Goal: Task Accomplishment & Management: Complete application form

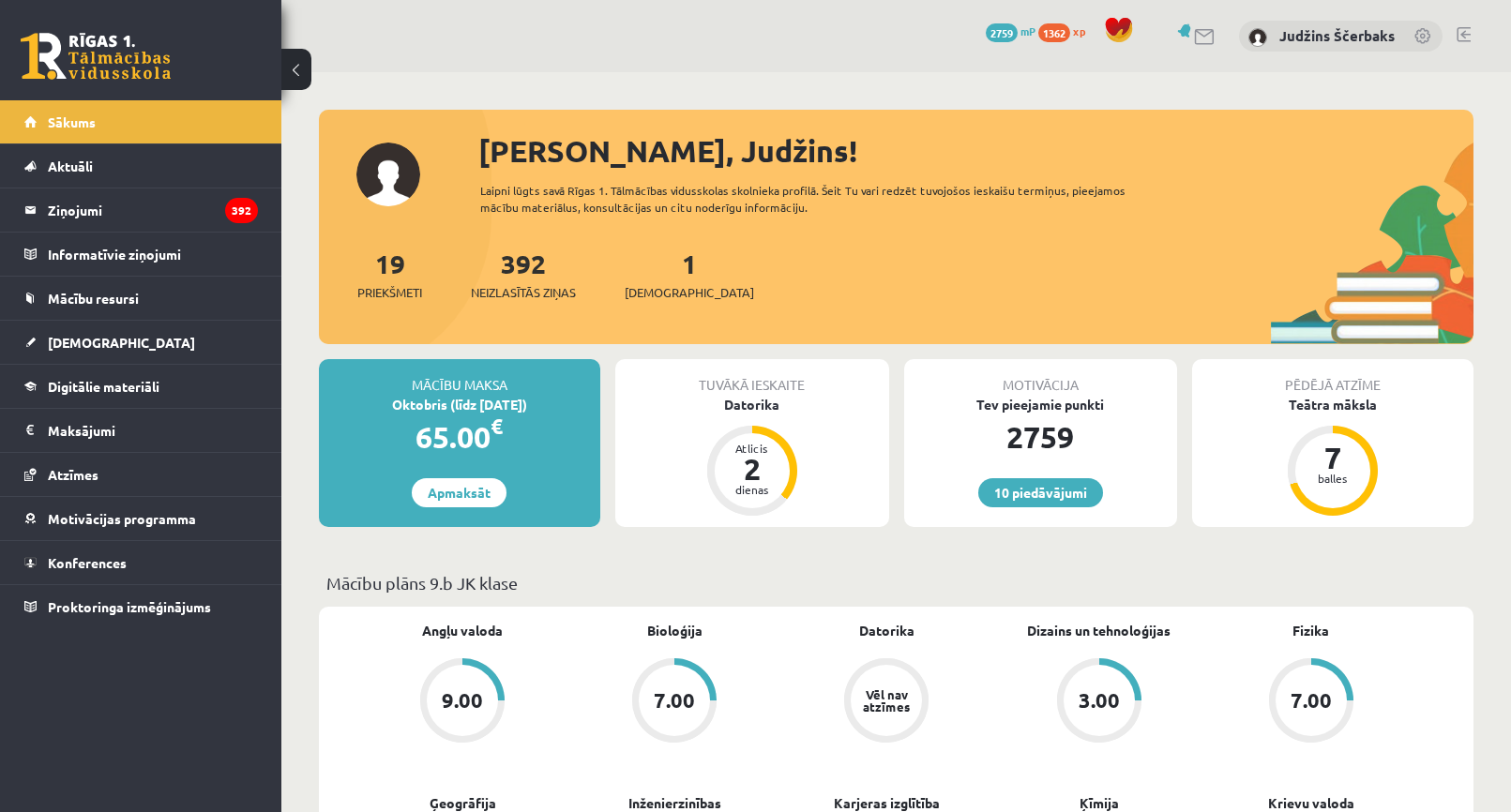
drag, startPoint x: 0, startPoint y: 0, endPoint x: 671, endPoint y: 243, distance: 714.0
click at [671, 243] on div "Sveiks, Judžins! Laipni lūgts savā Rīgas 1. Tālmācības vidusskolas skolnieka pr…" at bounding box center [896, 236] width 1154 height 216
click at [110, 387] on span "Digitālie materiāli" at bounding box center [104, 386] width 112 height 17
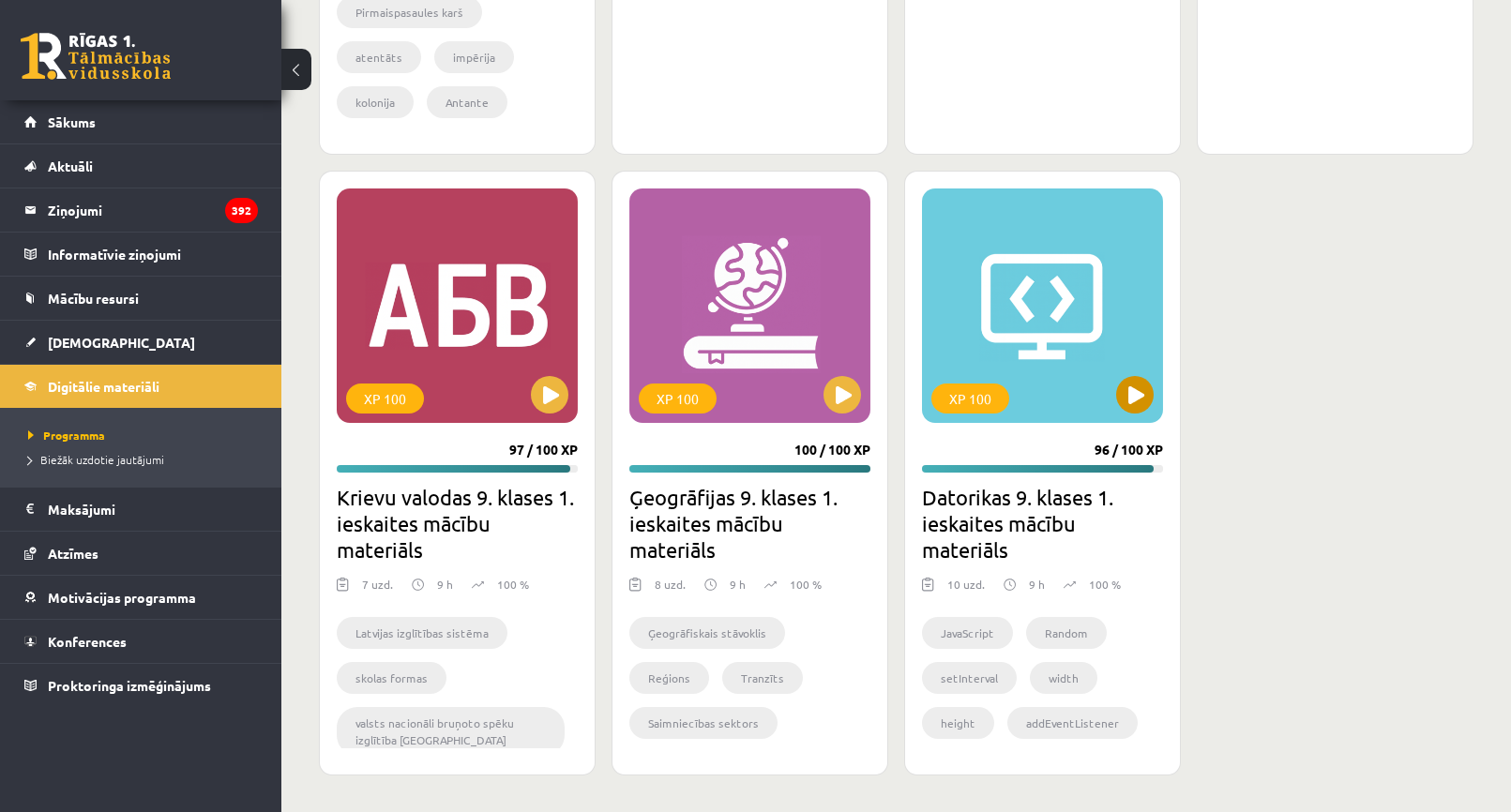
scroll to position [5106, 0]
click at [1132, 387] on button at bounding box center [1135, 394] width 38 height 38
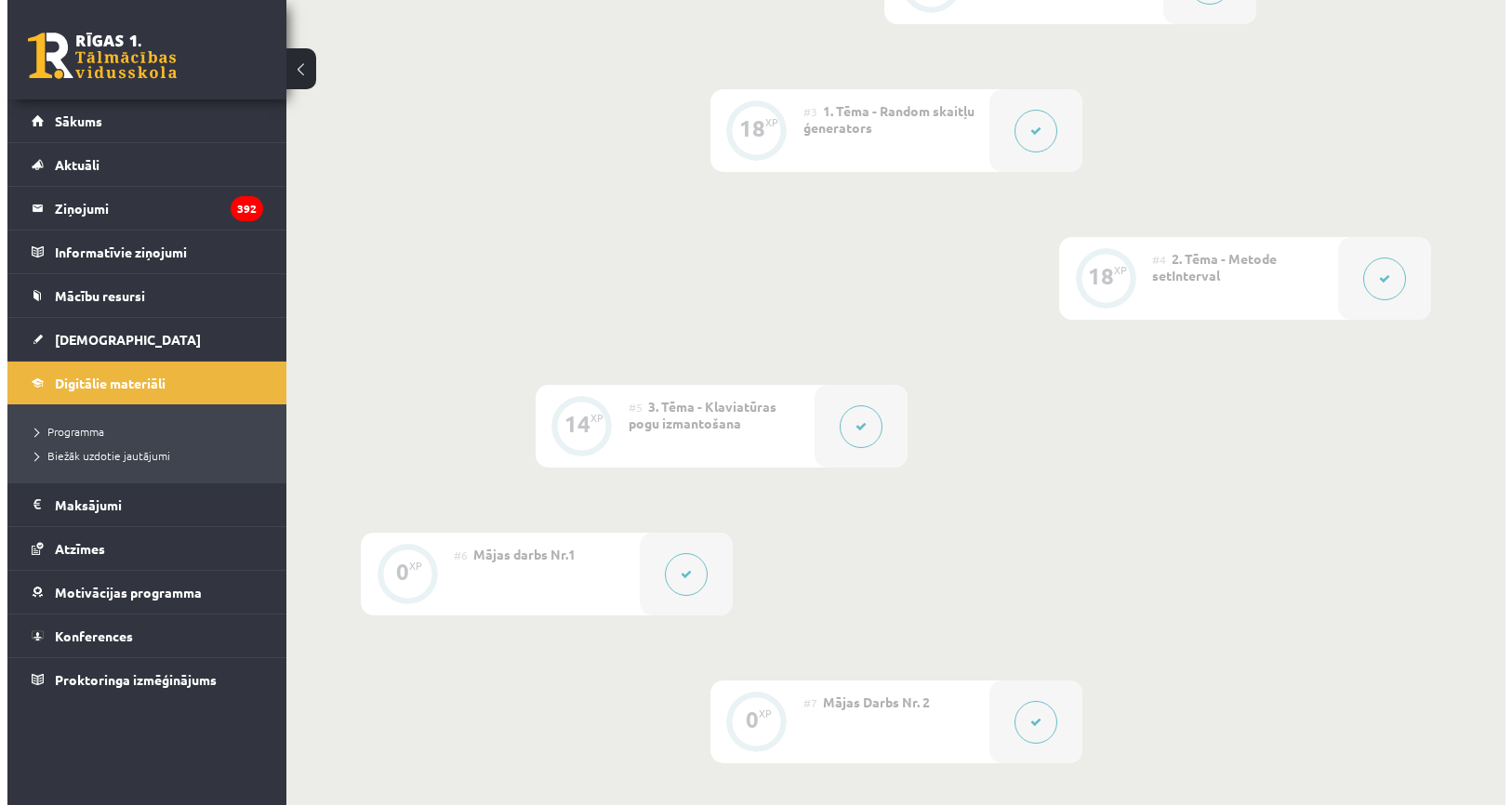
scroll to position [837, 0]
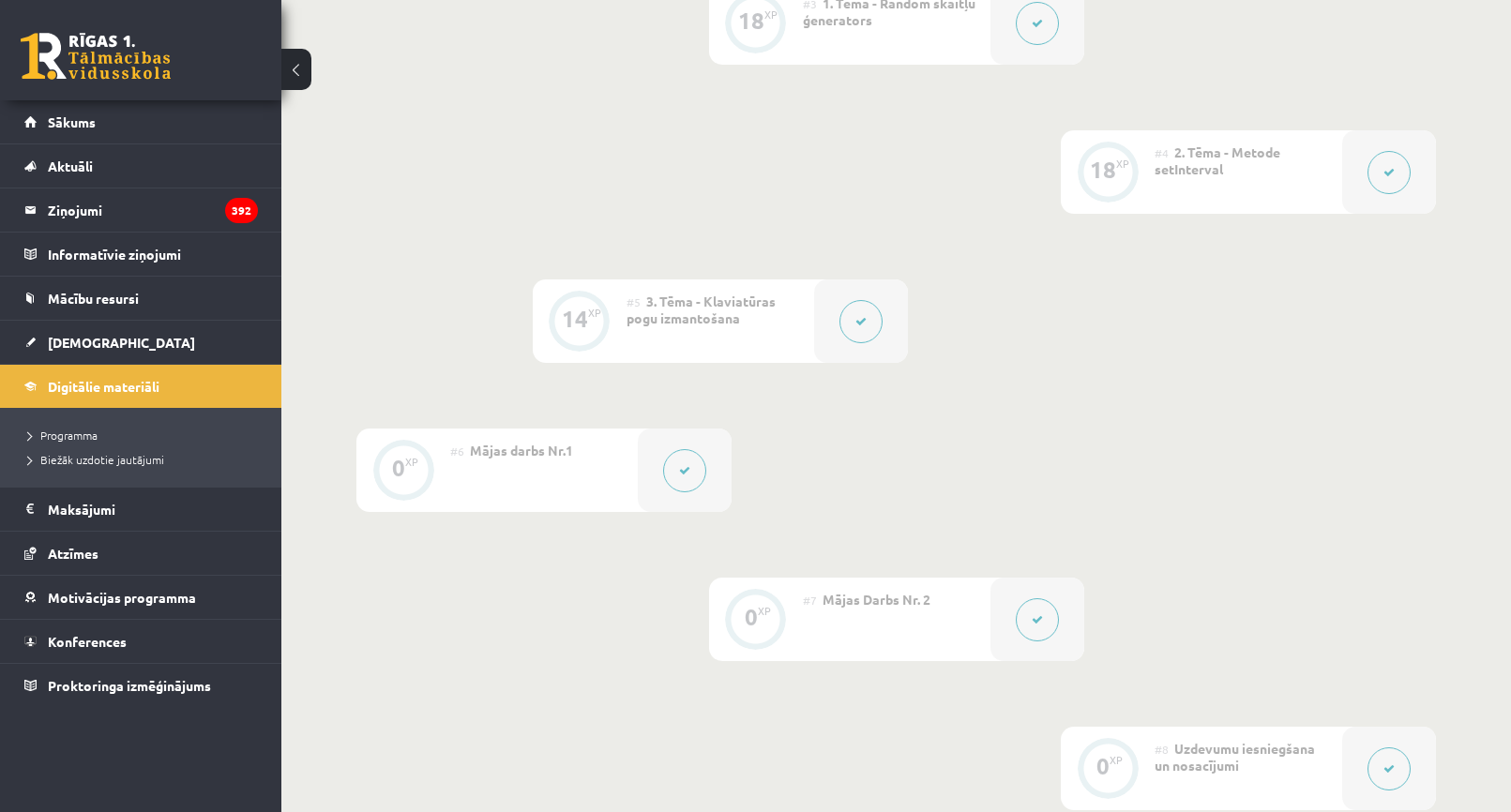
click at [676, 459] on button at bounding box center [684, 470] width 43 height 43
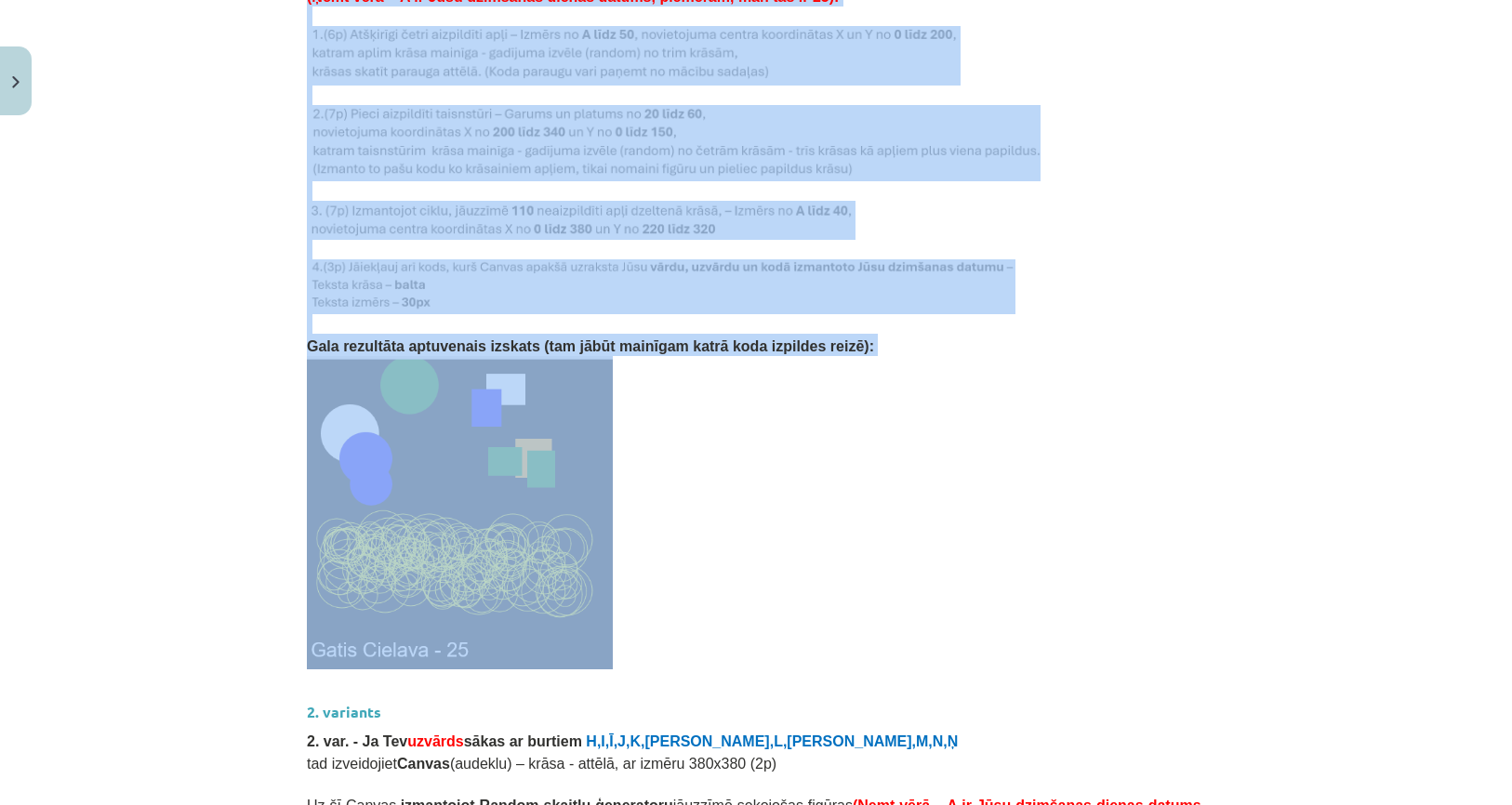
scroll to position [1952, 0]
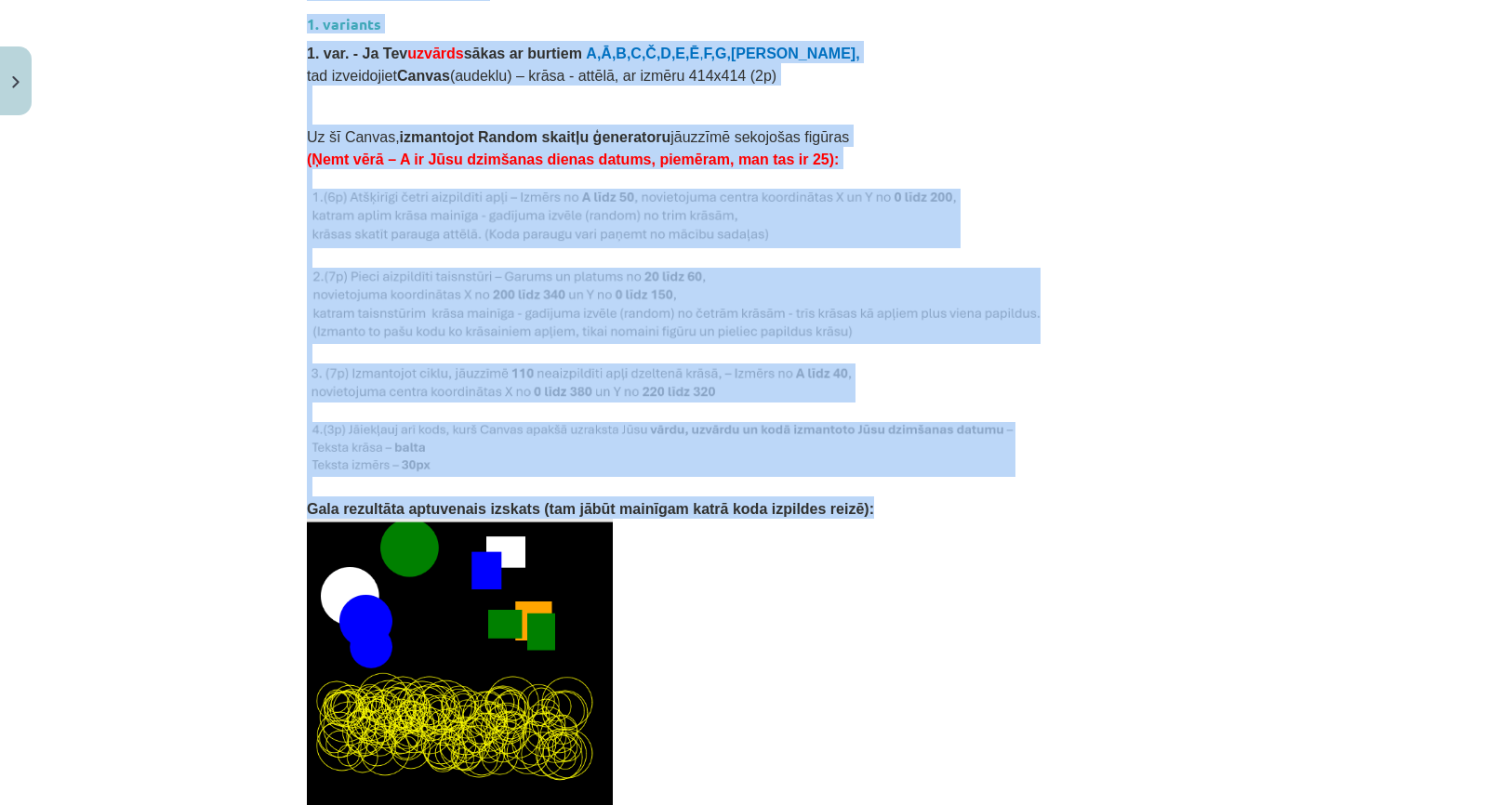
drag, startPoint x: 296, startPoint y: 276, endPoint x: 972, endPoint y: 484, distance: 707.3
click at [972, 484] on div "0 XP Saņemsi Grūts 79 pilda Apraksts Uzdevums Palīdzība Mājas darbs Šajā mācību…" at bounding box center [756, 450] width 920 height 4557
copy div "Mājas darbs Nr.1 Nosacījumi: 1. Programmu izveidē drīkst būt tikai kodi, ko esa…"
click at [972, 497] on p "Gala rezultāta aptuvenais izskats (tam jābūt mainīgam katrā koda izpildes reizē…" at bounding box center [756, 508] width 898 height 23
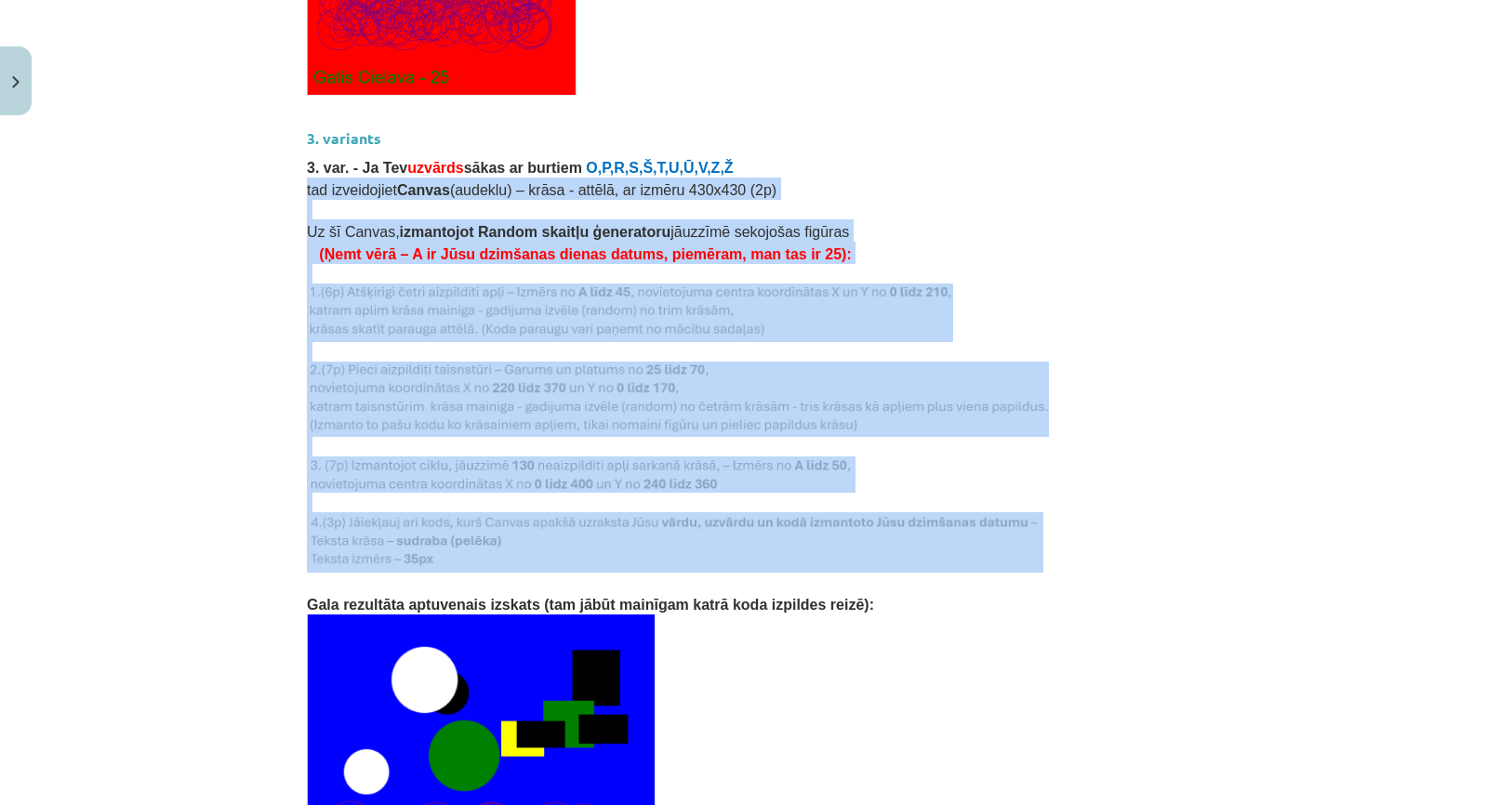
scroll to position [3532, 0]
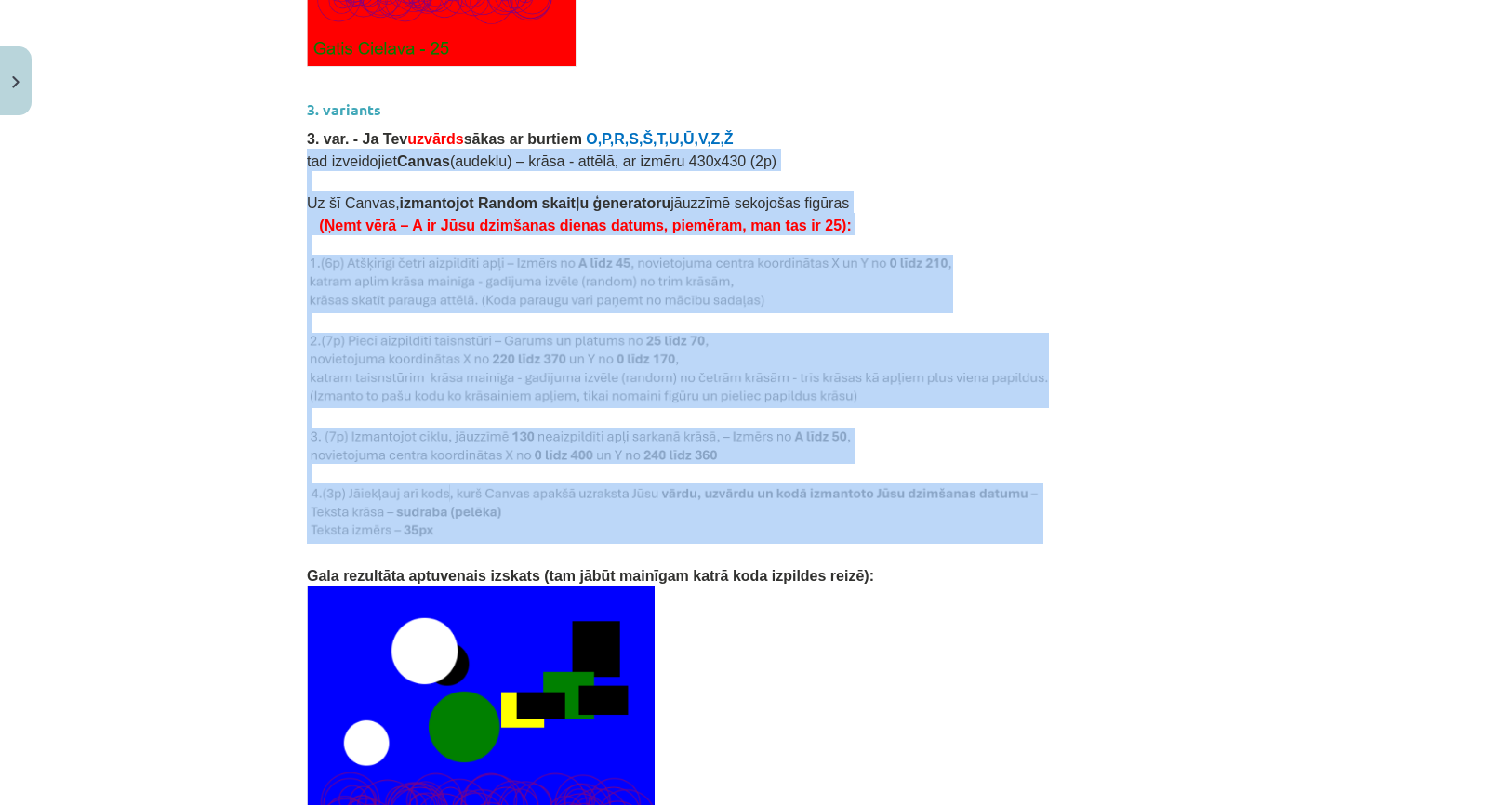
drag, startPoint x: 297, startPoint y: 414, endPoint x: 828, endPoint y: 505, distance: 538.7
copy div "tad izveidojiet Canvas (audeklu) – krāsa - attēlā, ar izmēru 430x430 (2p) Uz šī…"
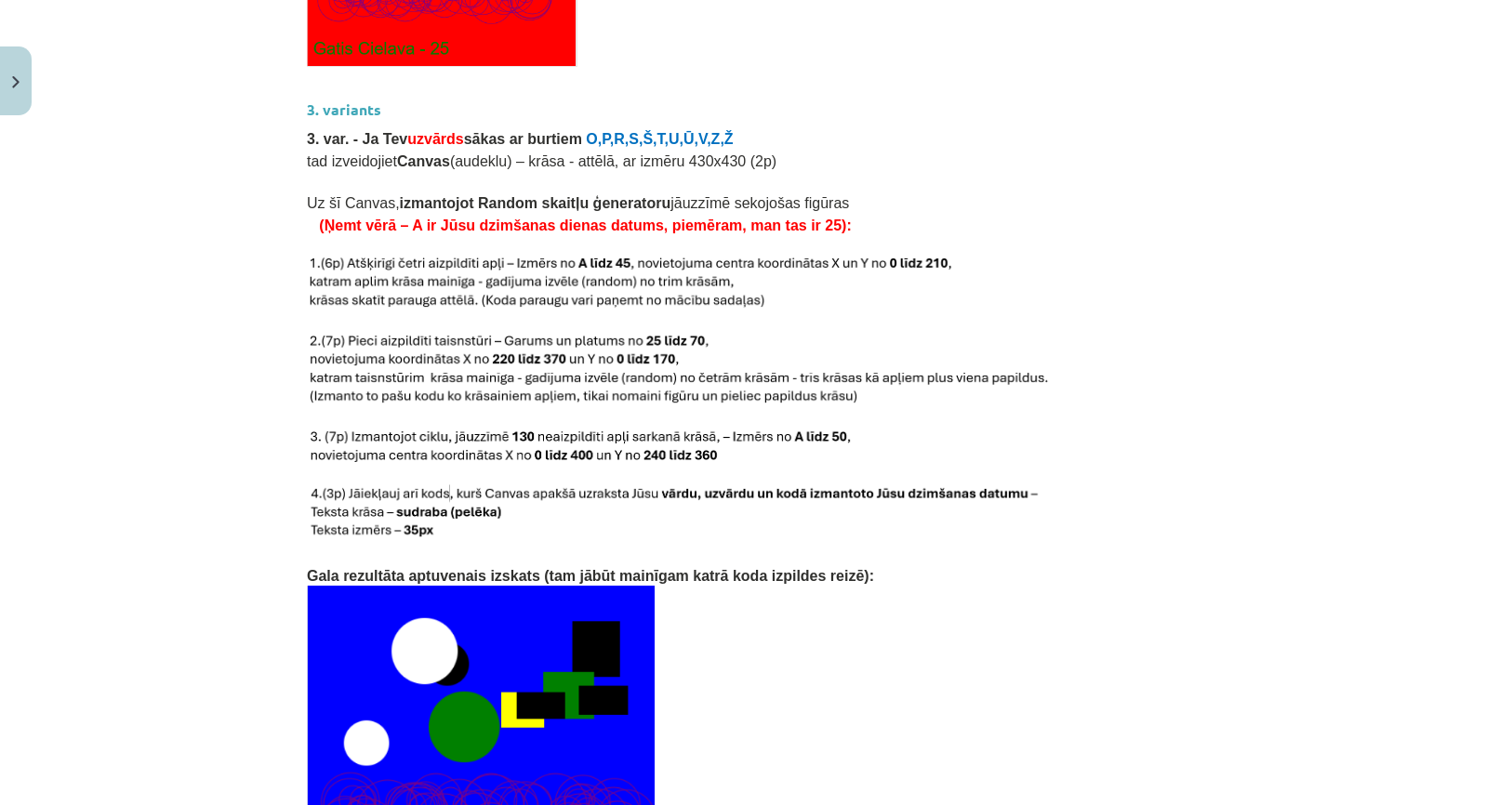
click at [998, 544] on p at bounding box center [756, 554] width 898 height 20
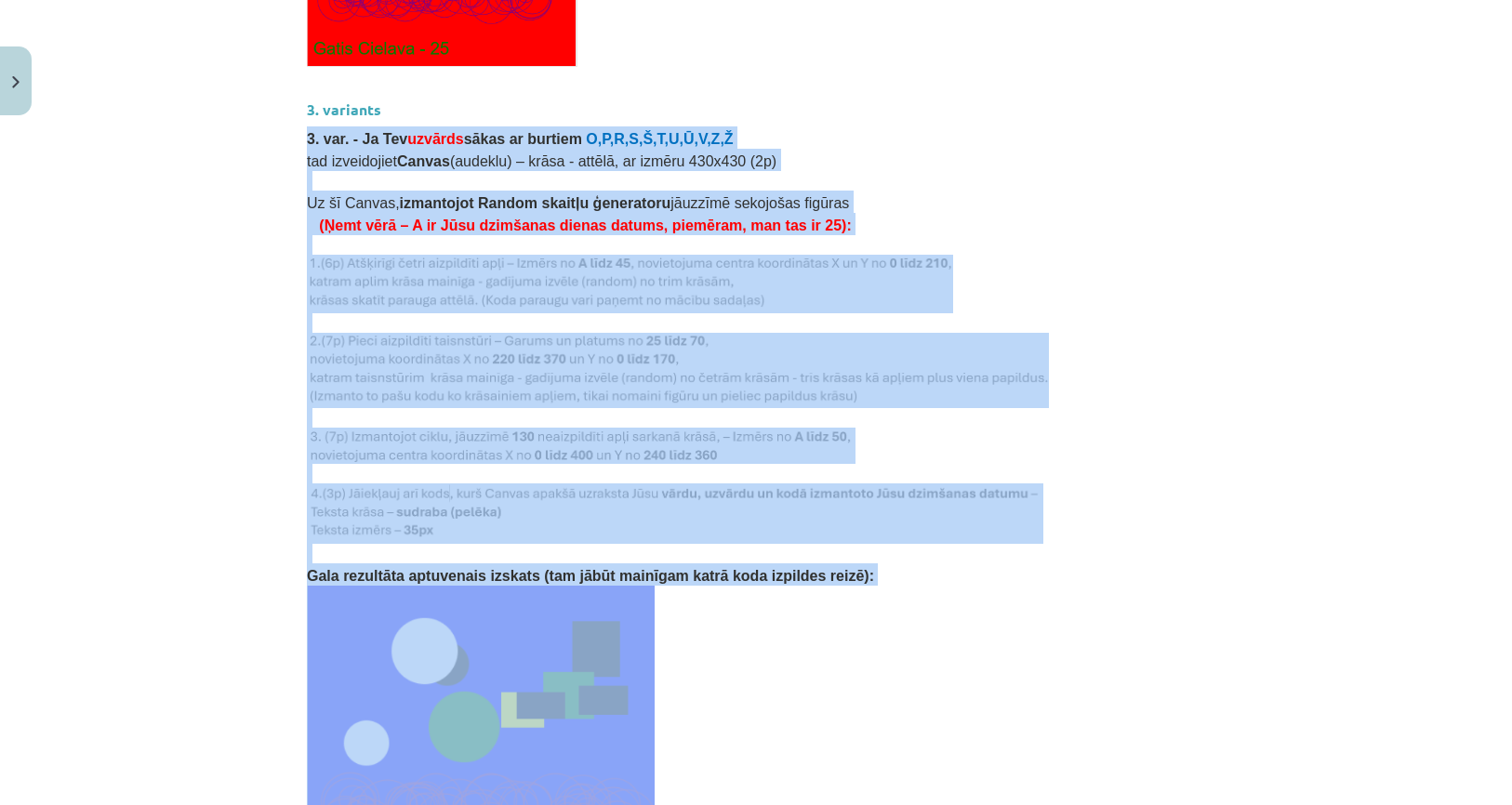
drag, startPoint x: 296, startPoint y: 111, endPoint x: 867, endPoint y: 560, distance: 726.4
click at [871, 563] on p "Gala rezultāta aptuvenais izskats (tam jābūt mainīgam katrā koda izpildes reizē…" at bounding box center [756, 574] width 898 height 23
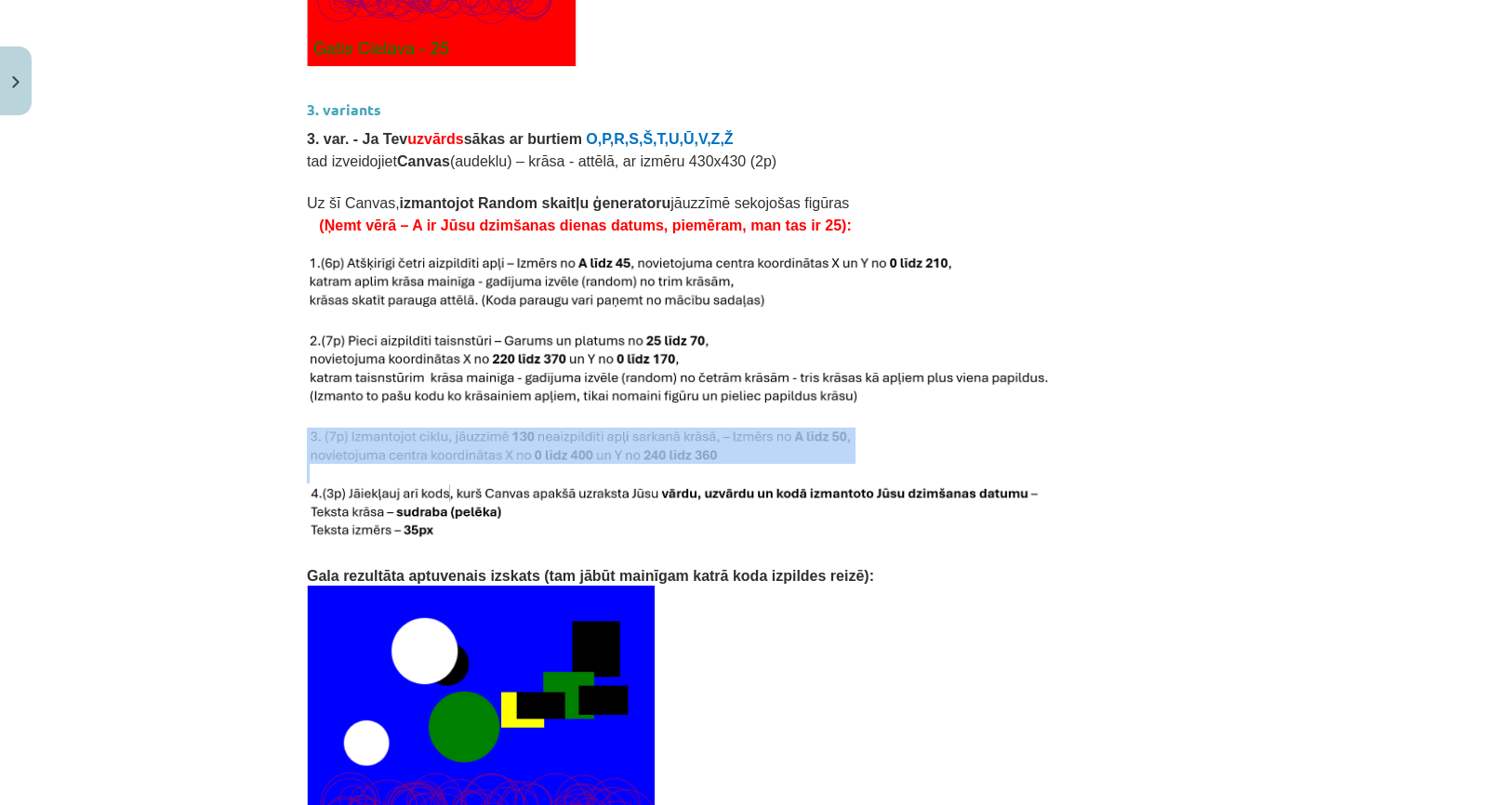
drag, startPoint x: 751, startPoint y: 441, endPoint x: 657, endPoint y: 396, distance: 104.2
click at [844, 511] on img at bounding box center [674, 514] width 737 height 60
click at [824, 507] on img at bounding box center [674, 514] width 737 height 60
click at [898, 363] on img at bounding box center [677, 371] width 742 height 75
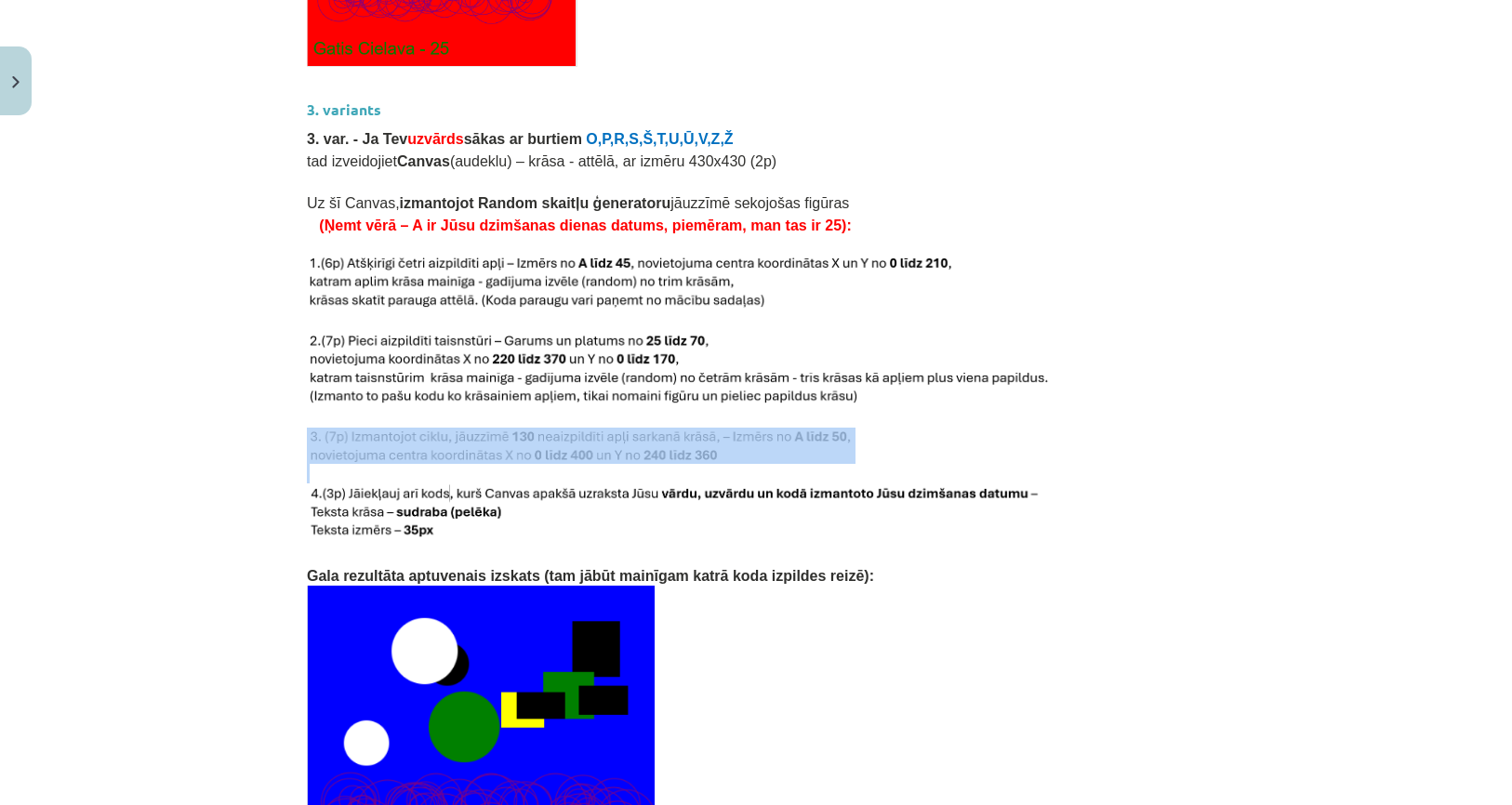
click at [807, 427] on img at bounding box center [580, 445] width 548 height 37
click at [892, 464] on p at bounding box center [756, 474] width 898 height 20
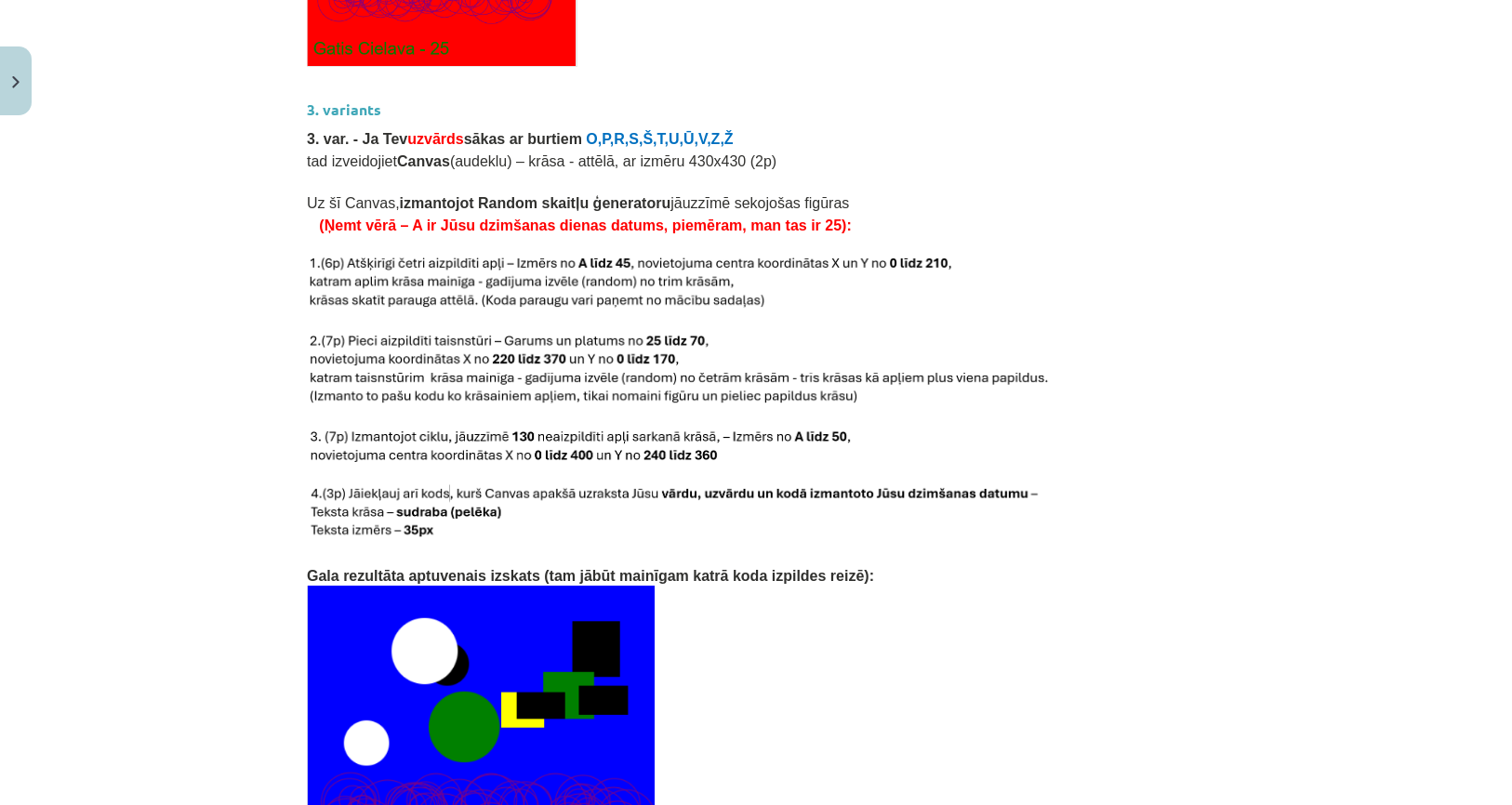
click at [834, 464] on p at bounding box center [756, 474] width 898 height 20
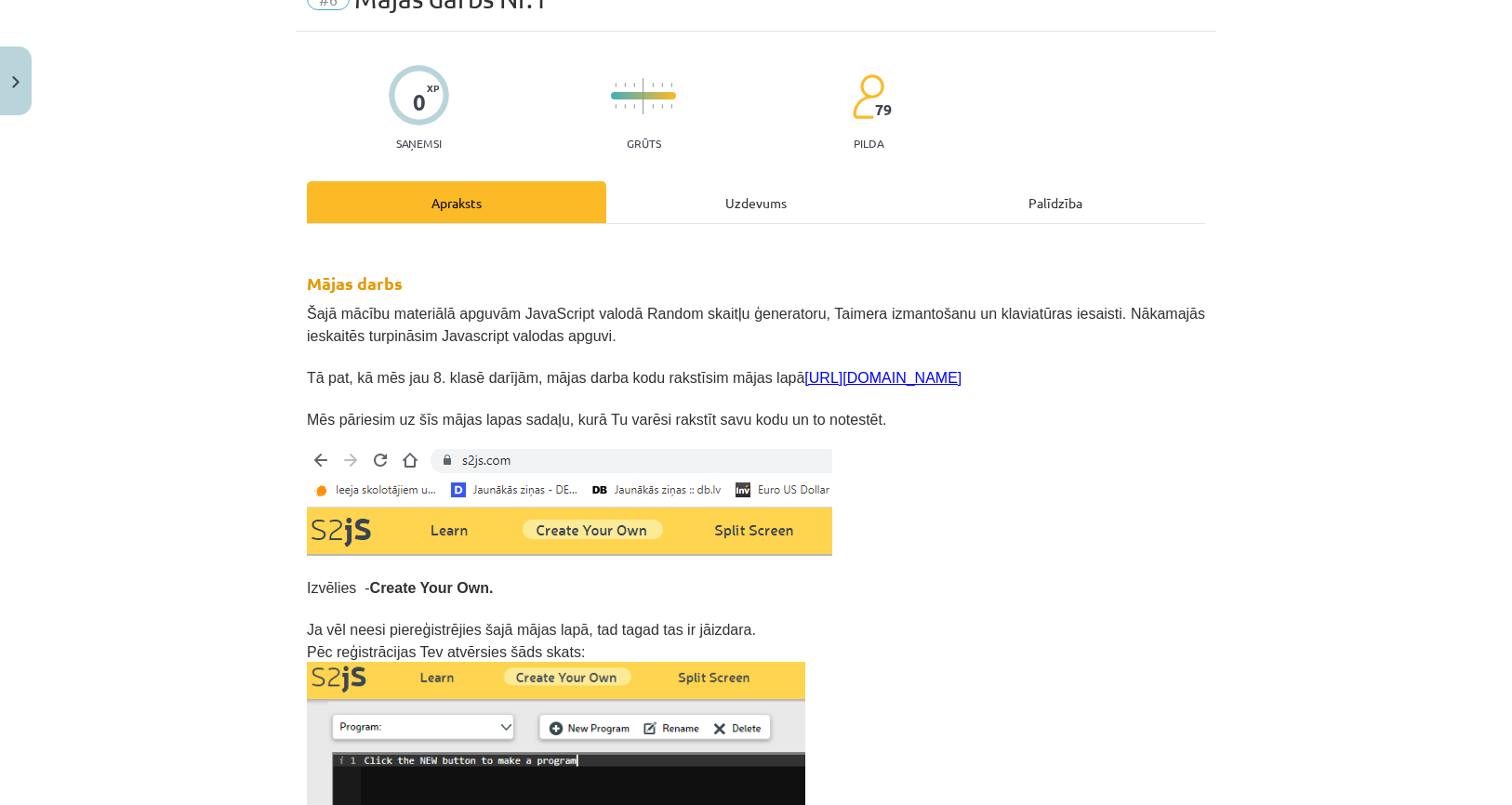
scroll to position [0, 0]
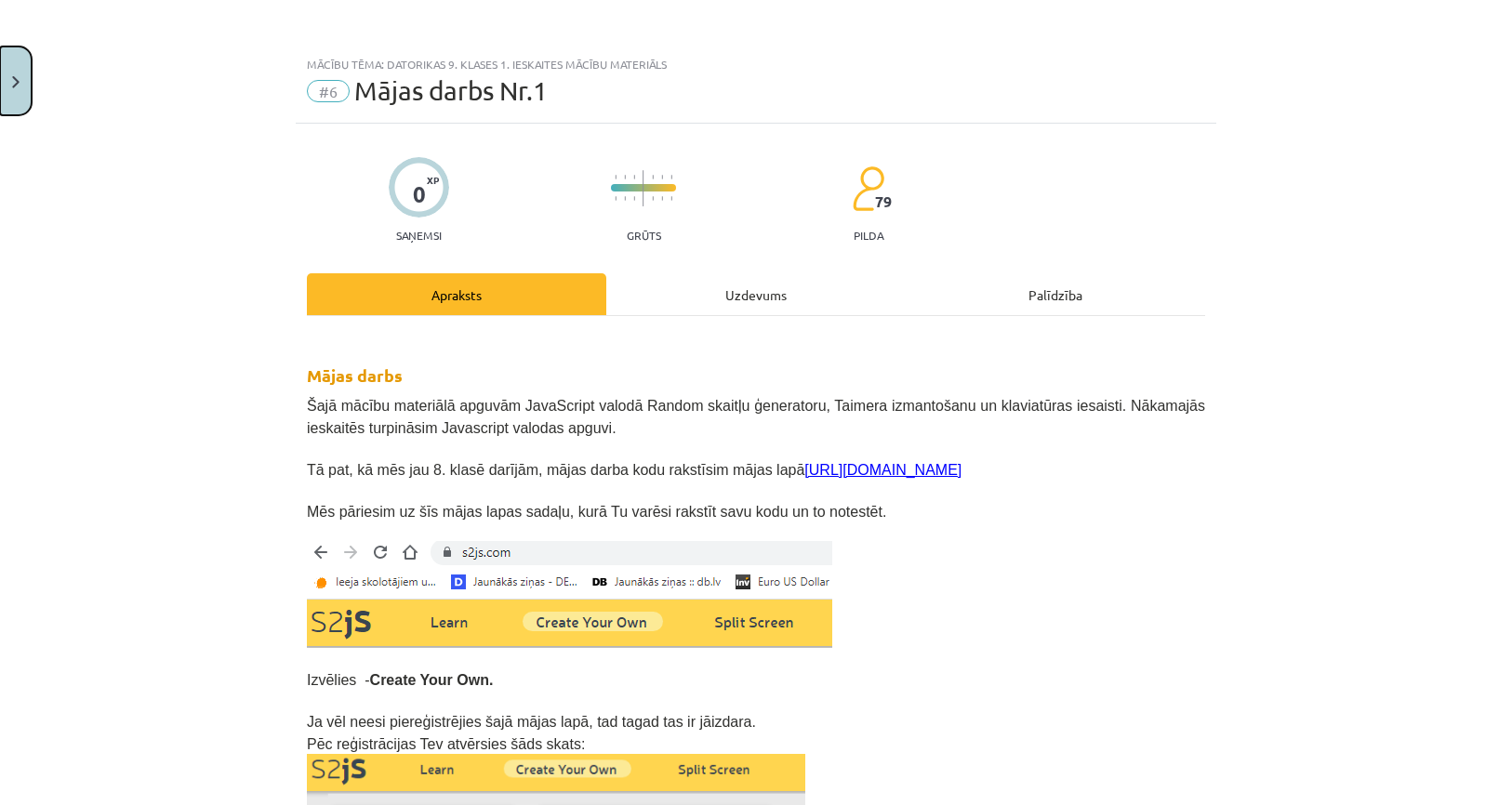
click at [18, 91] on button "Close" at bounding box center [16, 80] width 32 height 68
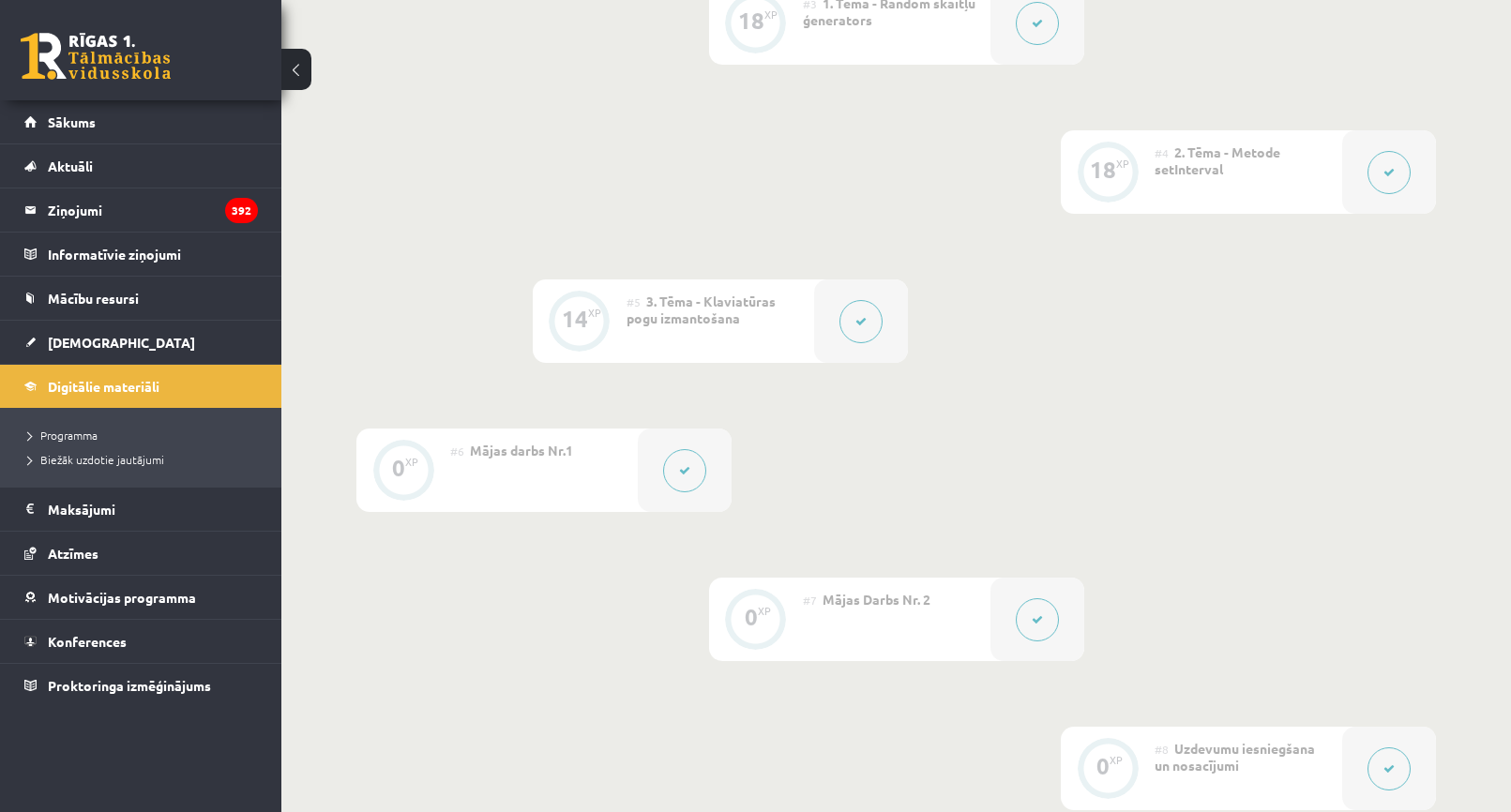
click at [1031, 617] on icon at bounding box center [1036, 619] width 11 height 11
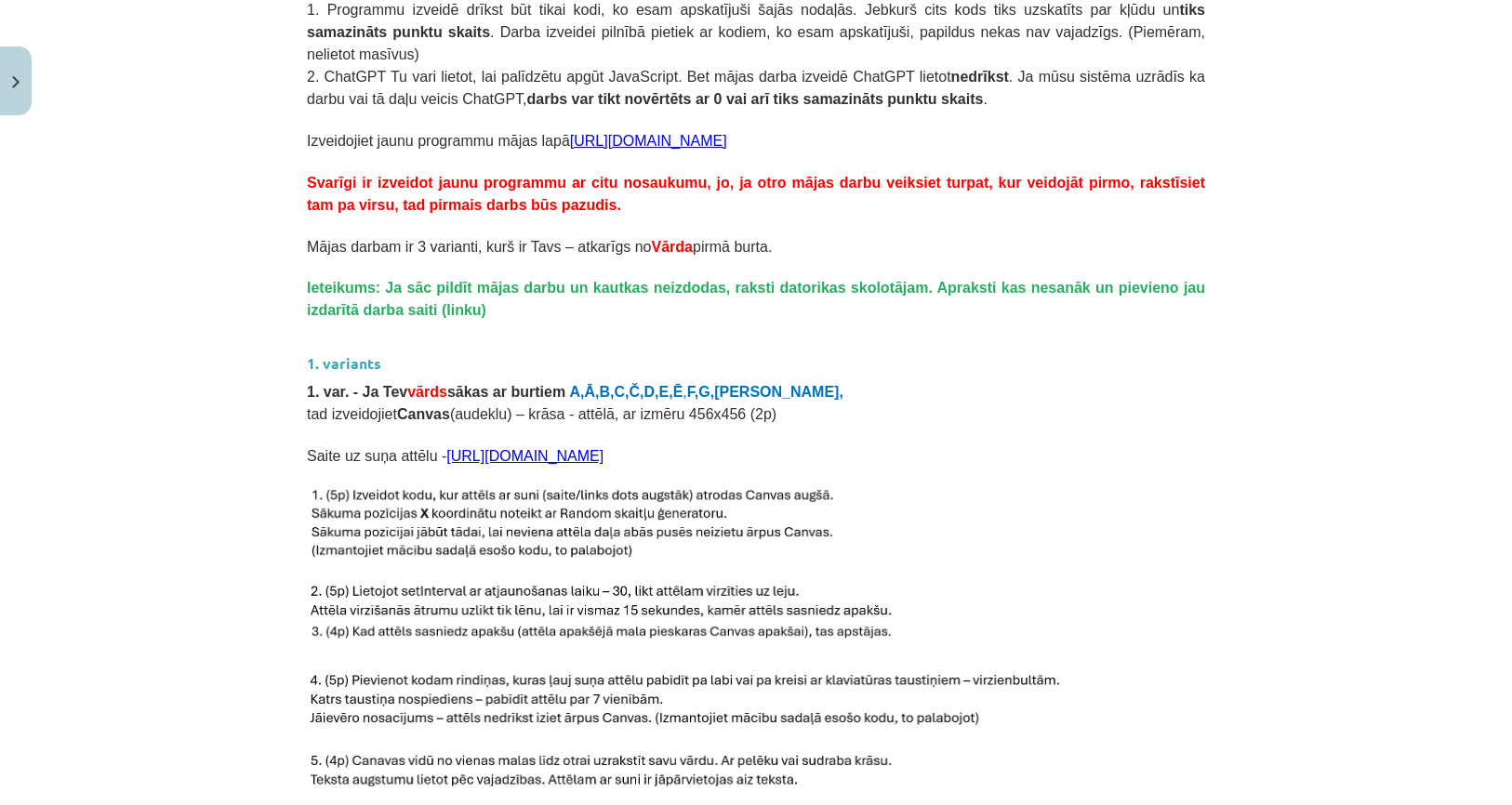
scroll to position [372, 0]
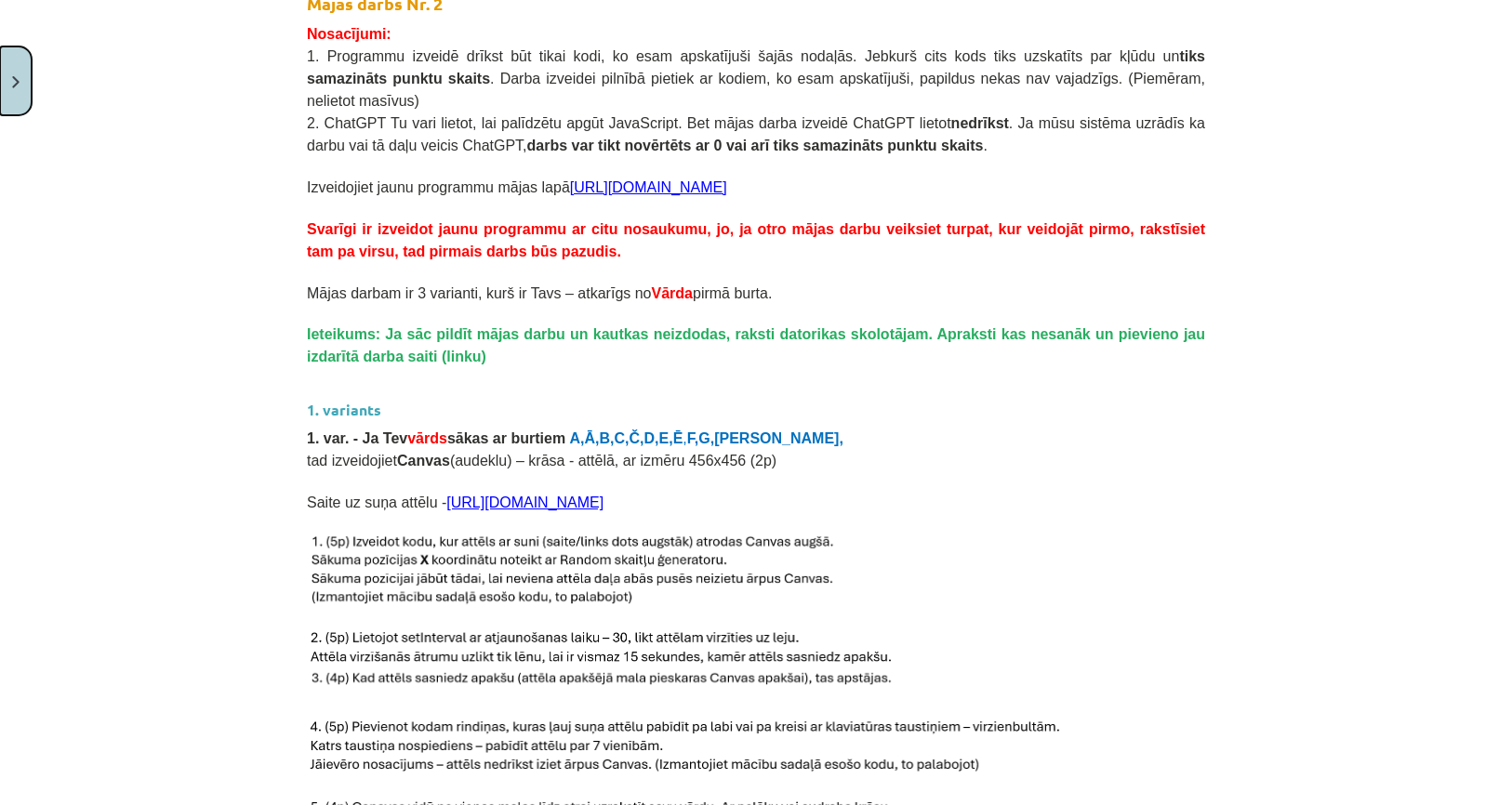
click at [9, 78] on button "Close" at bounding box center [16, 80] width 32 height 68
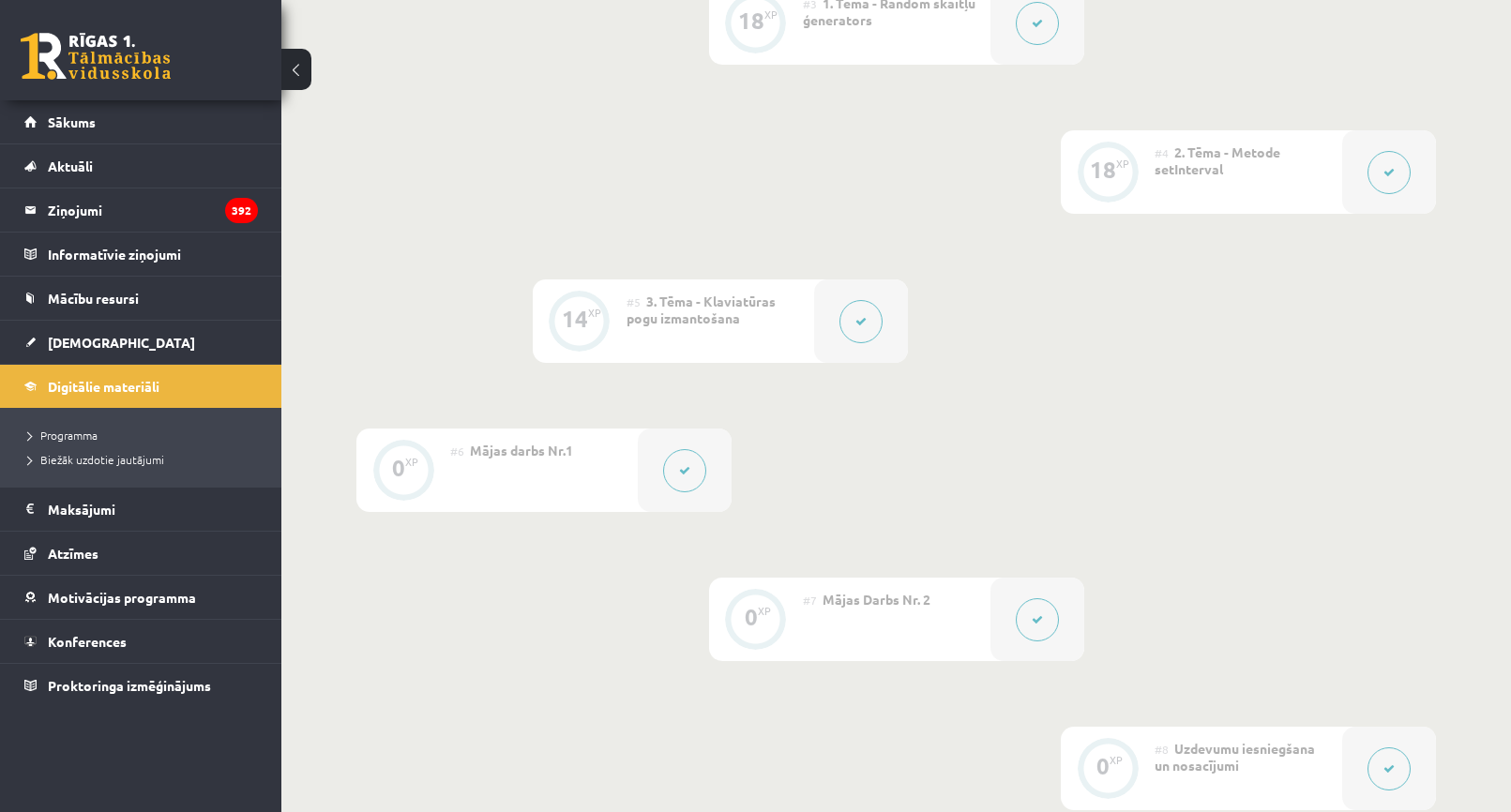
click at [670, 472] on button at bounding box center [684, 470] width 43 height 43
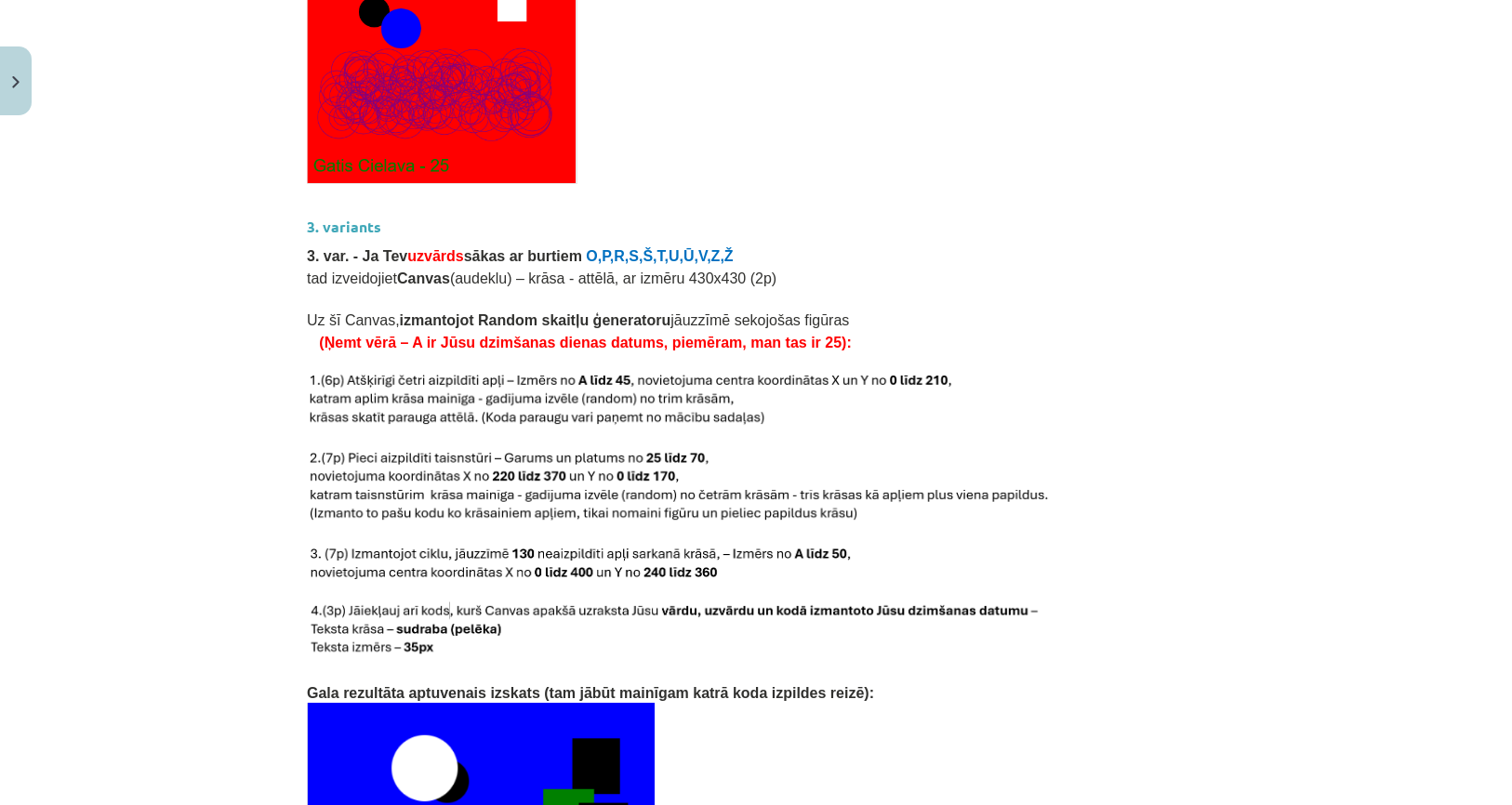
scroll to position [3439, 0]
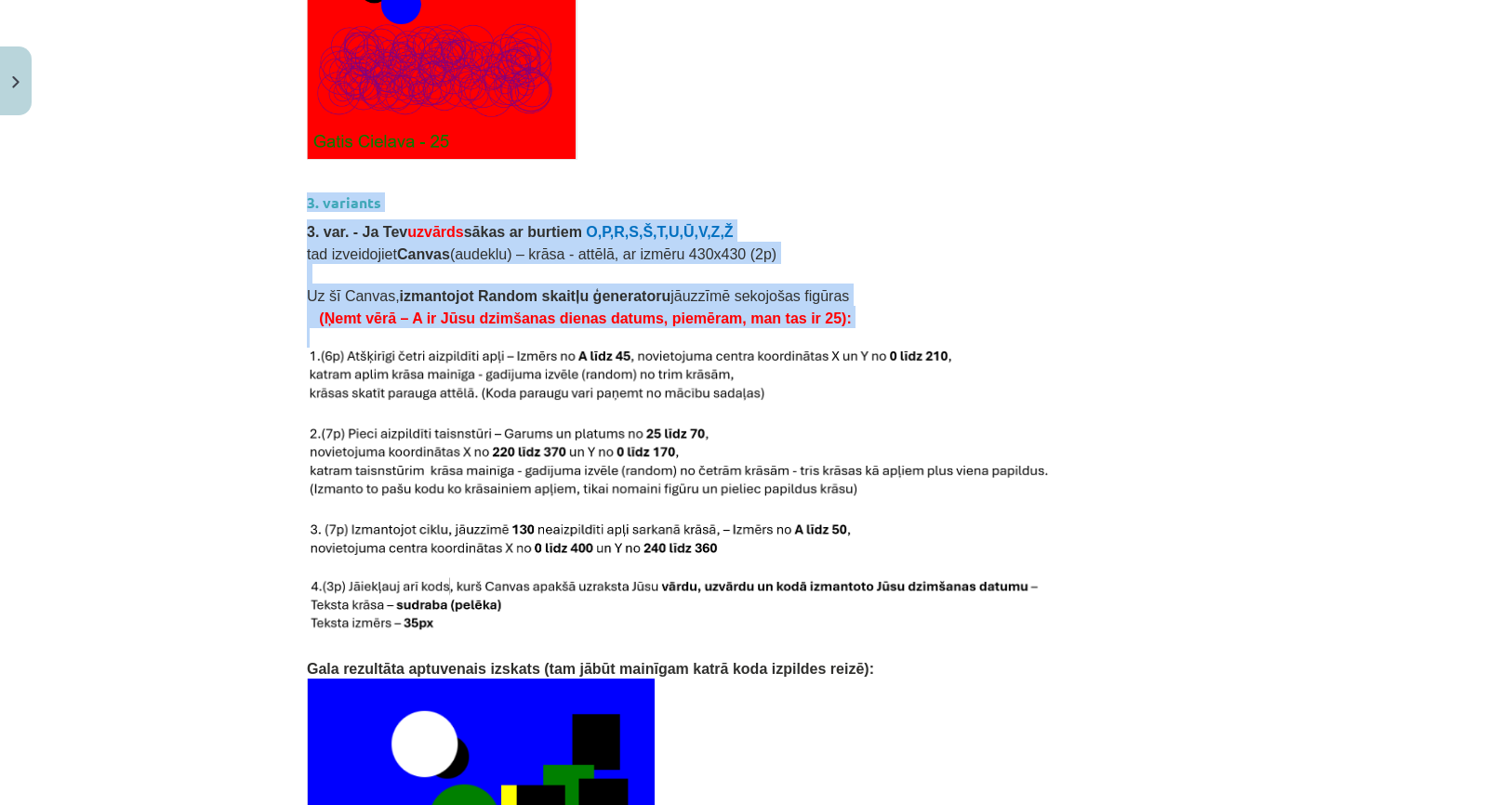
drag, startPoint x: 297, startPoint y: 170, endPoint x: 653, endPoint y: 321, distance: 386.7
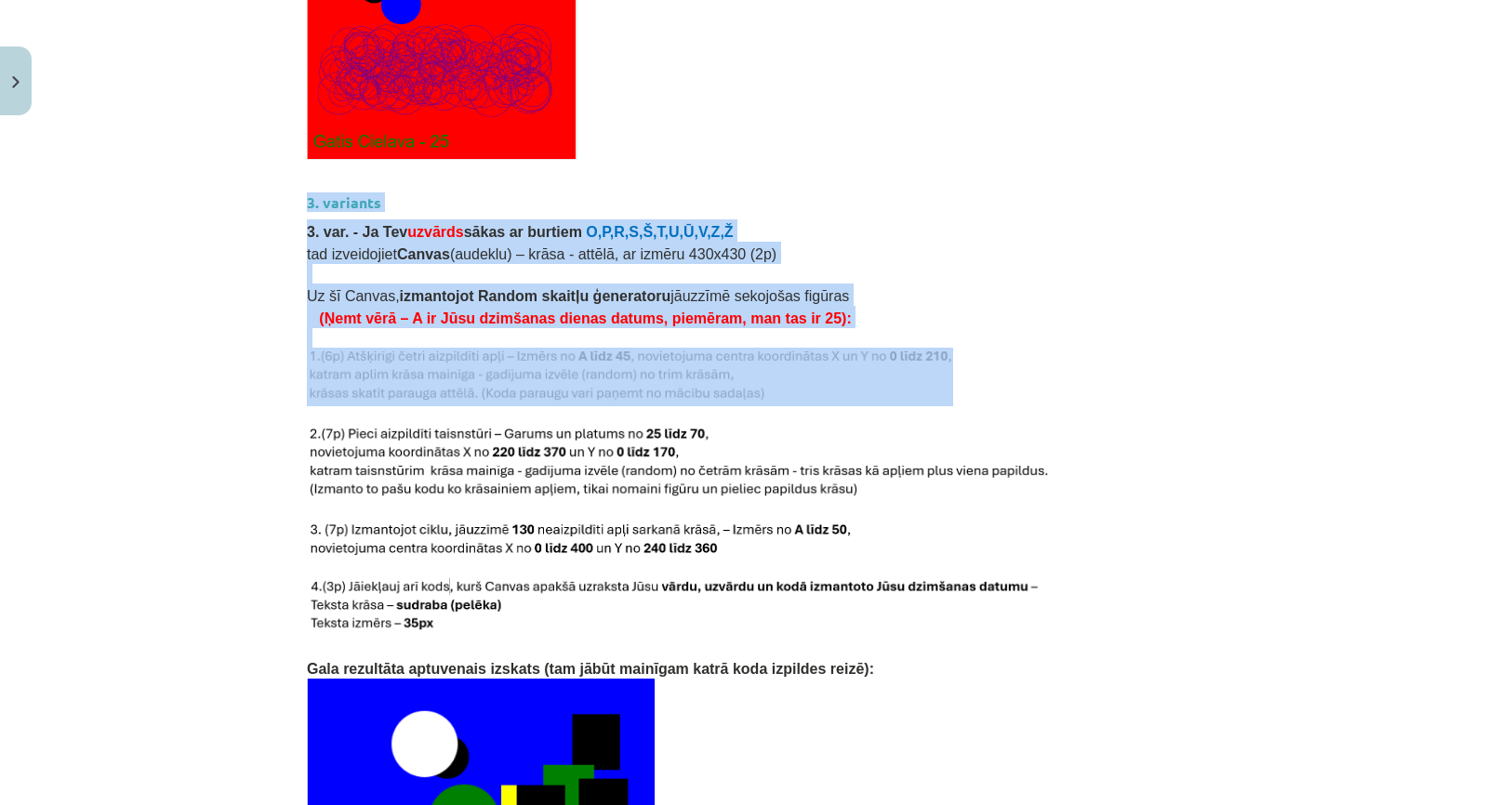
click at [992, 264] on p at bounding box center [756, 274] width 898 height 20
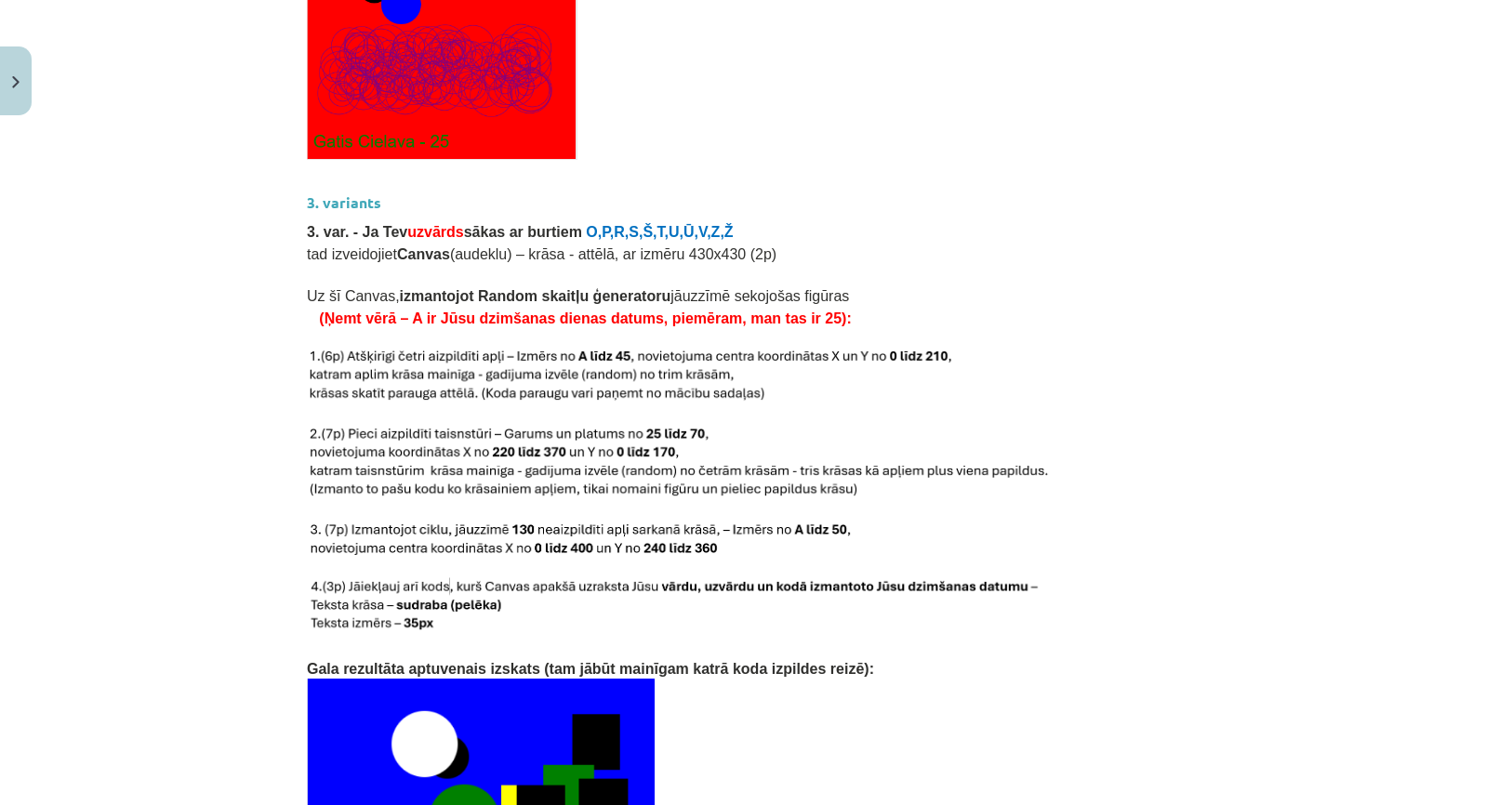
drag, startPoint x: 1309, startPoint y: 396, endPoint x: 1254, endPoint y: 413, distance: 57.6
click at [1309, 395] on div "Mācību tēma: Datorikas 9. klases 1. ieskaites mācību materiāls #6 Mājas darbs N…" at bounding box center [756, 402] width 1512 height 805
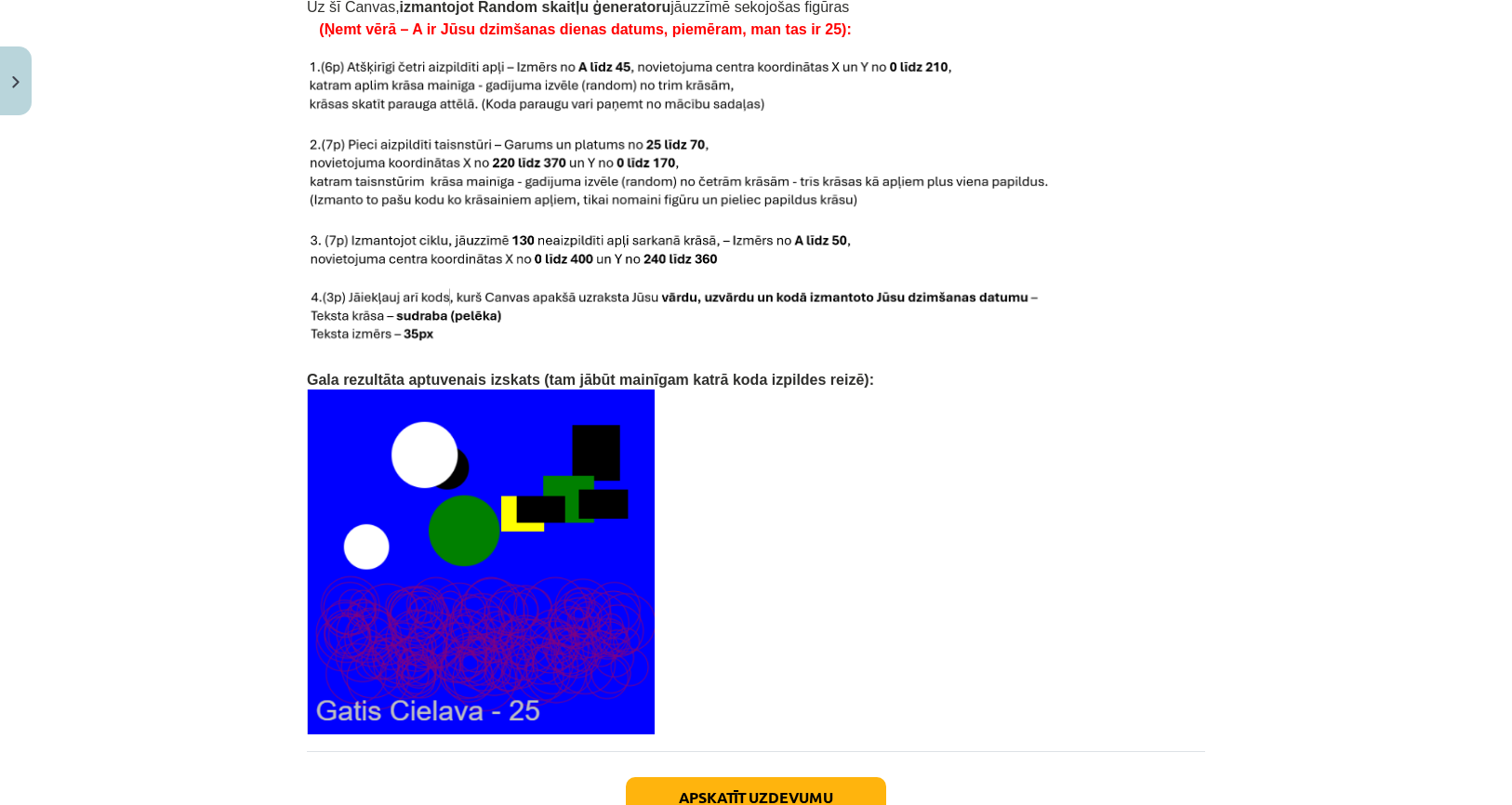
scroll to position [3896, 0]
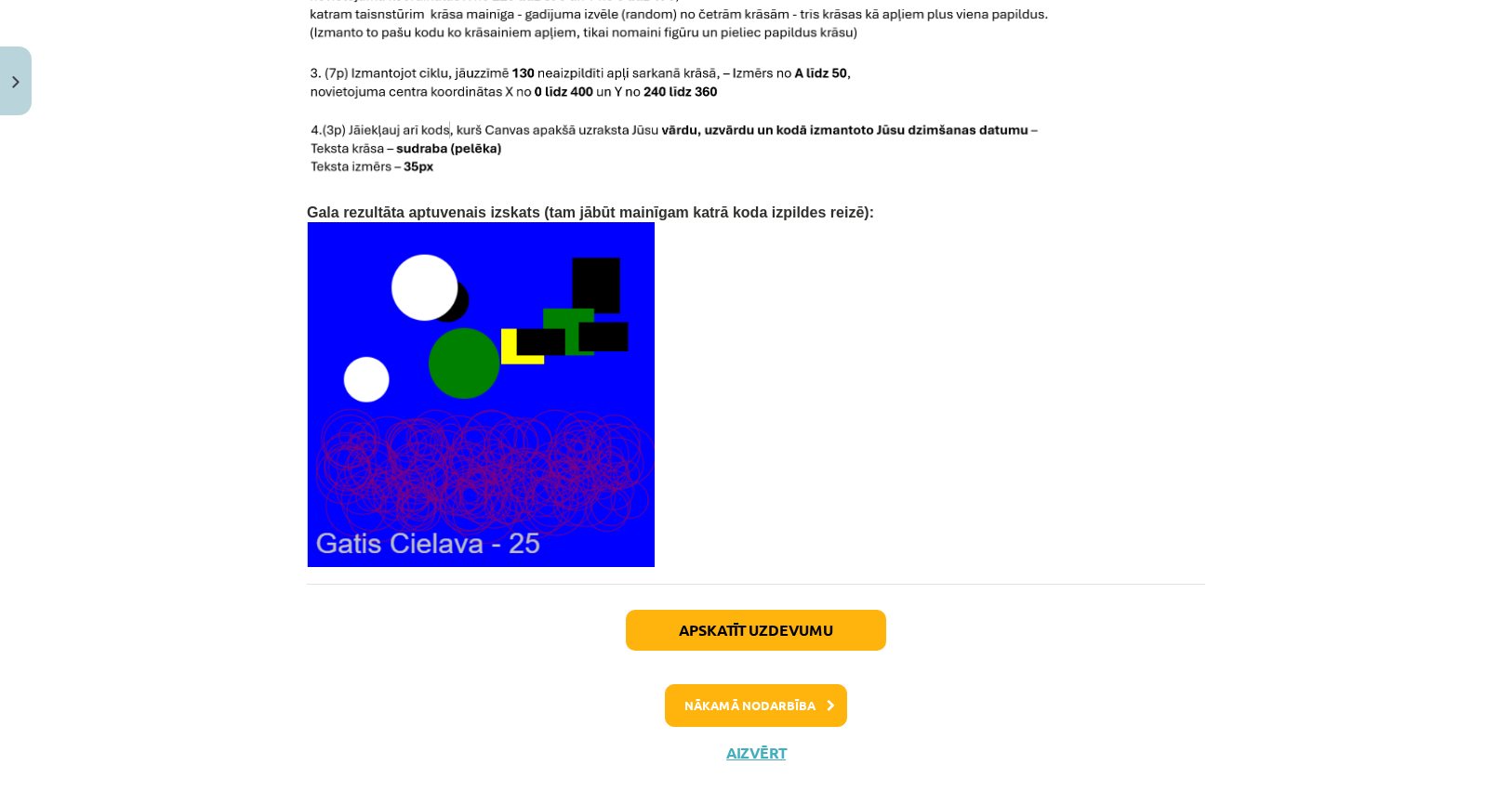
click at [1312, 484] on div "Mācību tēma: Datorikas 9. klases 1. ieskaites mācību materiāls #6 Mājas darbs N…" at bounding box center [756, 402] width 1512 height 805
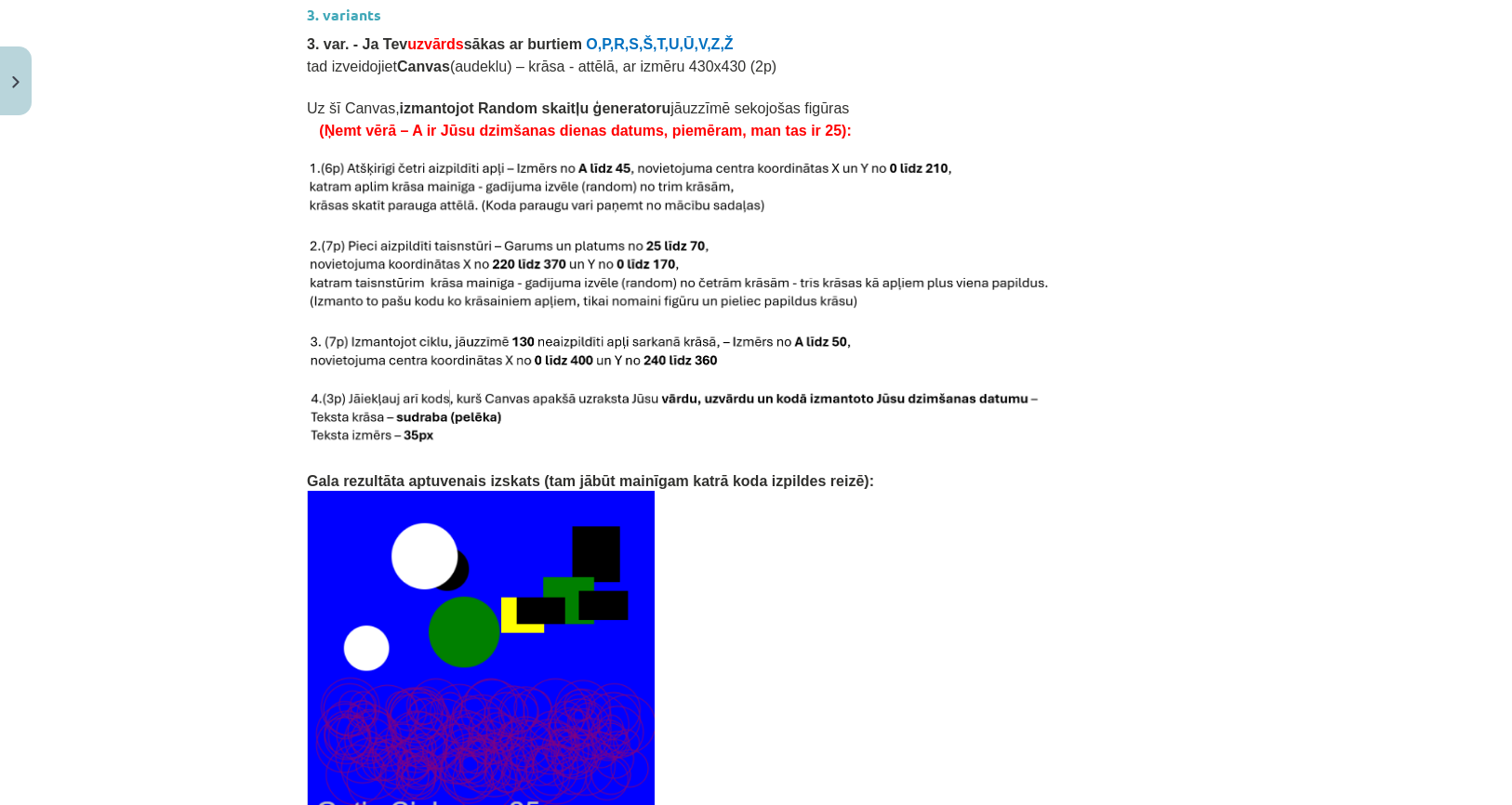
scroll to position [3627, 0]
click at [1326, 425] on div "Mācību tēma: Datorikas 9. klases 1. ieskaites mācību materiāls #6 Mājas darbs N…" at bounding box center [756, 402] width 1512 height 805
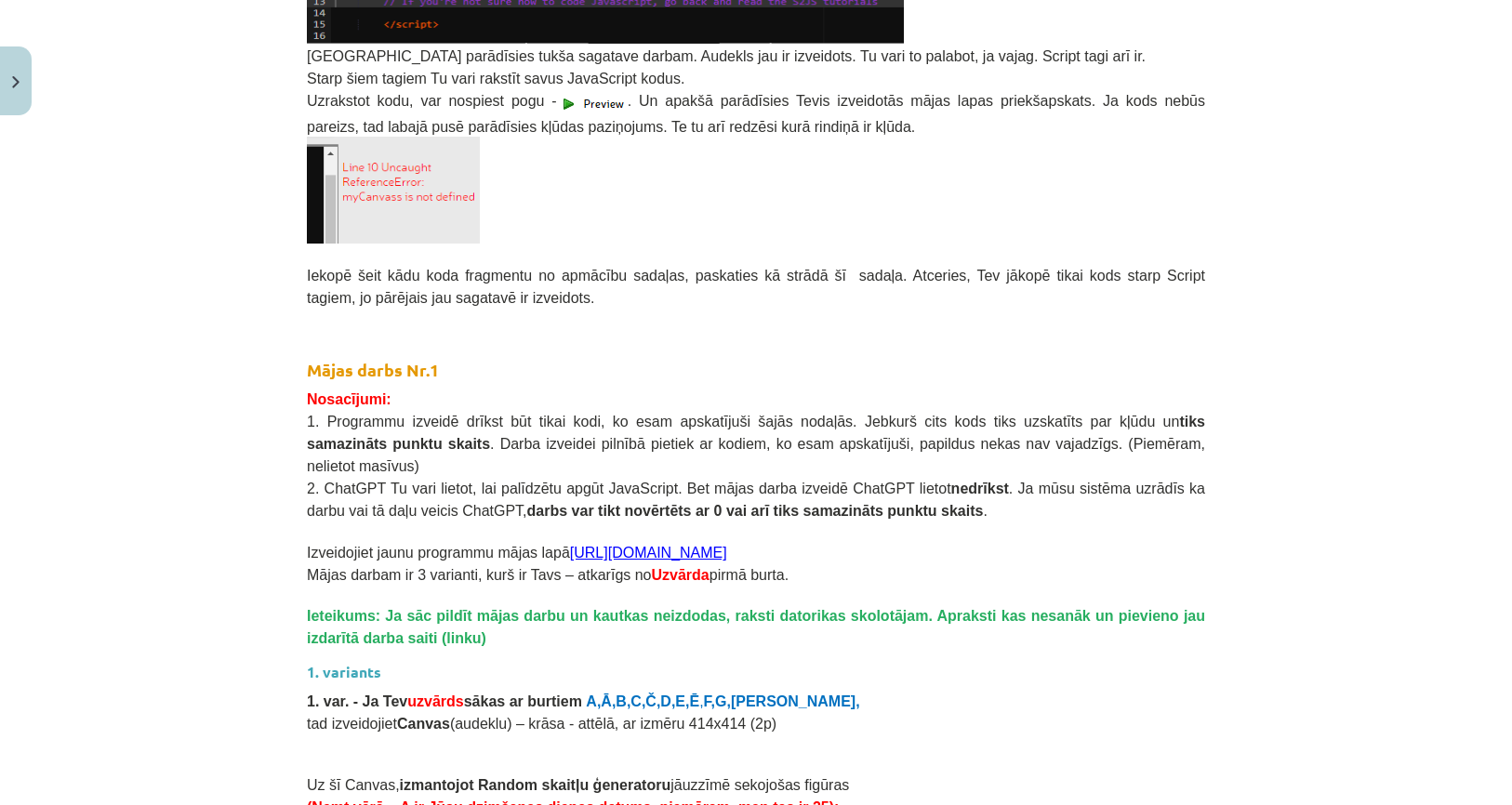
scroll to position [1304, 0]
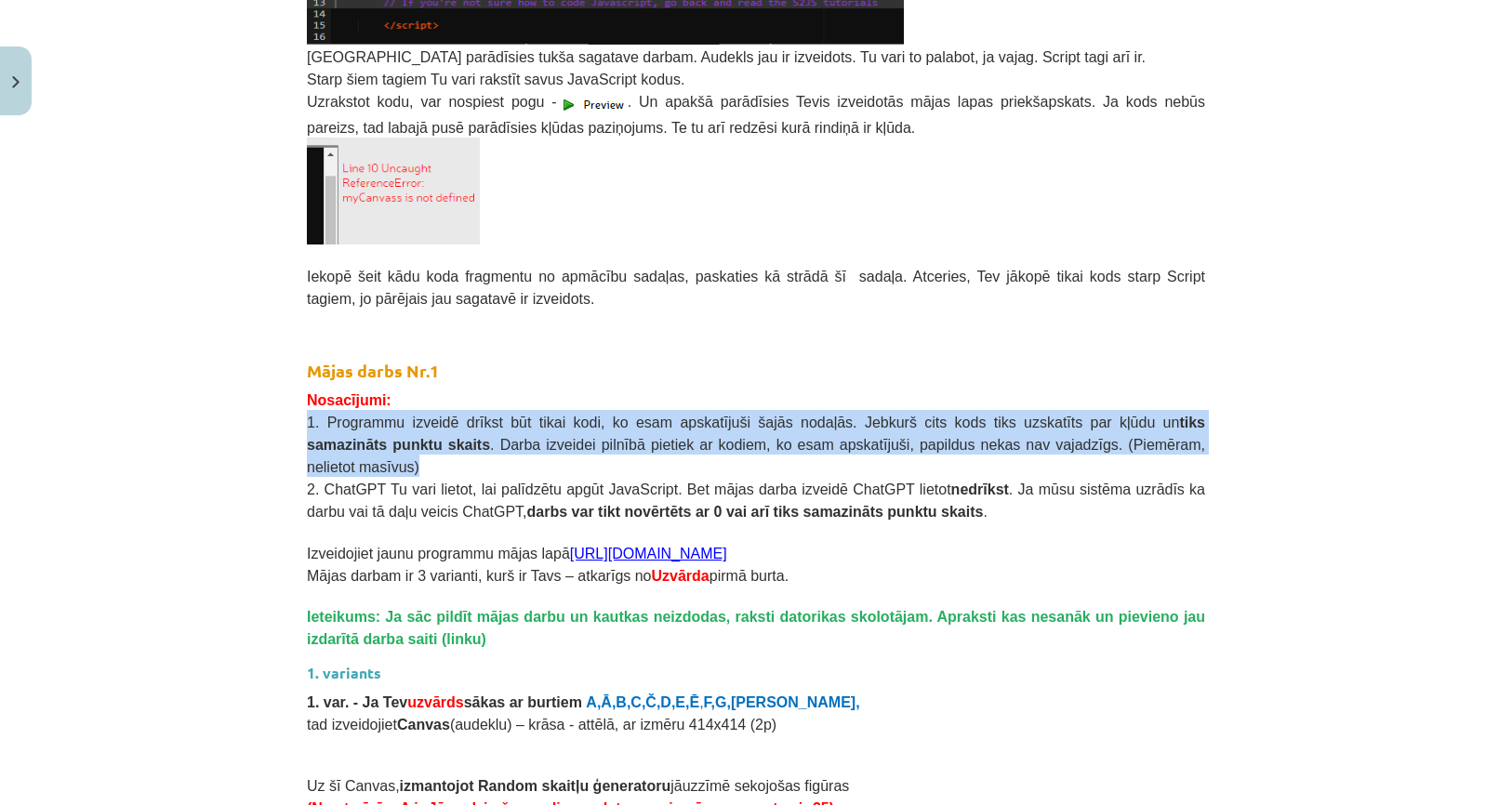
drag, startPoint x: 314, startPoint y: 423, endPoint x: 1083, endPoint y: 442, distance: 769.2
click at [1083, 442] on p "1. Programmu izveidē drīkst būt tikai kodi, ko esam apskatījuši šajās nodaļās. …" at bounding box center [756, 444] width 898 height 67
click at [1080, 439] on p "1. Programmu izveidē drīkst būt tikai kodi, ko esam apskatījuši šajās nodaļās. …" at bounding box center [756, 444] width 898 height 67
click at [1074, 440] on p "1. Programmu izveidē drīkst būt tikai kodi, ko esam apskatījuši šajās nodaļās. …" at bounding box center [756, 444] width 898 height 67
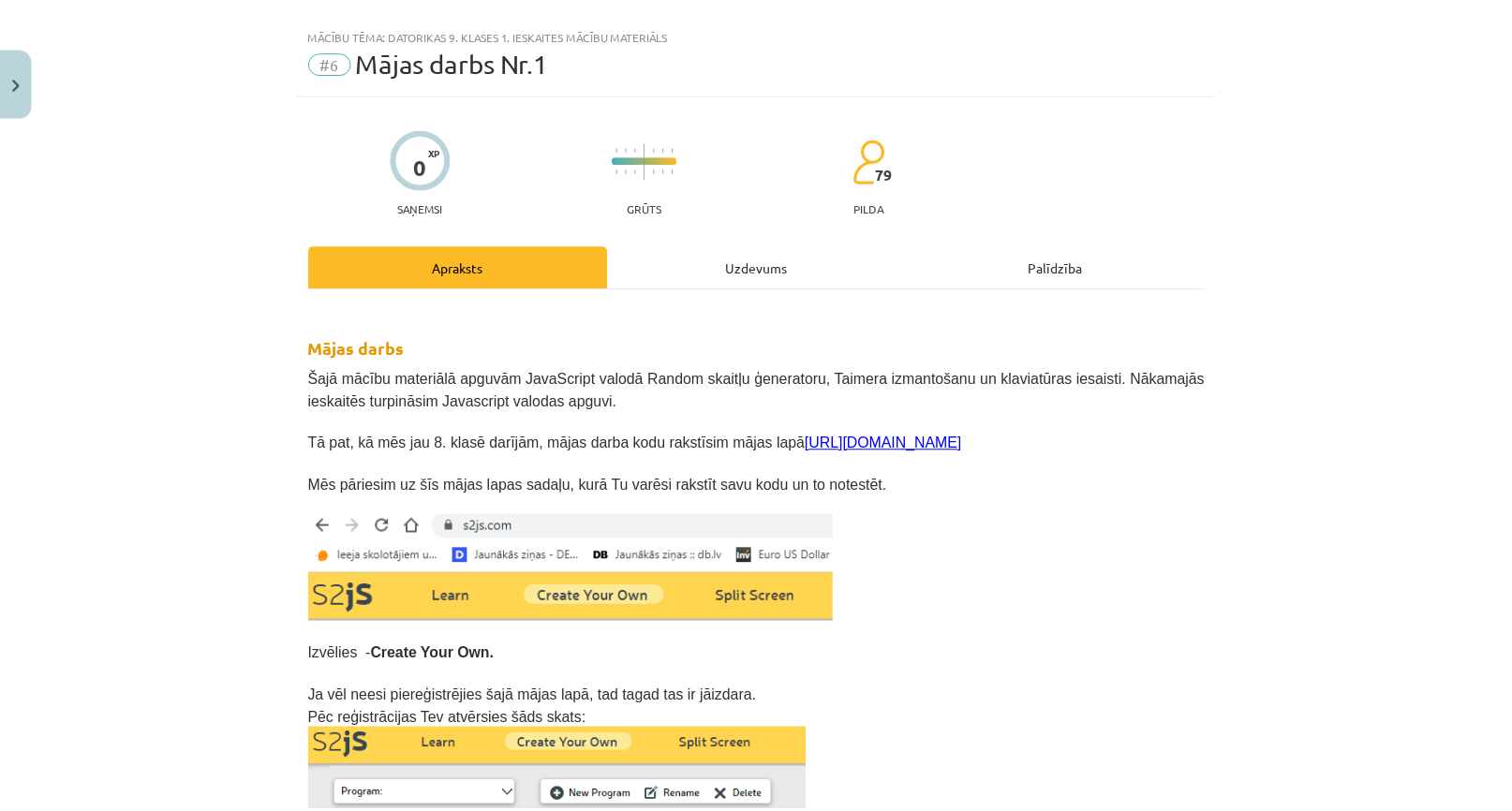
scroll to position [0, 0]
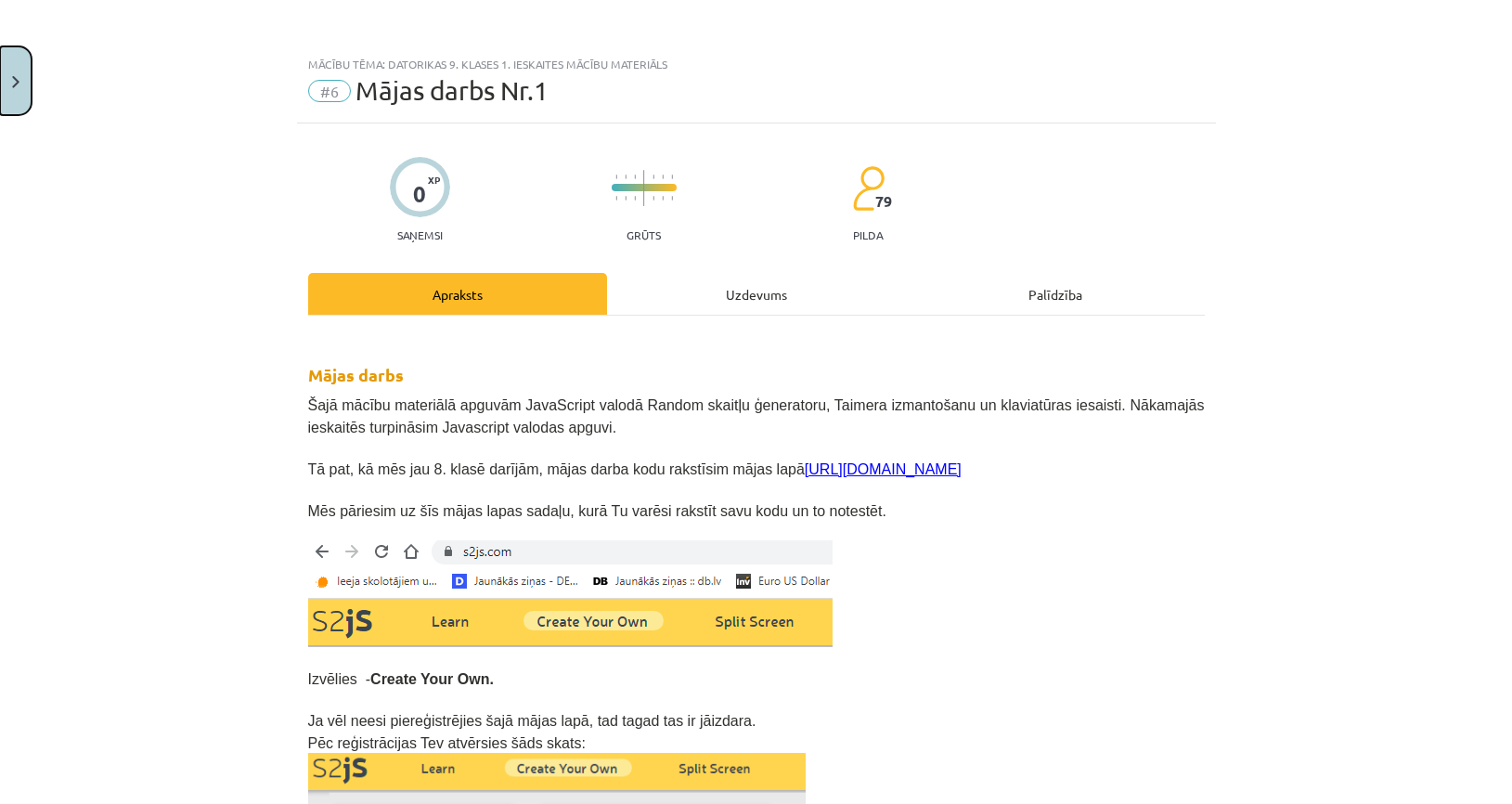
click at [15, 77] on img "Close" at bounding box center [16, 82] width 8 height 12
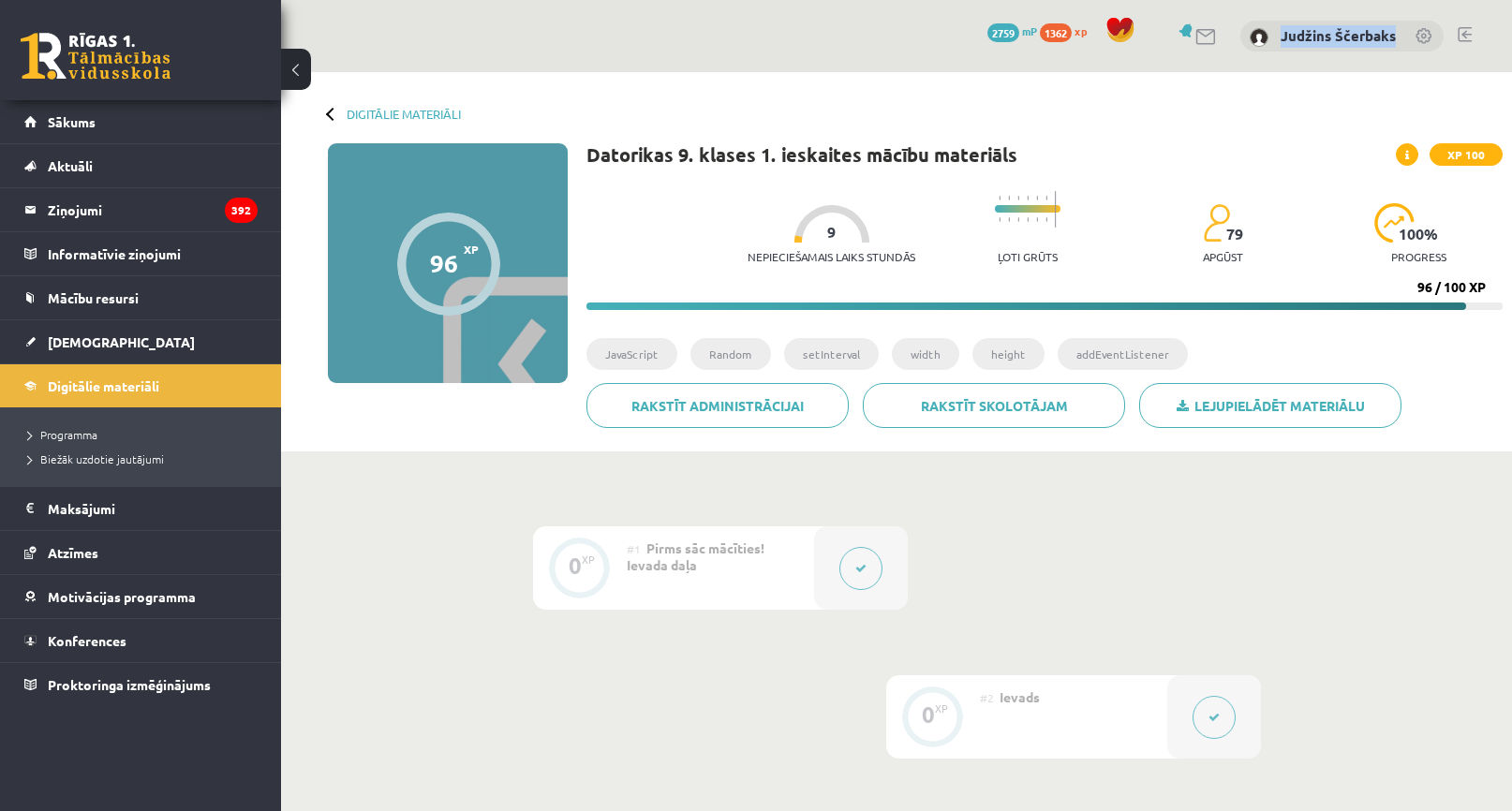
drag, startPoint x: 1281, startPoint y: 54, endPoint x: 1406, endPoint y: 37, distance: 126.2
click at [1406, 37] on div "0 Dāvanas 2759 mP 1362 xp Judžins Ščerbaks" at bounding box center [896, 36] width 1231 height 72
copy link "Judžins Ščerbaks"
click at [1113, 139] on div "Digitālie materiāli 96 XP XP 100 96 / 100 XP Datorikas 9. klases 1. ieskaites m…" at bounding box center [896, 262] width 1231 height 380
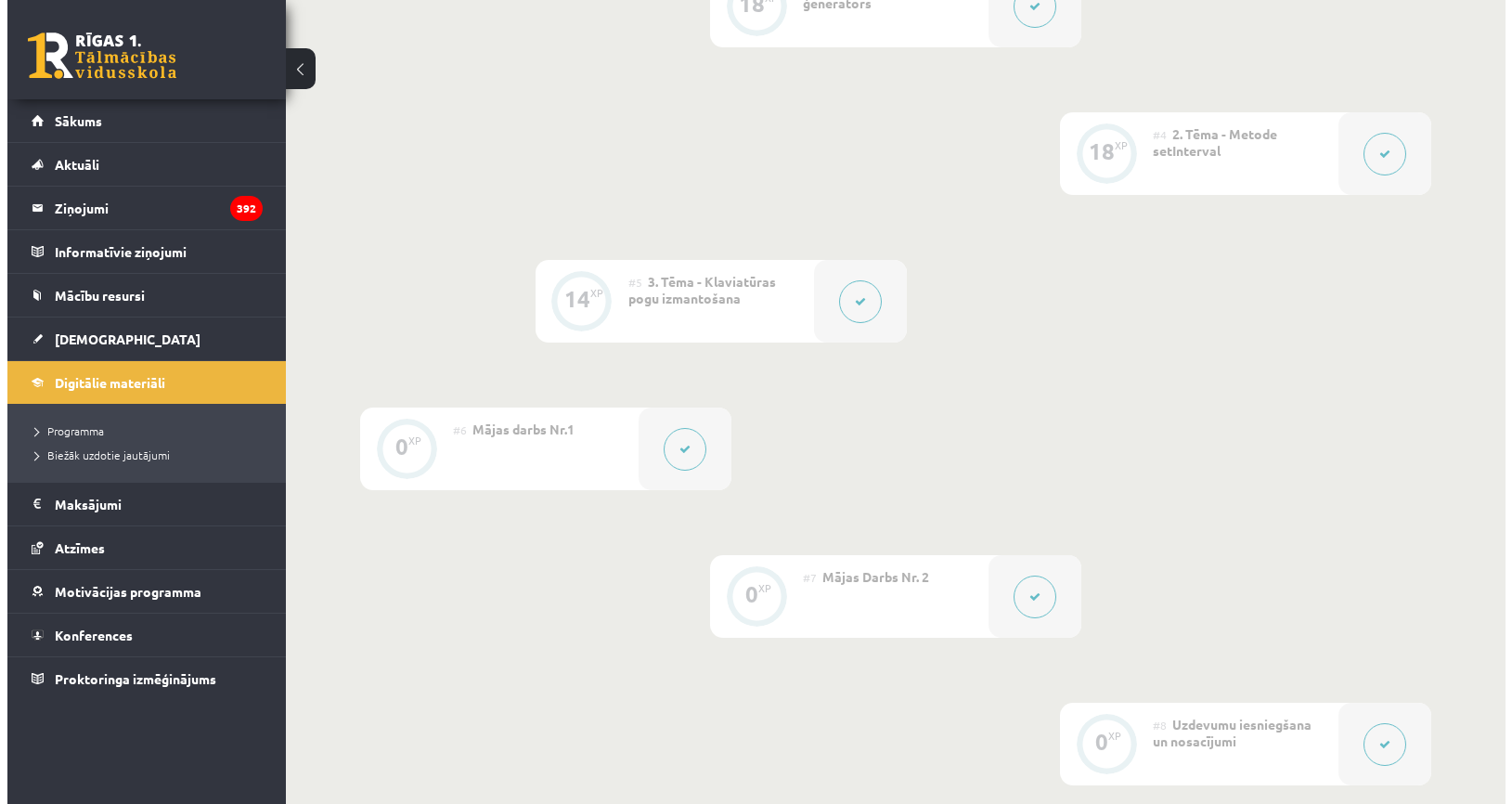
scroll to position [1114, 0]
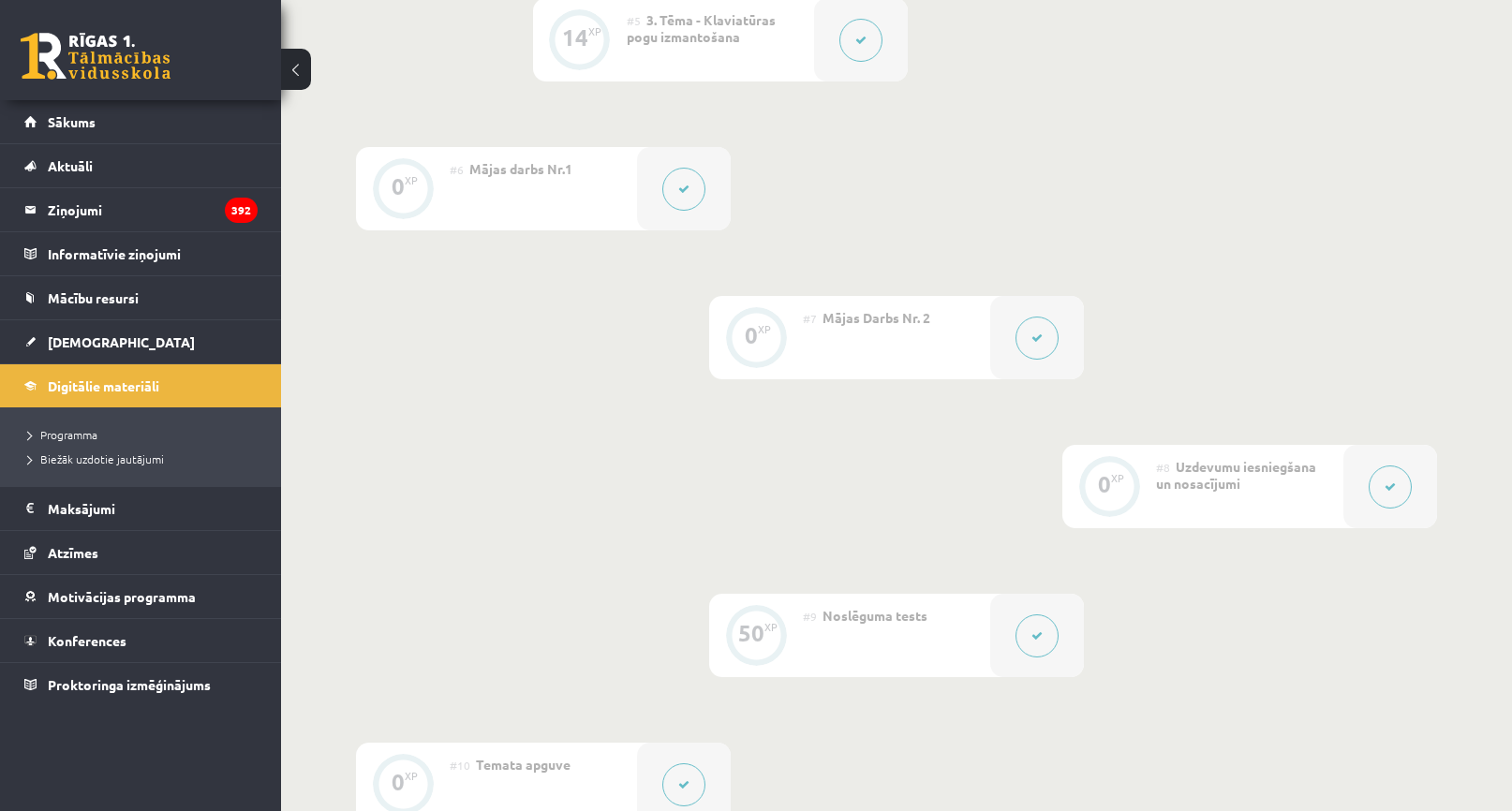
click at [674, 204] on button at bounding box center [684, 189] width 43 height 43
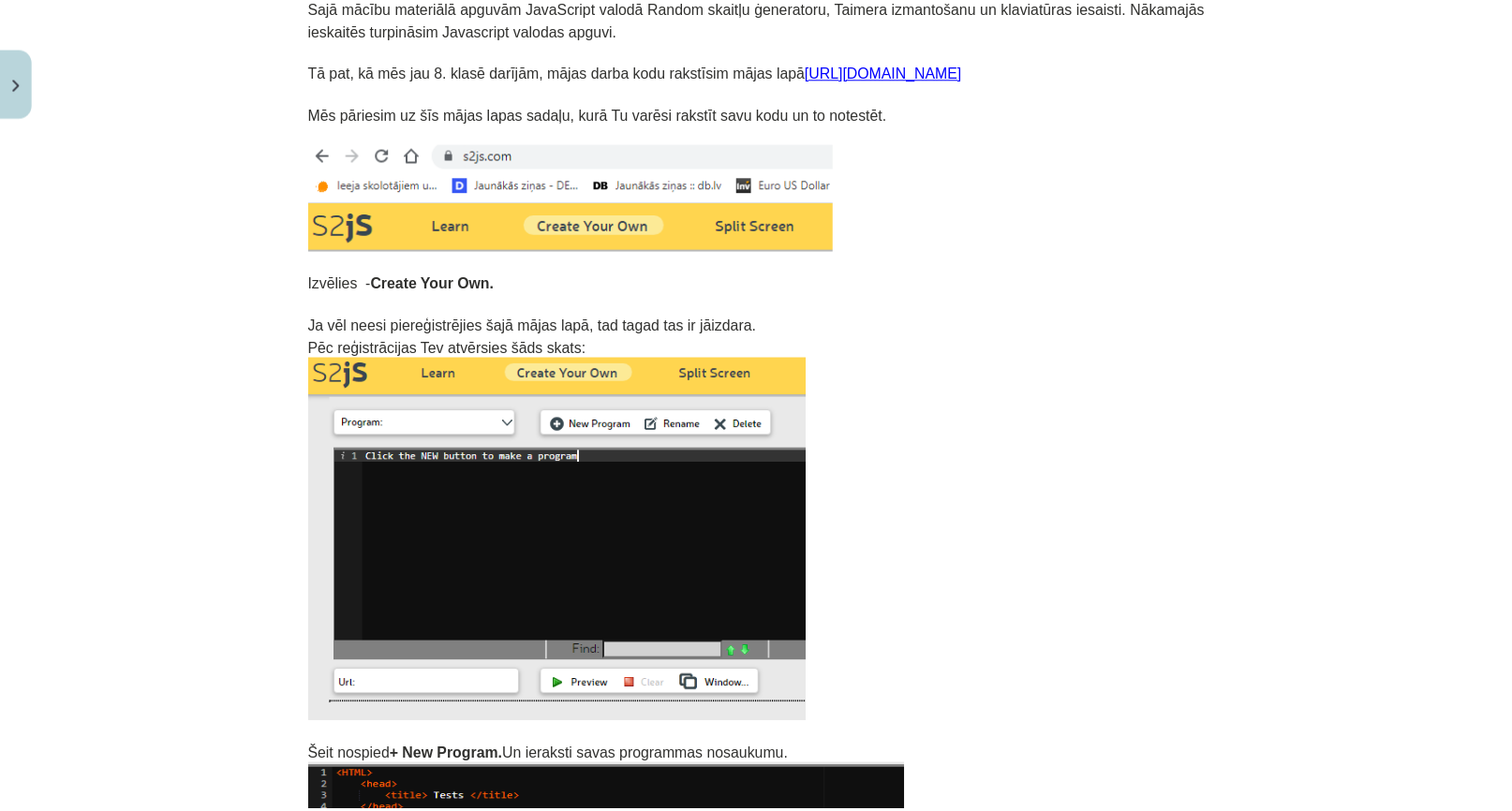
scroll to position [179, 0]
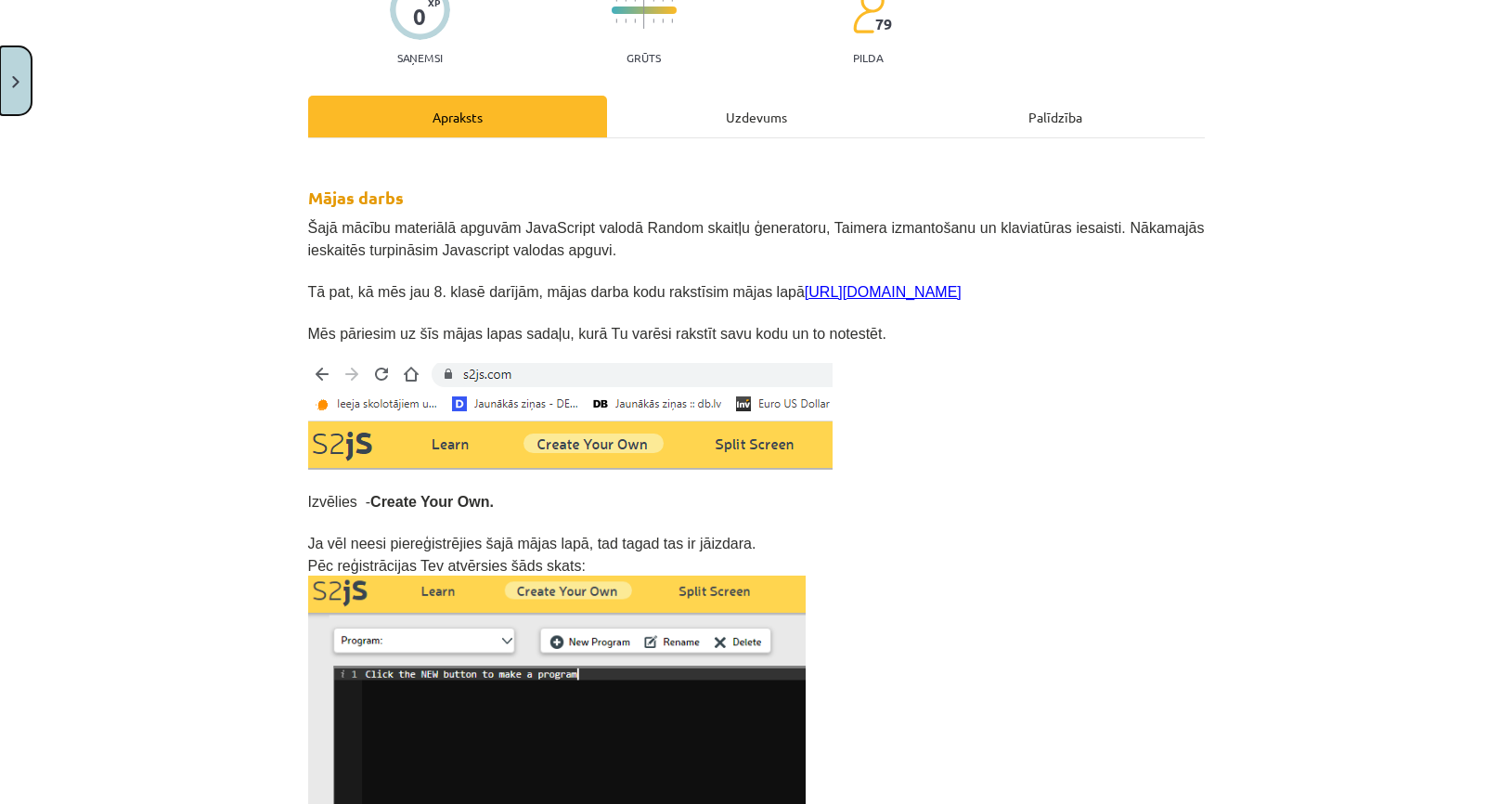
click at [21, 74] on button "Close" at bounding box center [16, 80] width 32 height 68
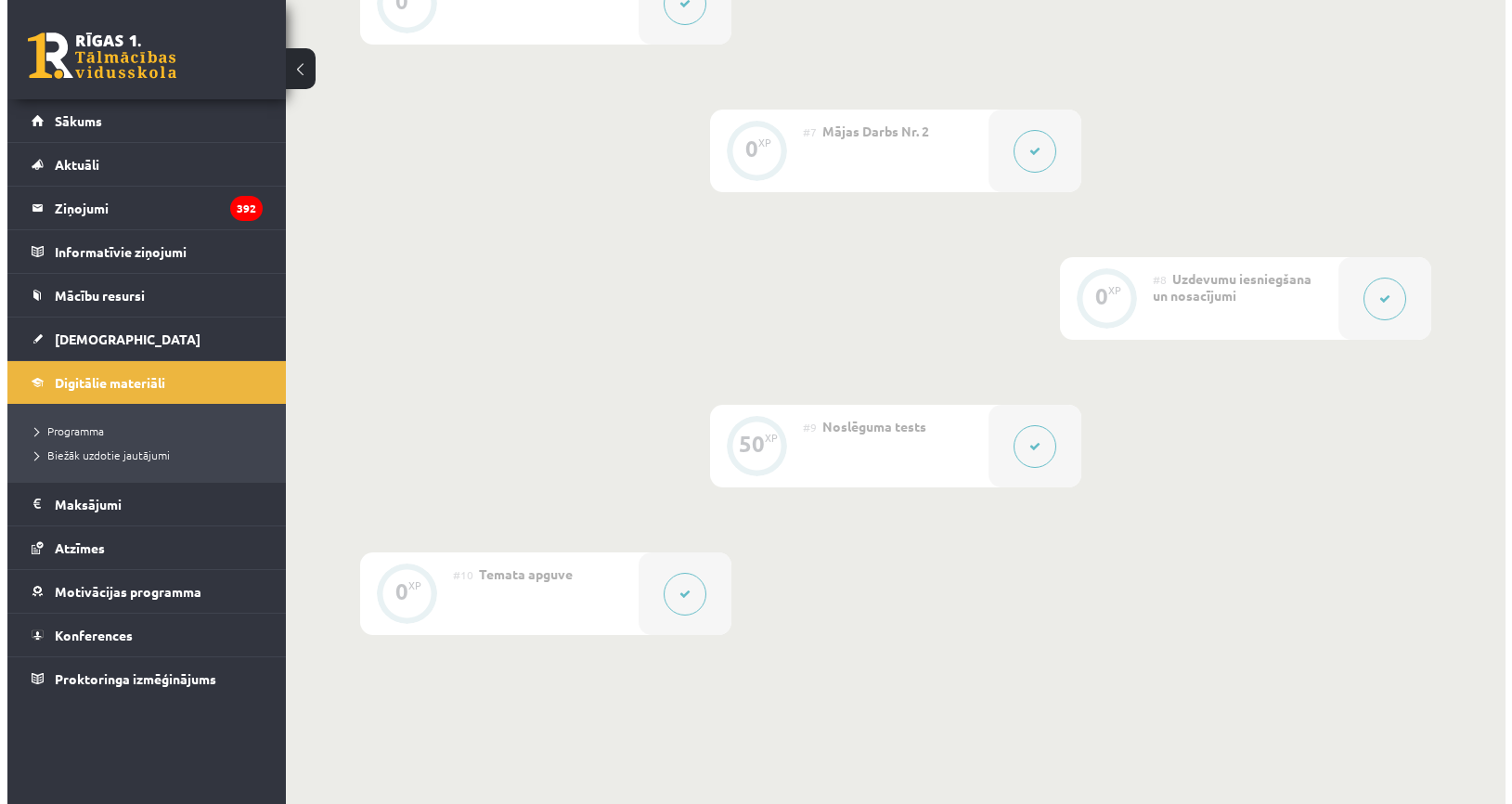
scroll to position [1300, 0]
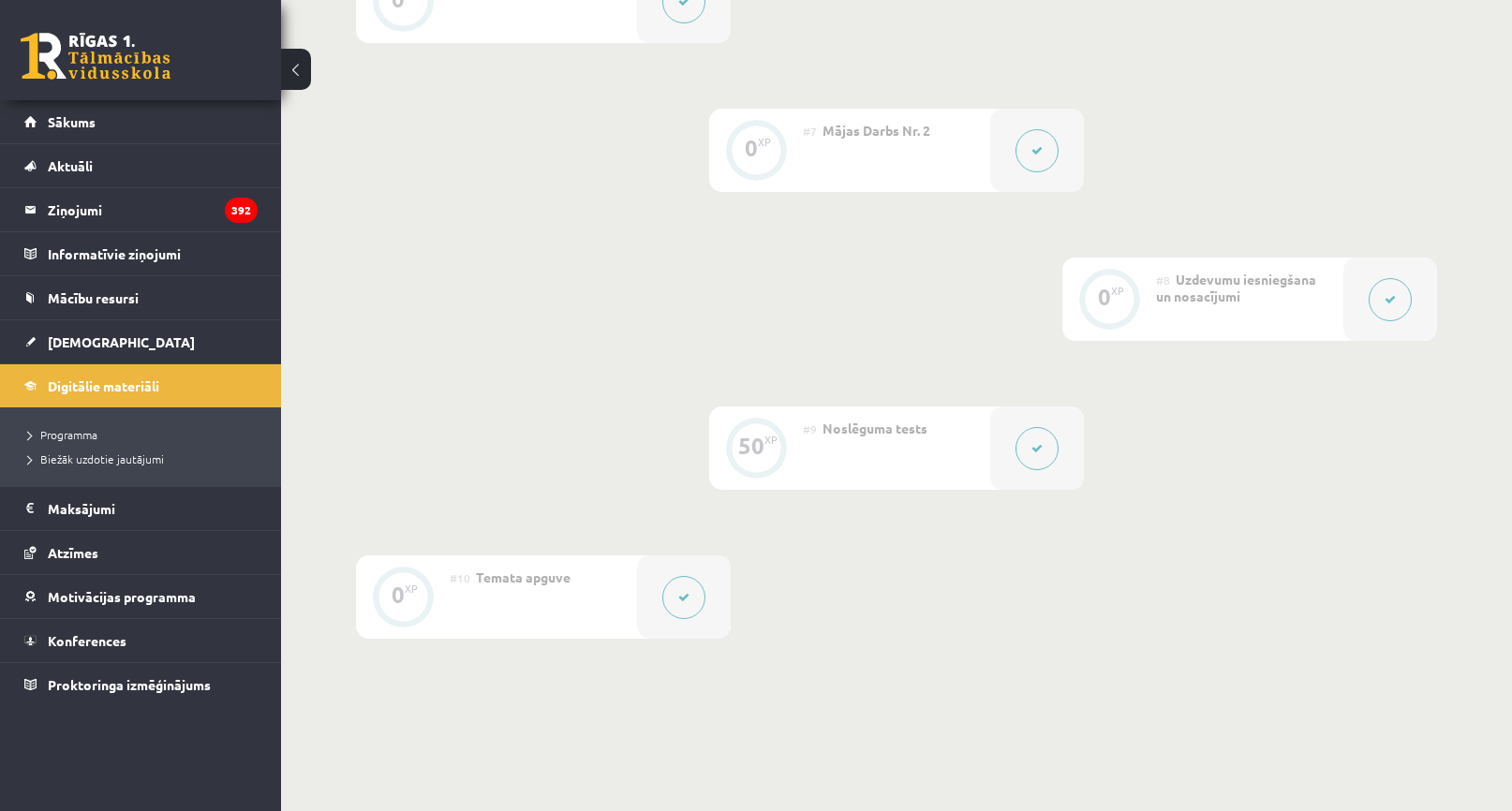
click at [1046, 141] on button at bounding box center [1036, 150] width 43 height 43
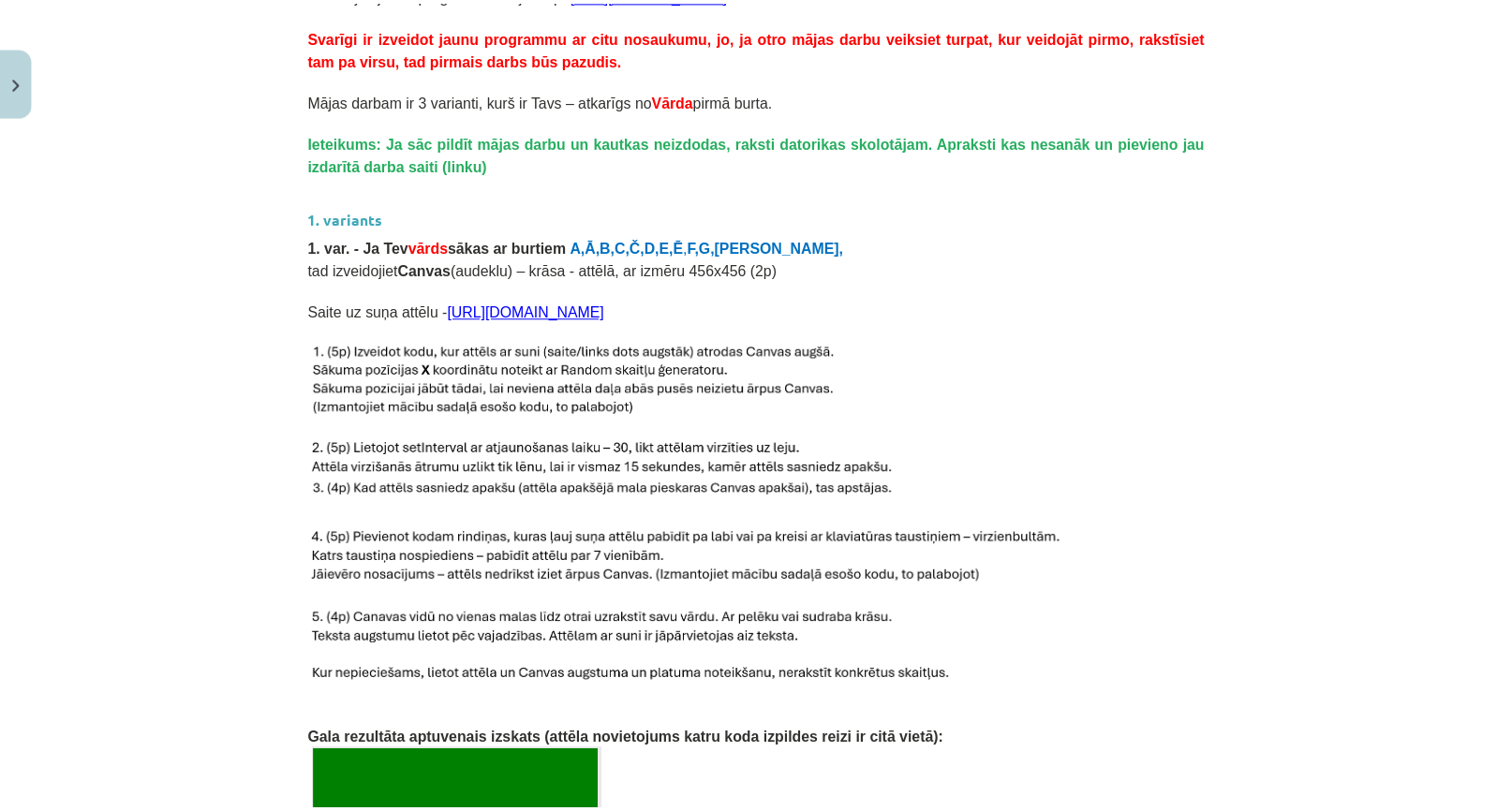
scroll to position [258, 0]
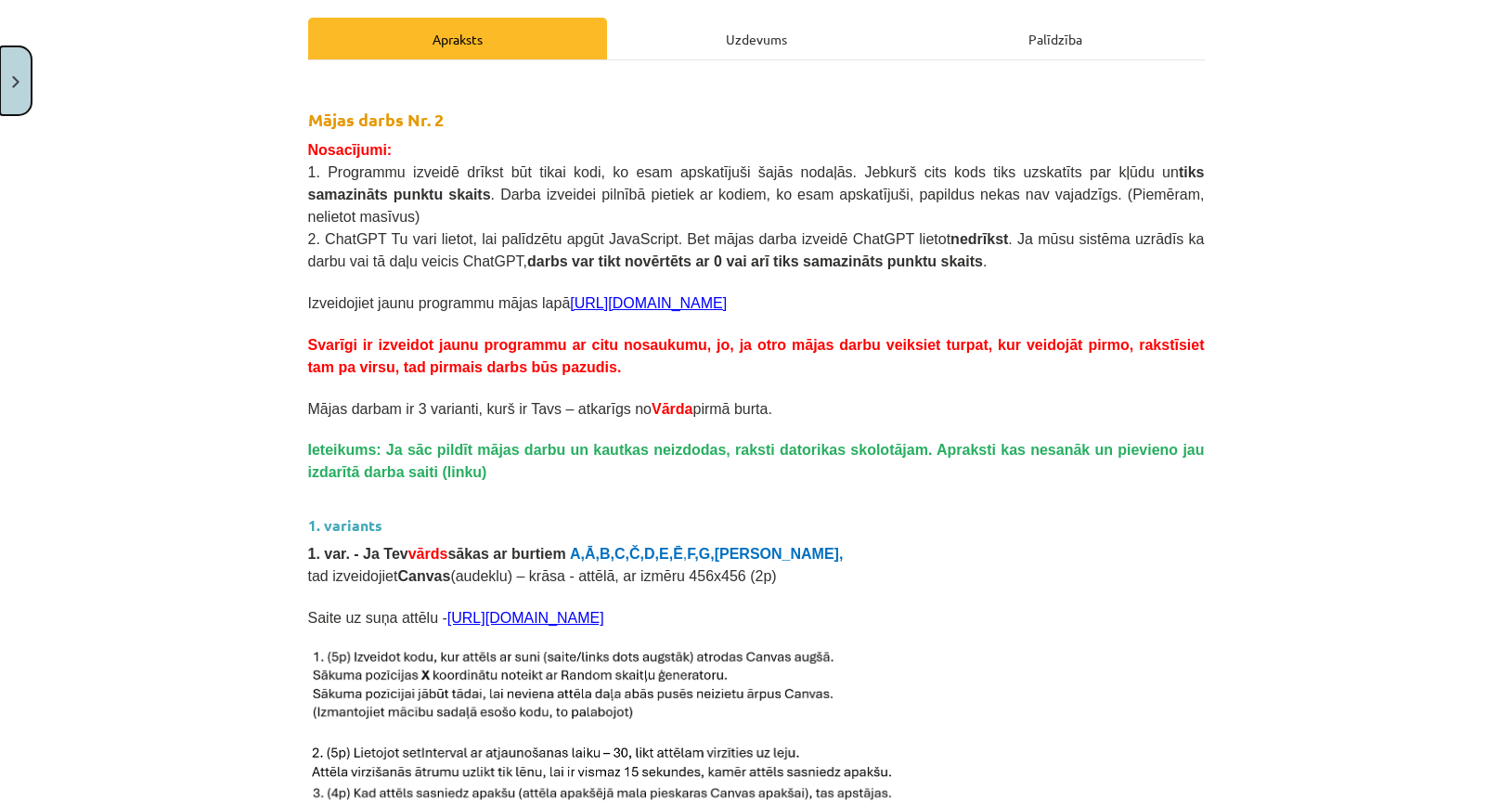
click at [23, 97] on button "Close" at bounding box center [16, 80] width 32 height 68
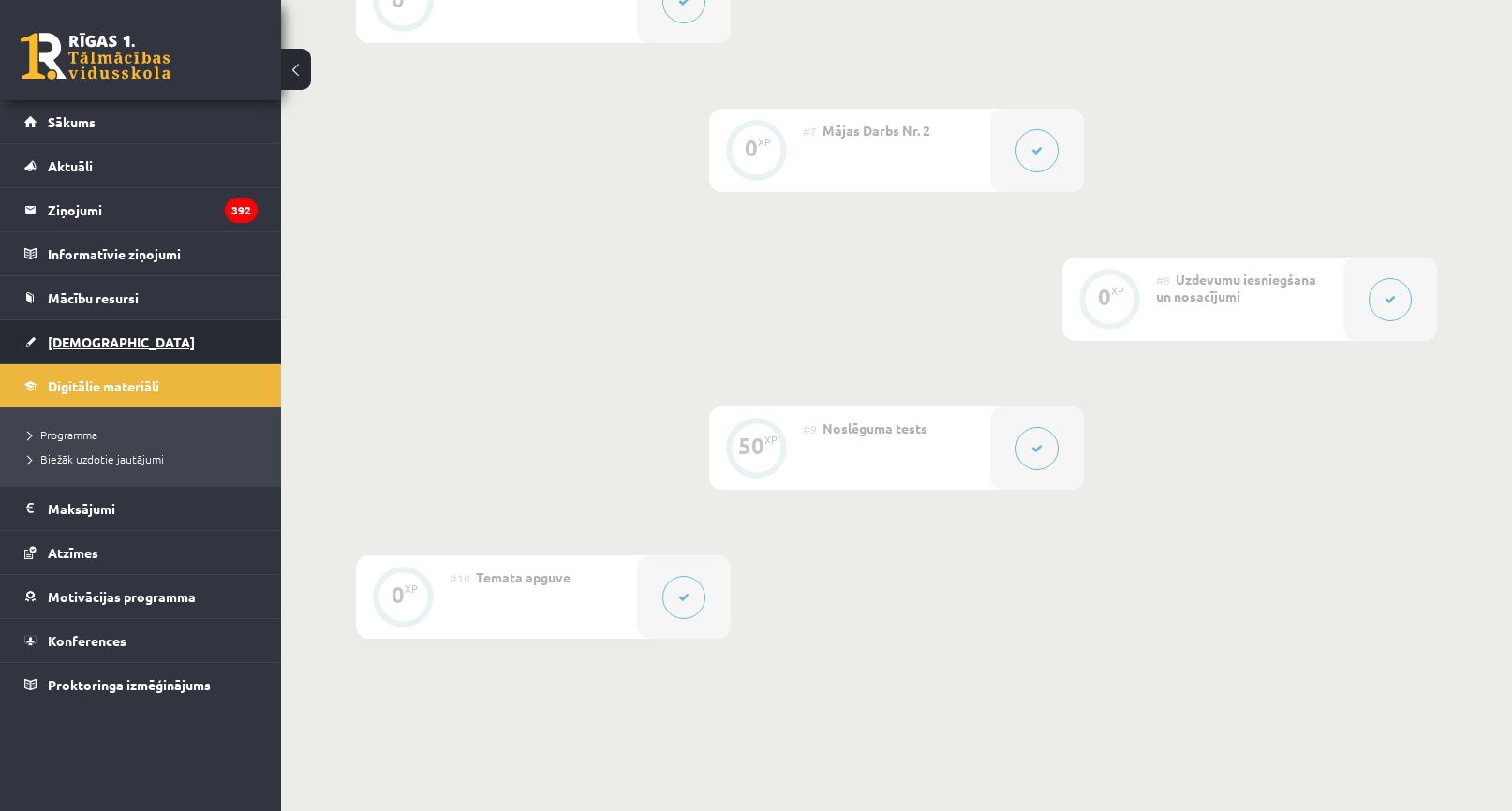
click at [63, 331] on link "[DEMOGRAPHIC_DATA]" at bounding box center [140, 342] width 233 height 43
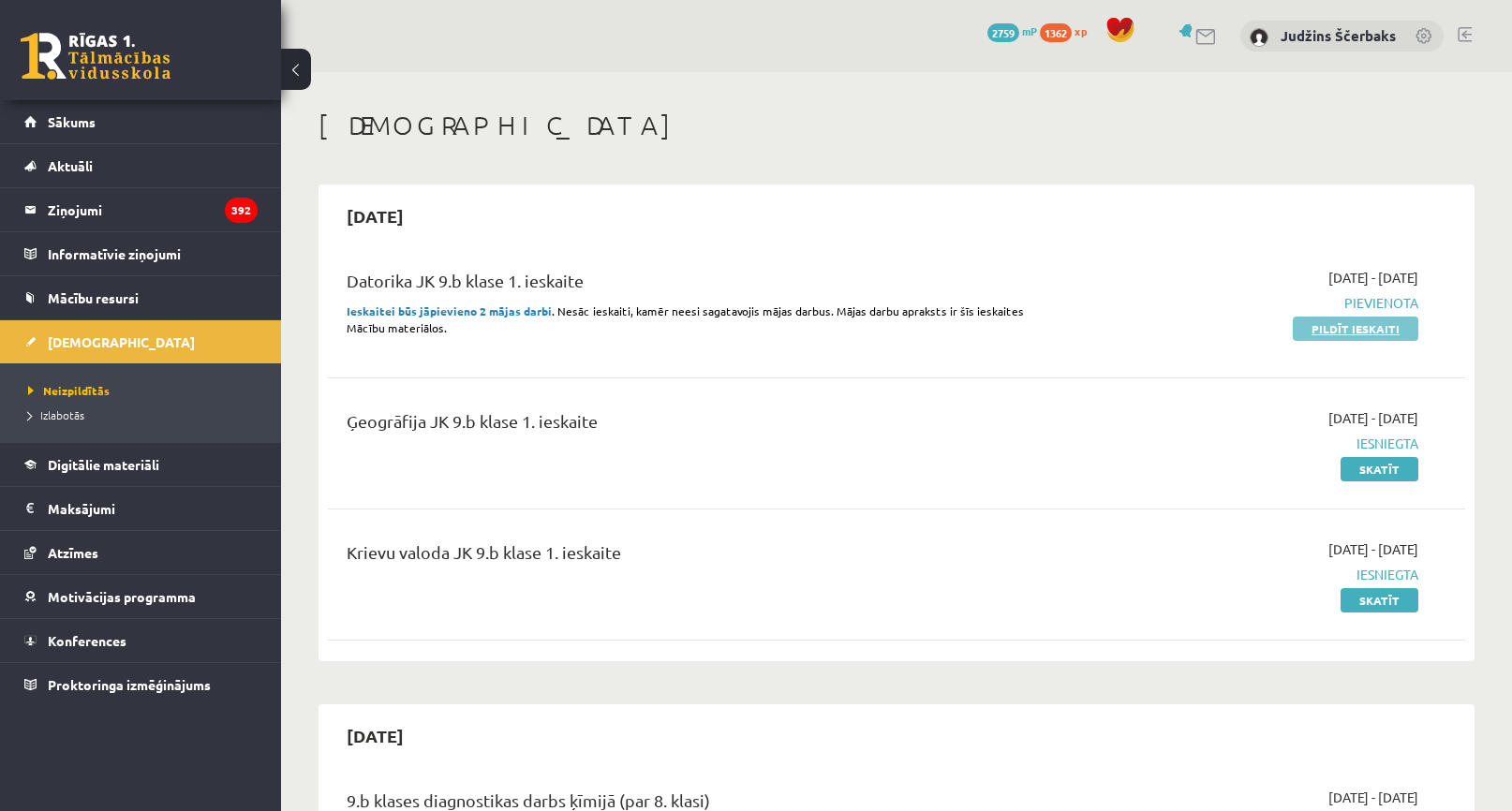
click at [1367, 333] on link "Pildīt ieskaiti" at bounding box center [1356, 329] width 126 height 24
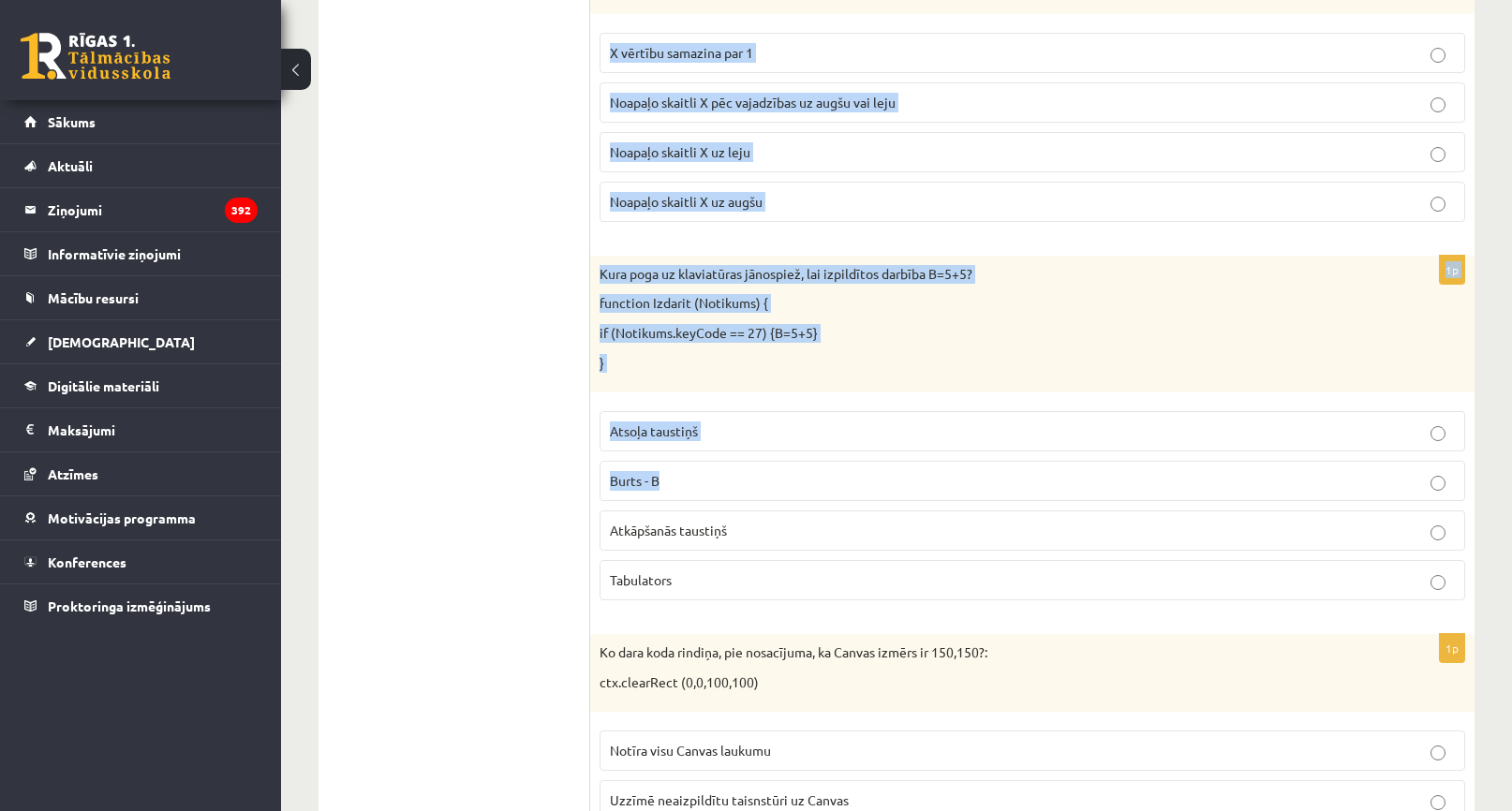
scroll to position [1497, 0]
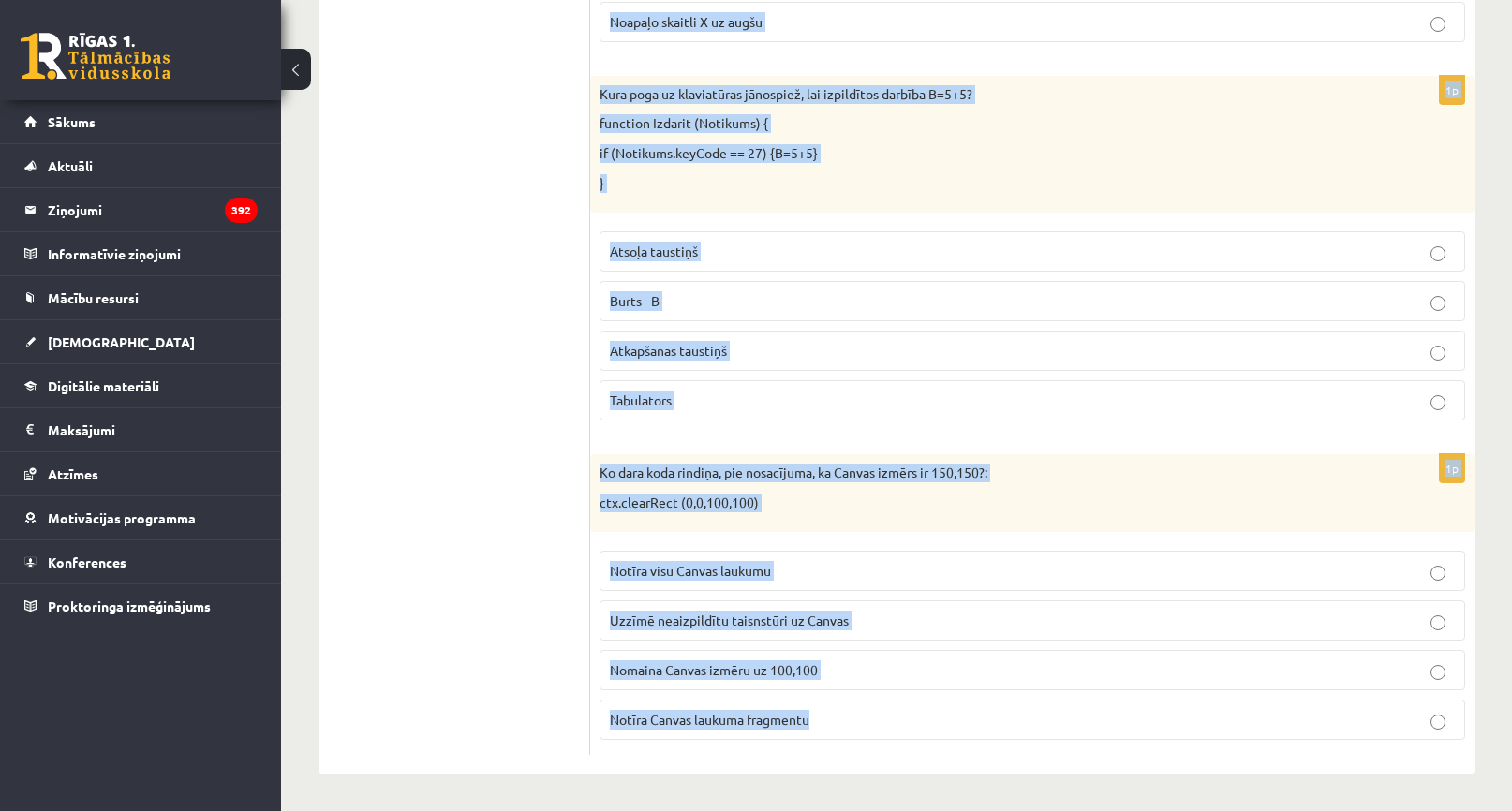
drag, startPoint x: 666, startPoint y: 252, endPoint x: 1052, endPoint y: 708, distance: 597.4
copy form "Lore ipsu DoloRsitam consect adipiscinge seddoeius "Temporinc"? 99 34 39 72 7u …"
click at [1041, 498] on p "ctx.clearRect (0,0,100,100)" at bounding box center [985, 502] width 772 height 19
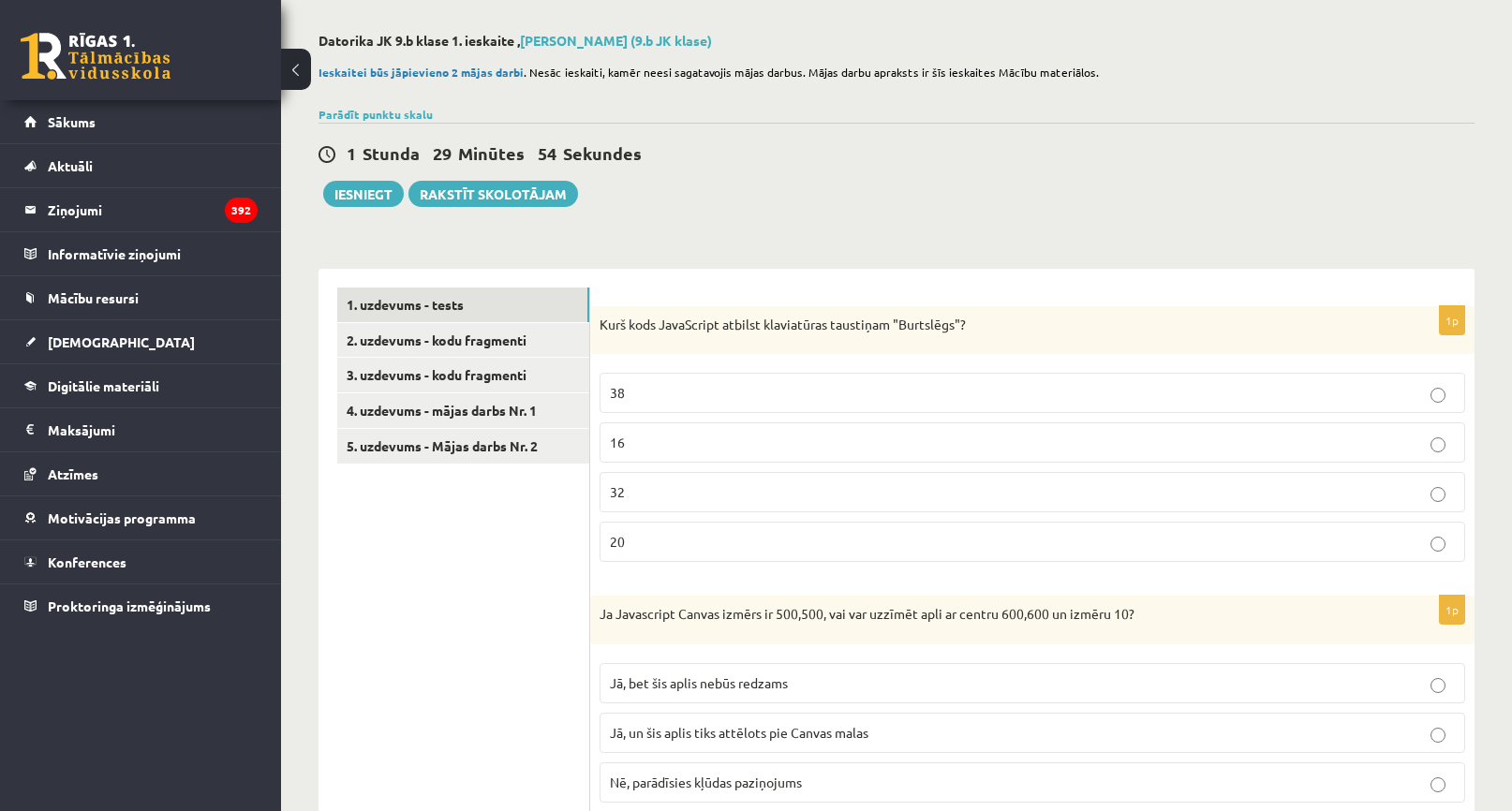
scroll to position [0, 0]
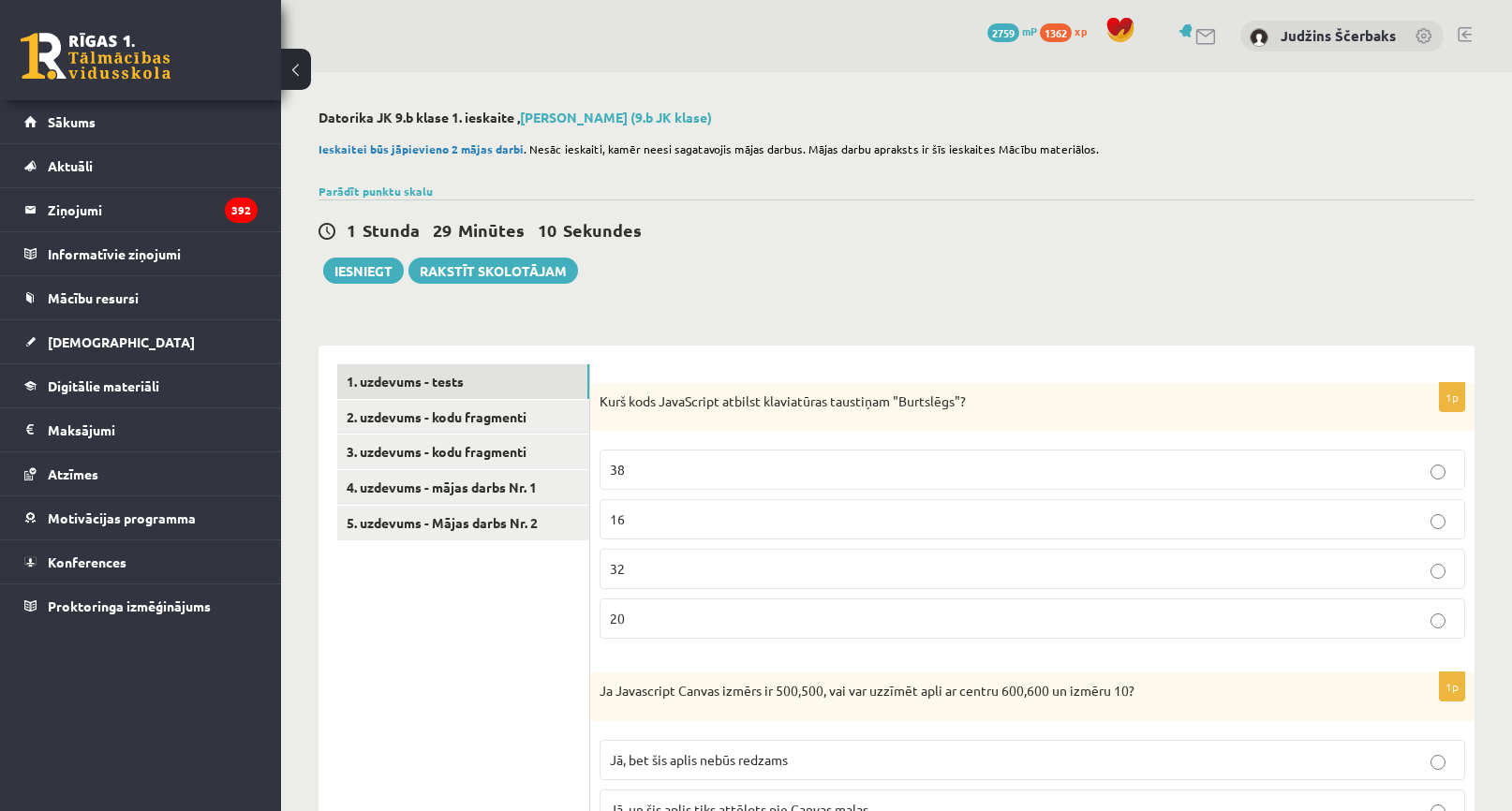
click at [656, 615] on p "20" at bounding box center [1032, 618] width 845 height 20
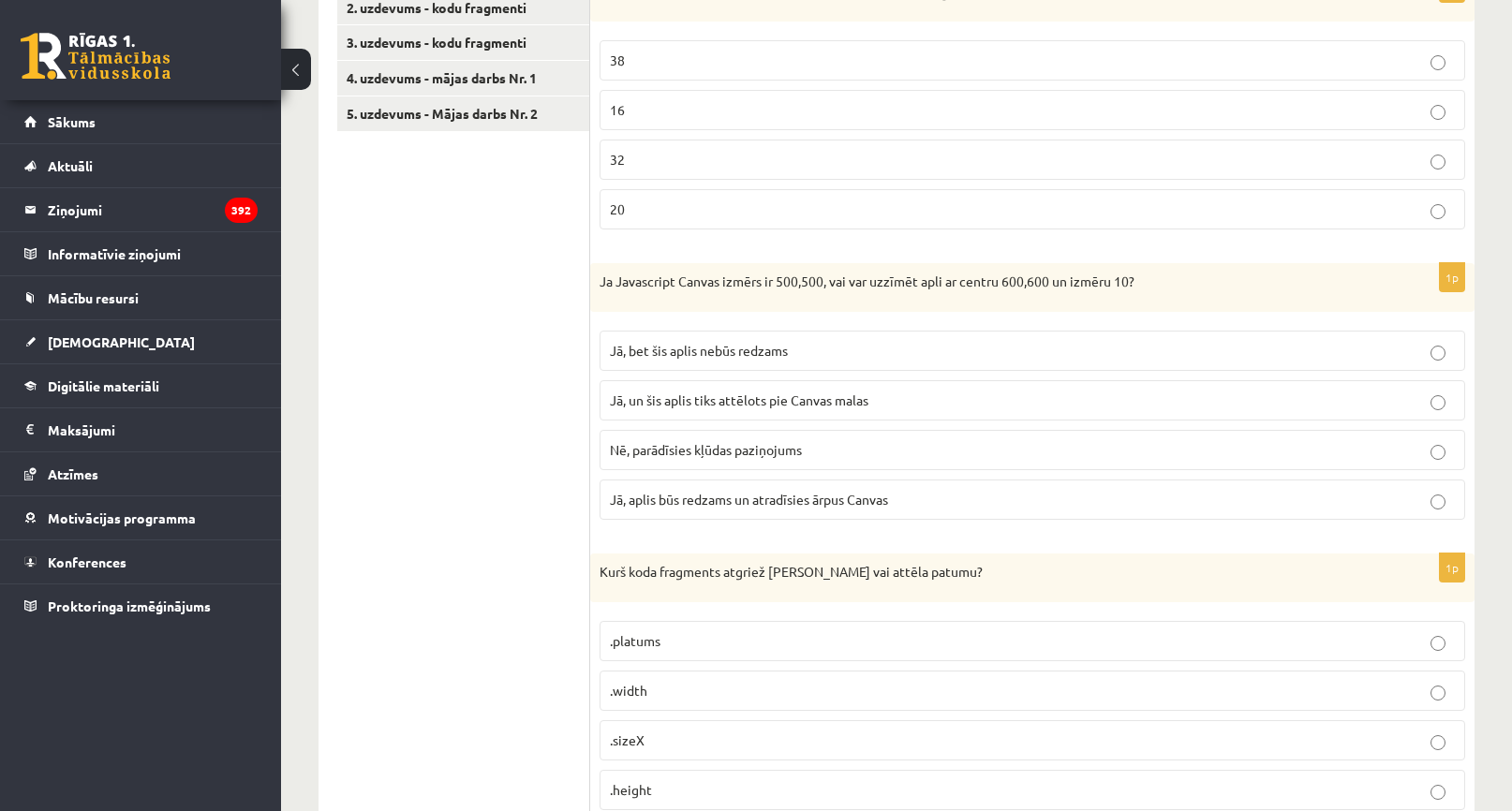
scroll to position [468, 0]
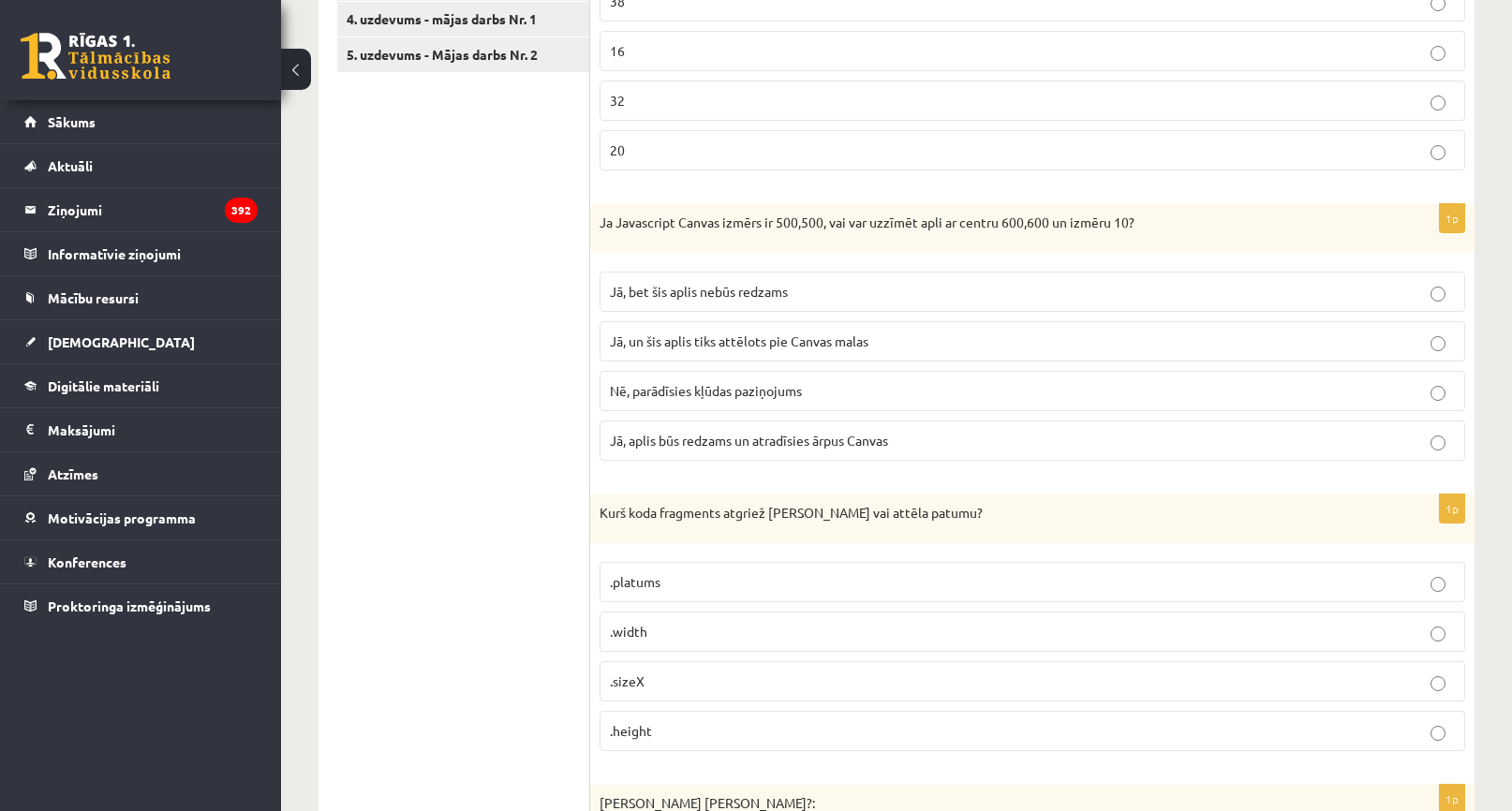
click at [738, 299] on span "Jā, bet šis aplis nebūs redzams" at bounding box center [699, 291] width 178 height 17
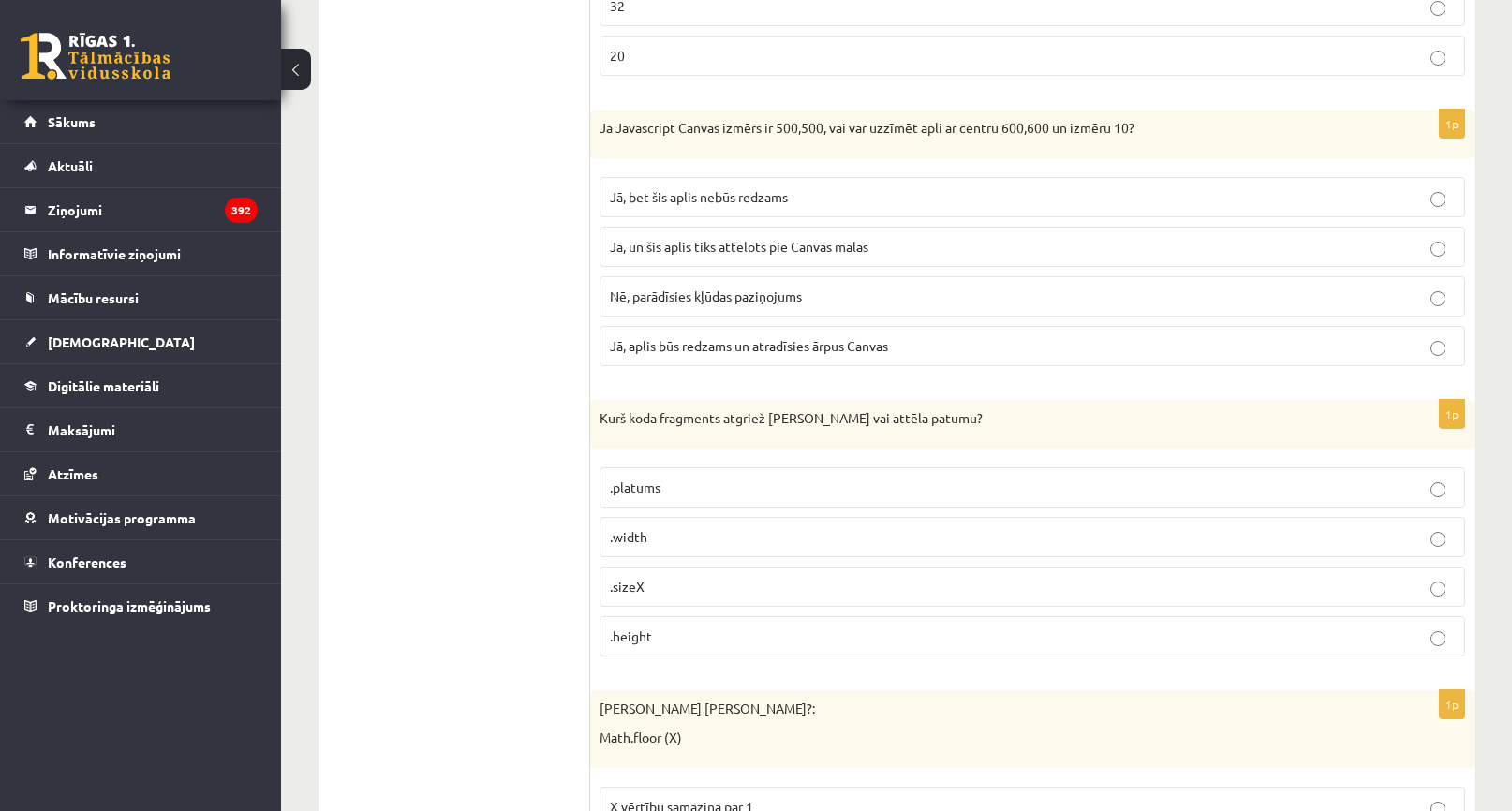
scroll to position [843, 0]
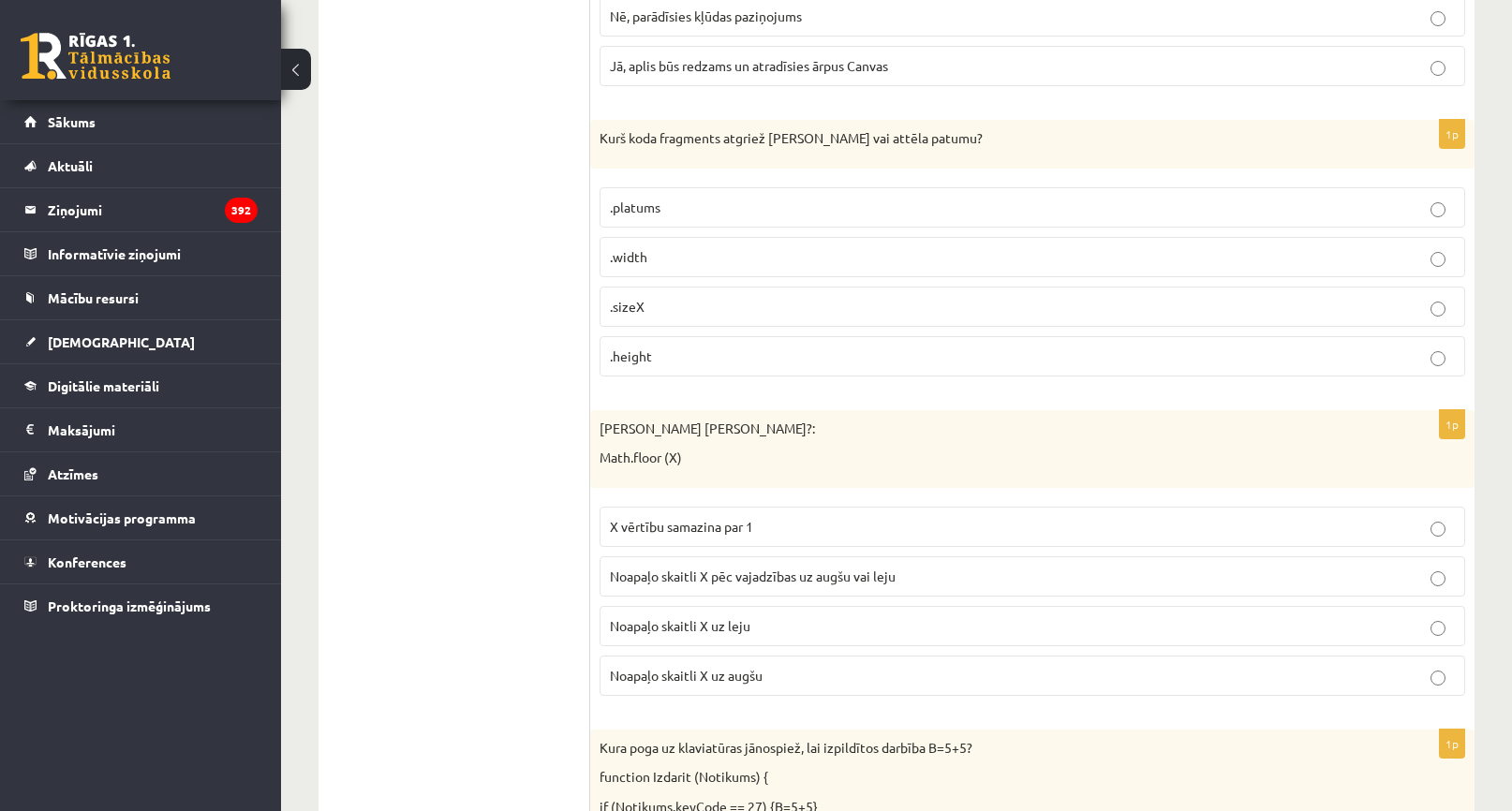
click at [664, 258] on p ".width" at bounding box center [1032, 258] width 845 height 20
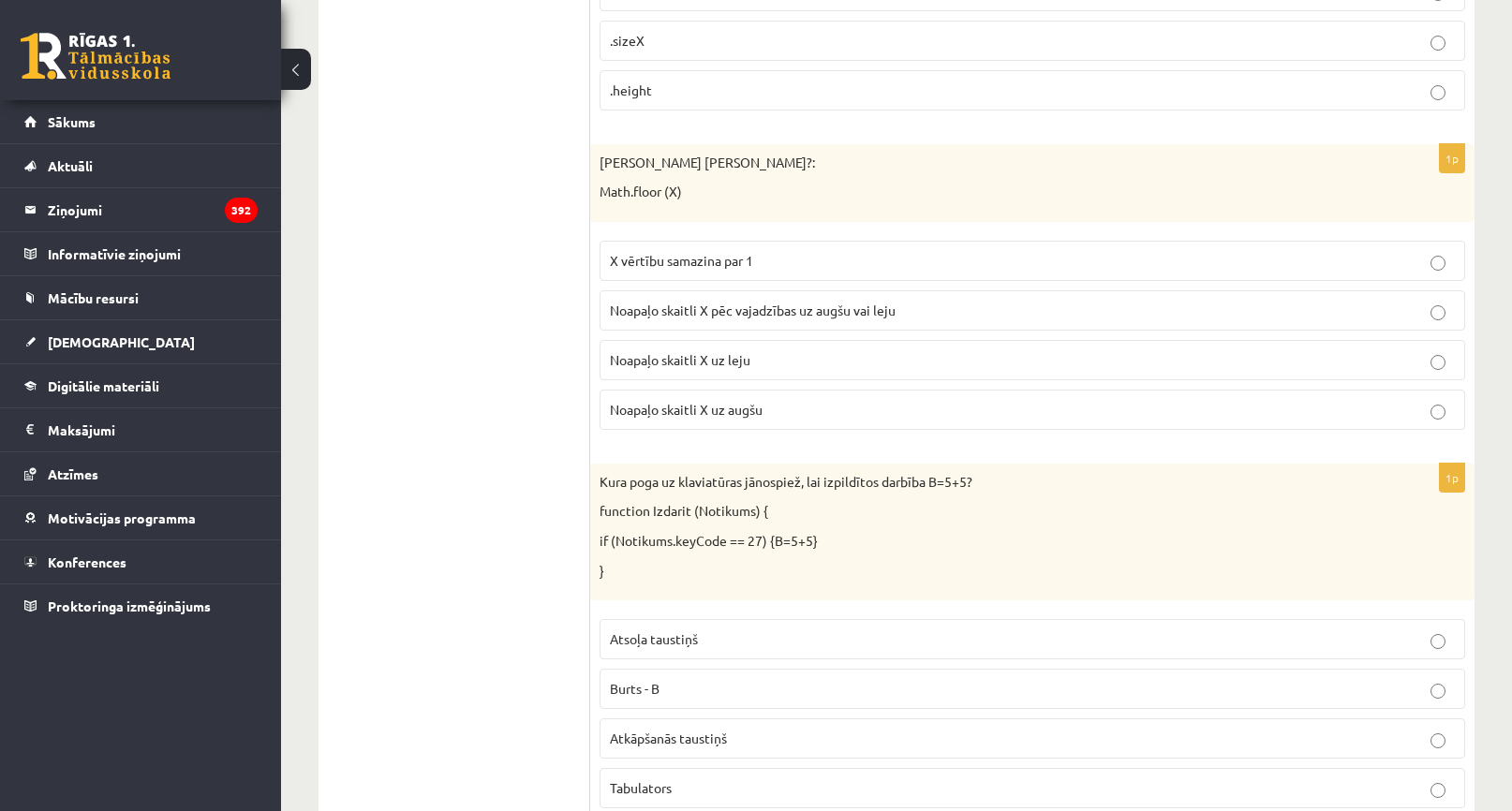
scroll to position [1124, 0]
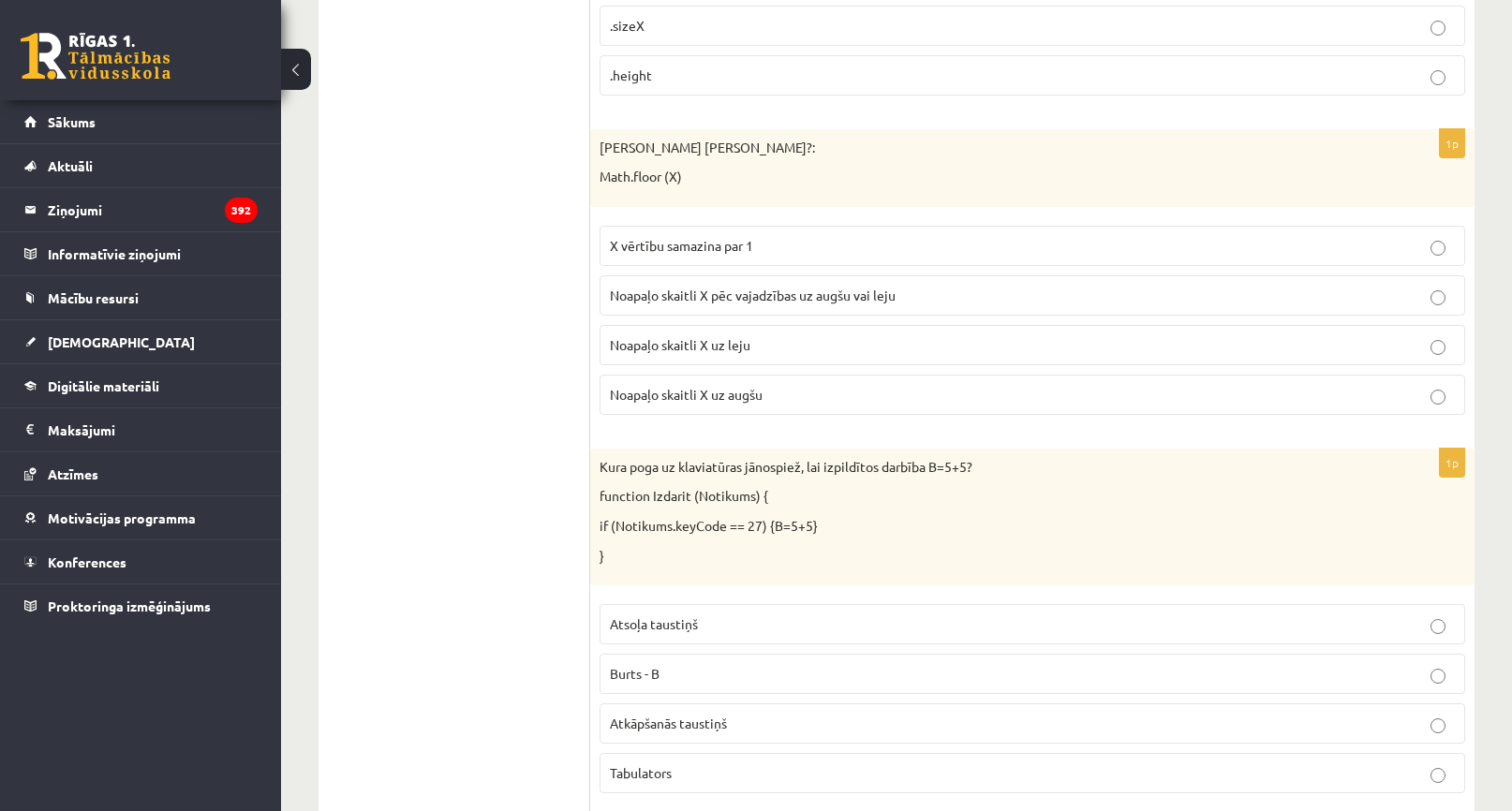
click at [757, 348] on p "Noapaļo skaitli X uz leju" at bounding box center [1032, 346] width 845 height 20
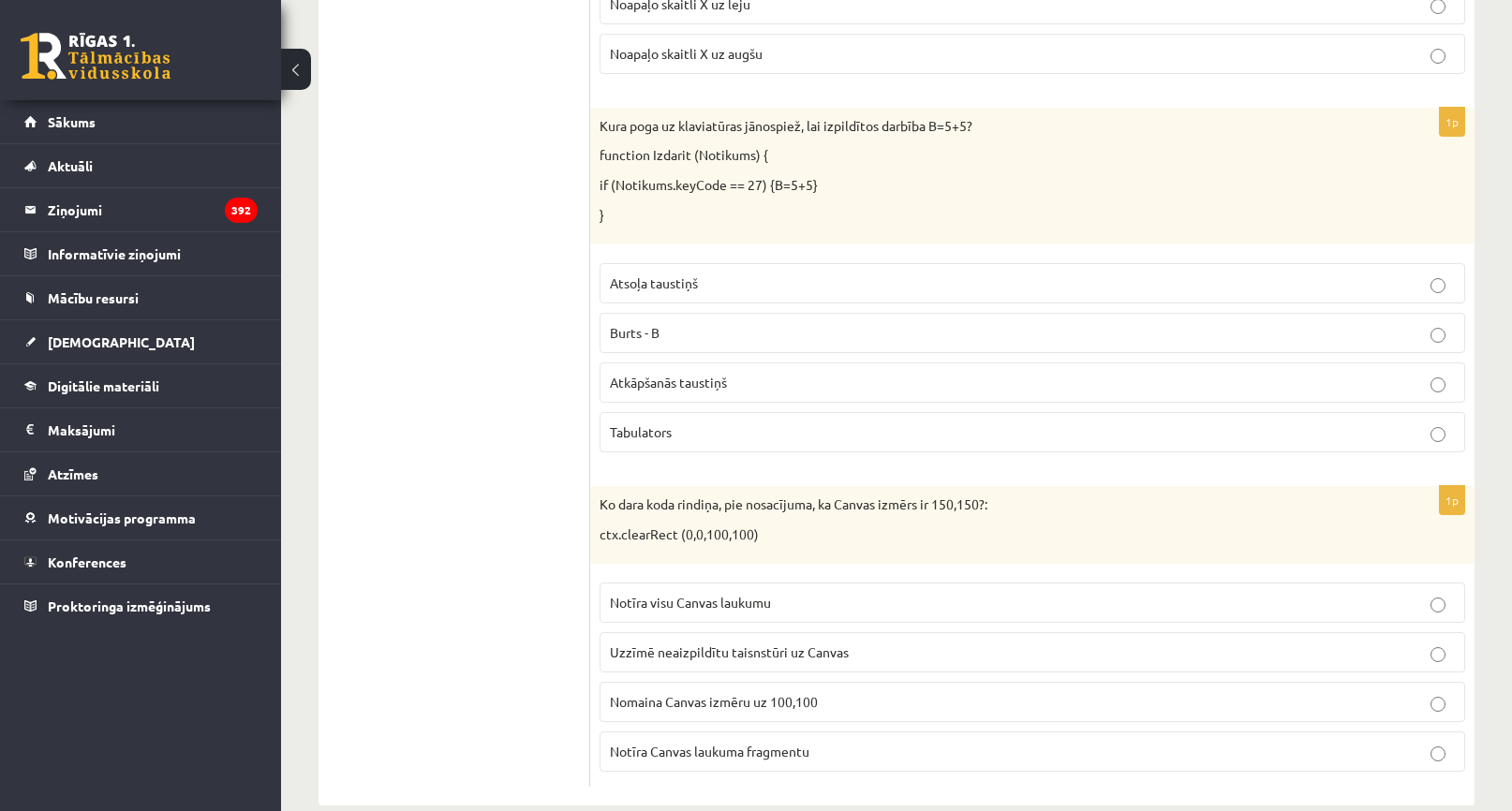
scroll to position [1497, 0]
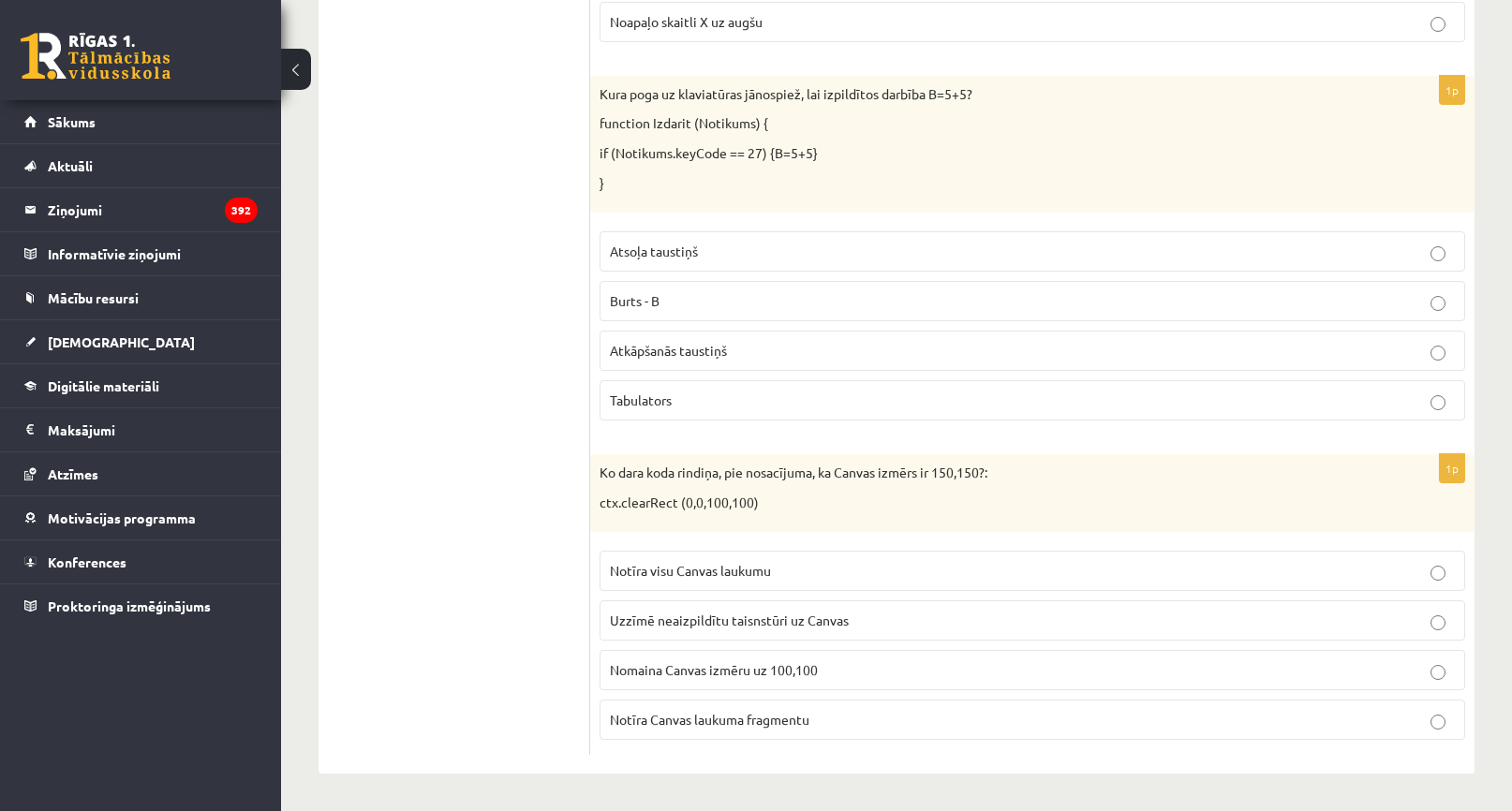
click at [722, 334] on label "Atkāpšanās taustiņš" at bounding box center [1032, 351] width 865 height 40
click at [796, 718] on span "Notīra Canvas laukuma fragmentu" at bounding box center [710, 719] width 200 height 17
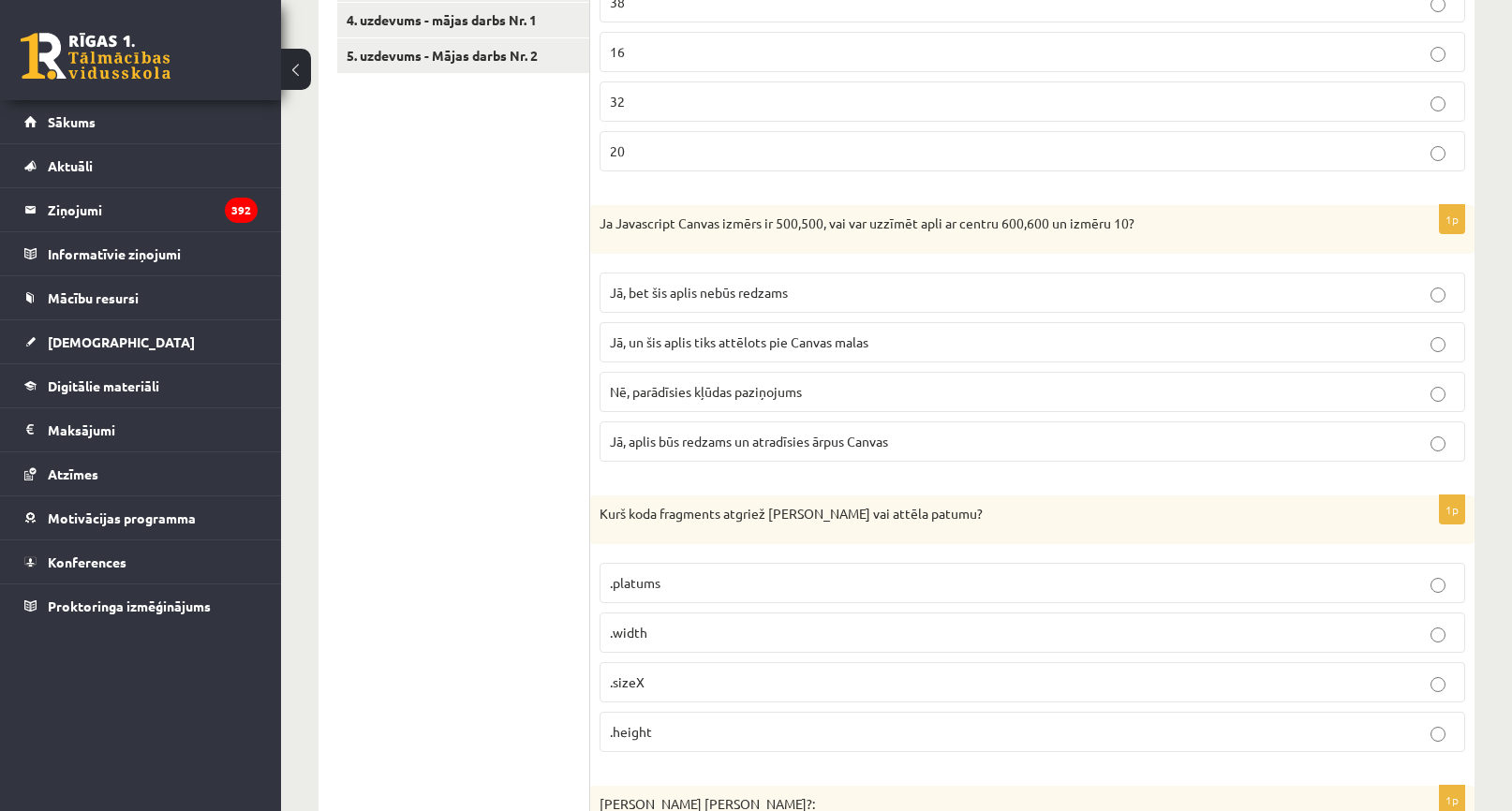
scroll to position [0, 0]
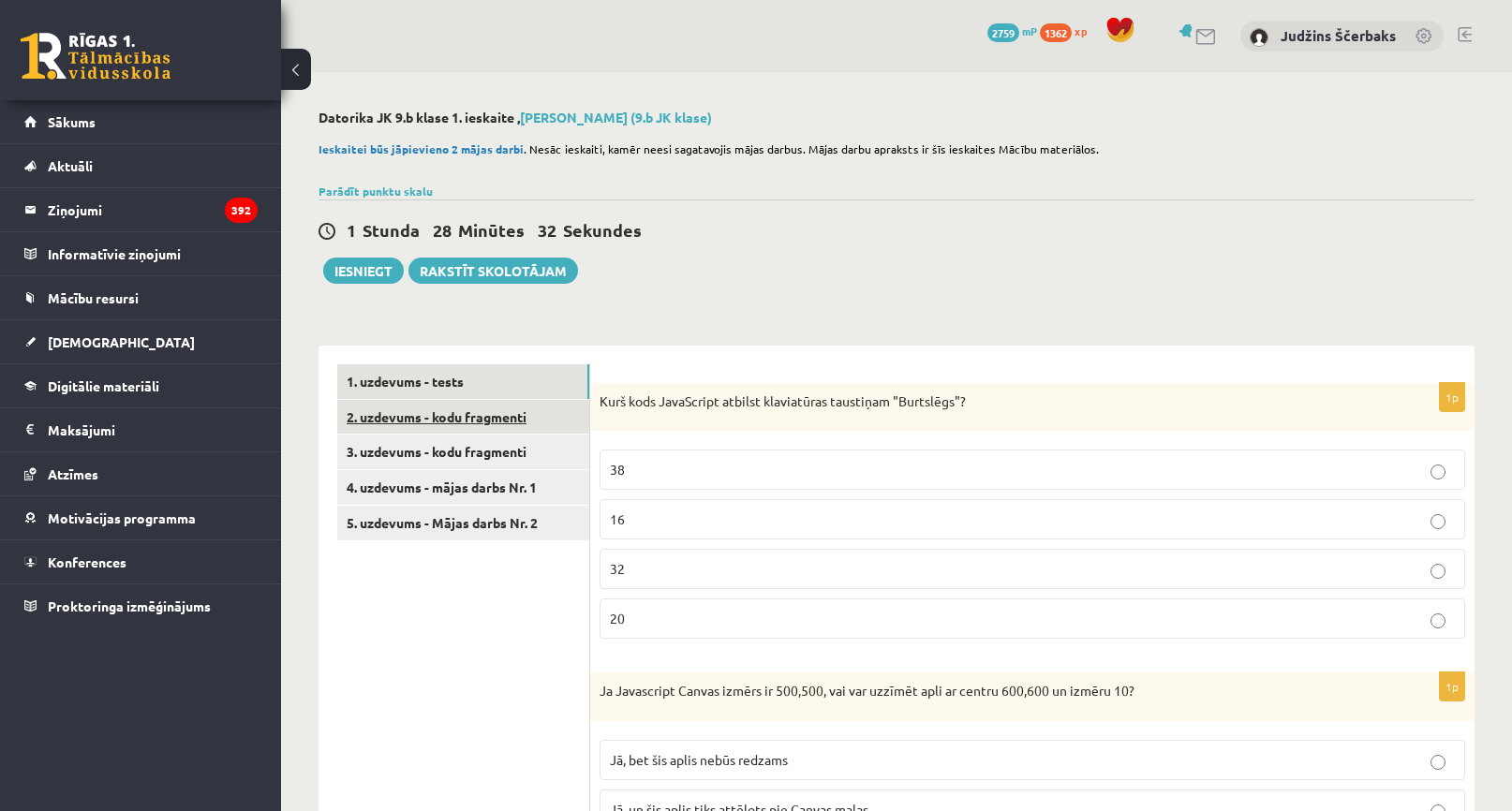
click at [409, 421] on link "2. uzdevums - kodu fragmenti" at bounding box center [464, 416] width 252 height 35
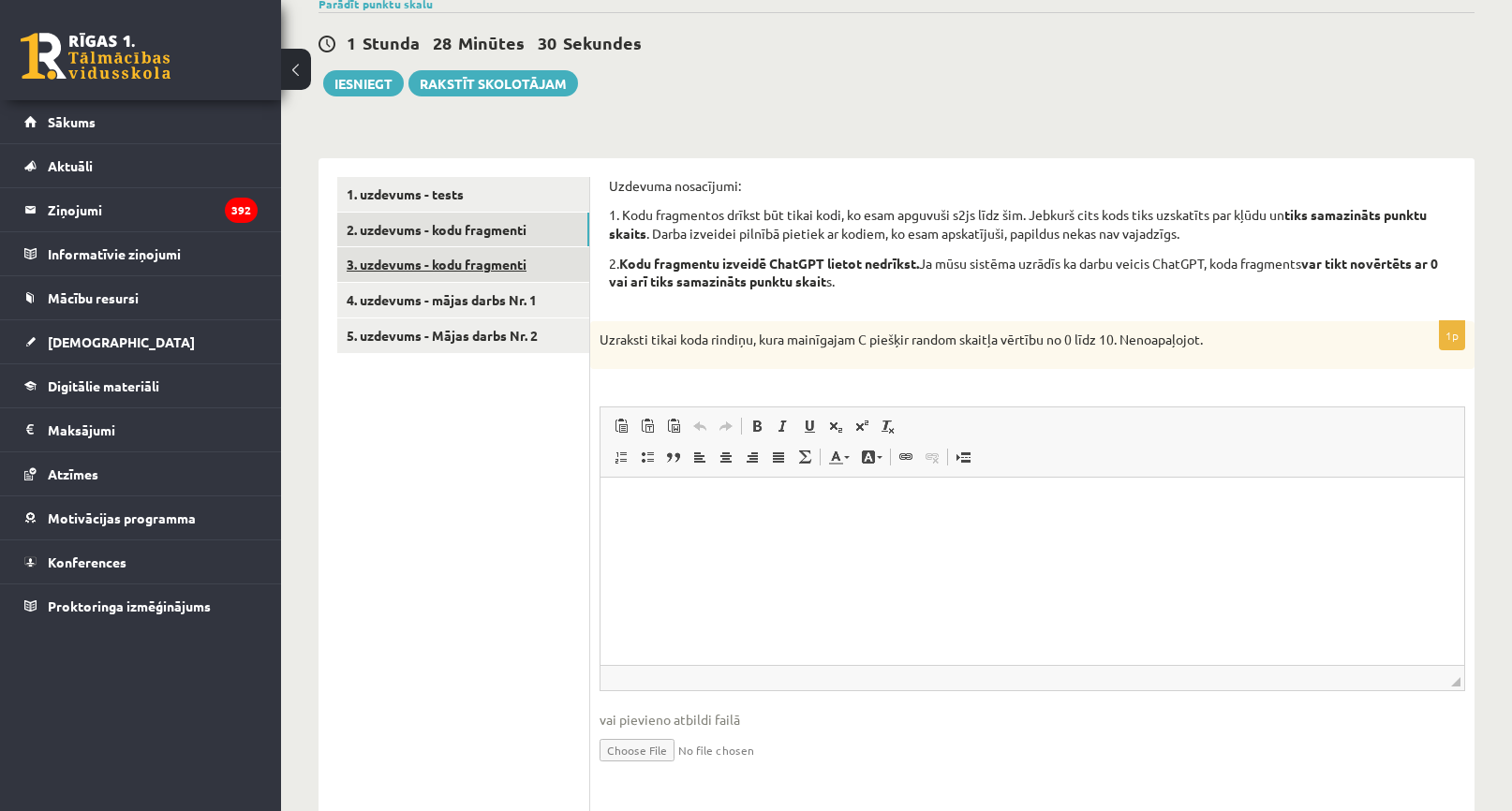
click at [459, 267] on link "3. uzdevums - kodu fragmenti" at bounding box center [464, 265] width 252 height 35
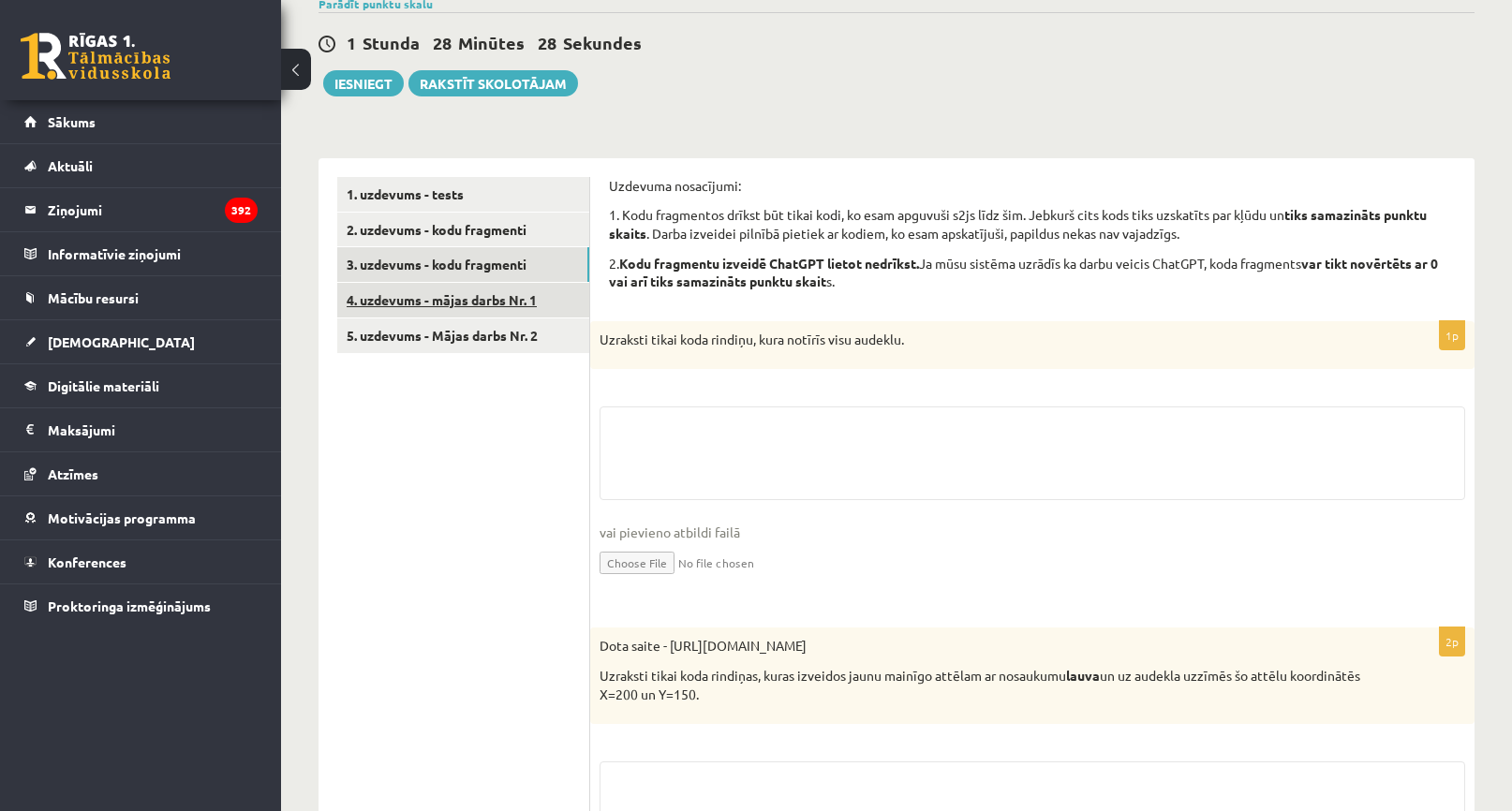
click at [473, 293] on link "4. uzdevums - mājas darbs Nr. 1" at bounding box center [464, 300] width 252 height 35
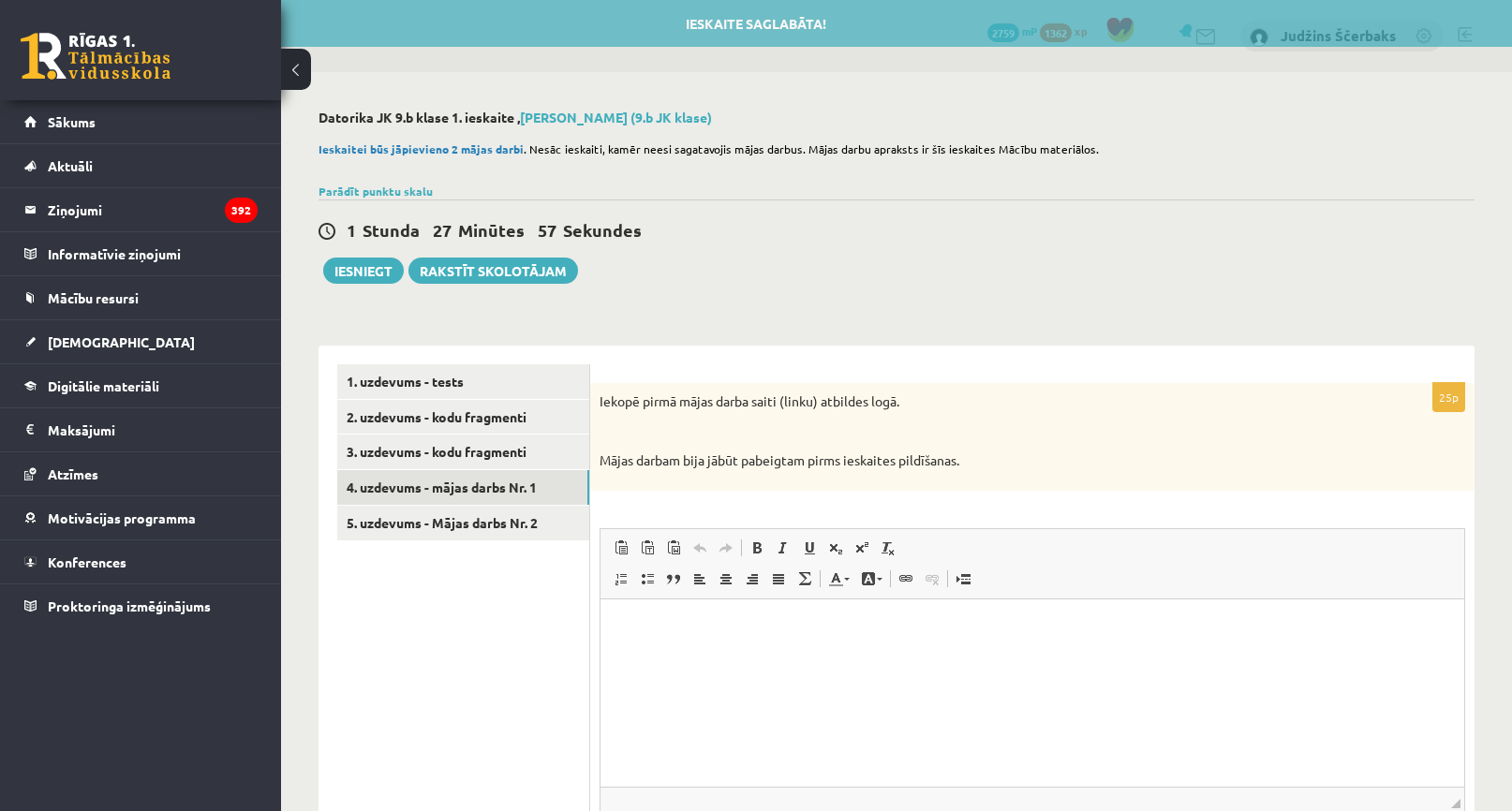
click at [673, 629] on p "Визуальный текстовый редактор, wiswyg-editor-user-answer-47433872663960" at bounding box center [1032, 627] width 826 height 20
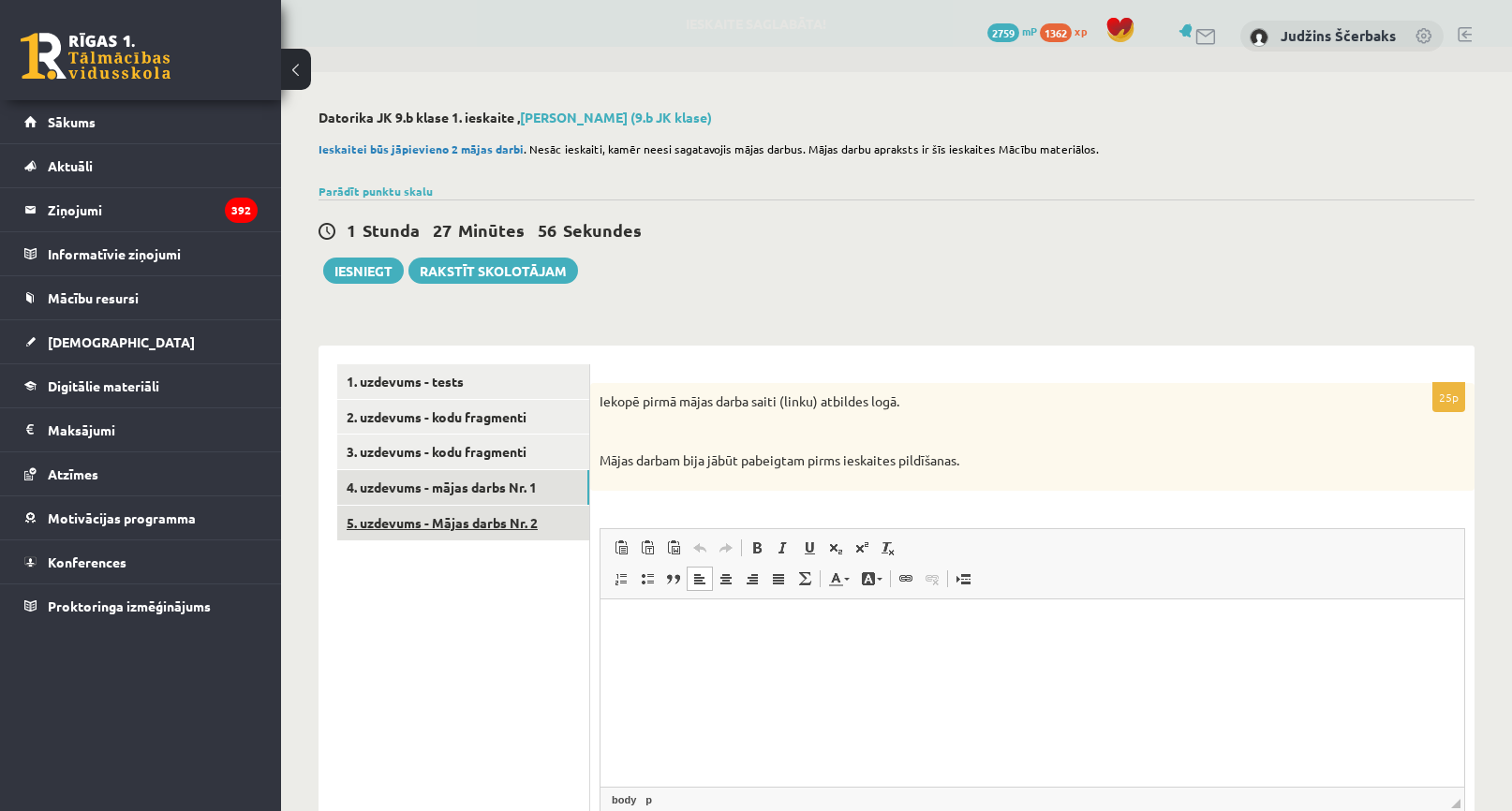
click at [537, 518] on link "5. uzdevums - Mājas darbs Nr. 2" at bounding box center [464, 522] width 252 height 35
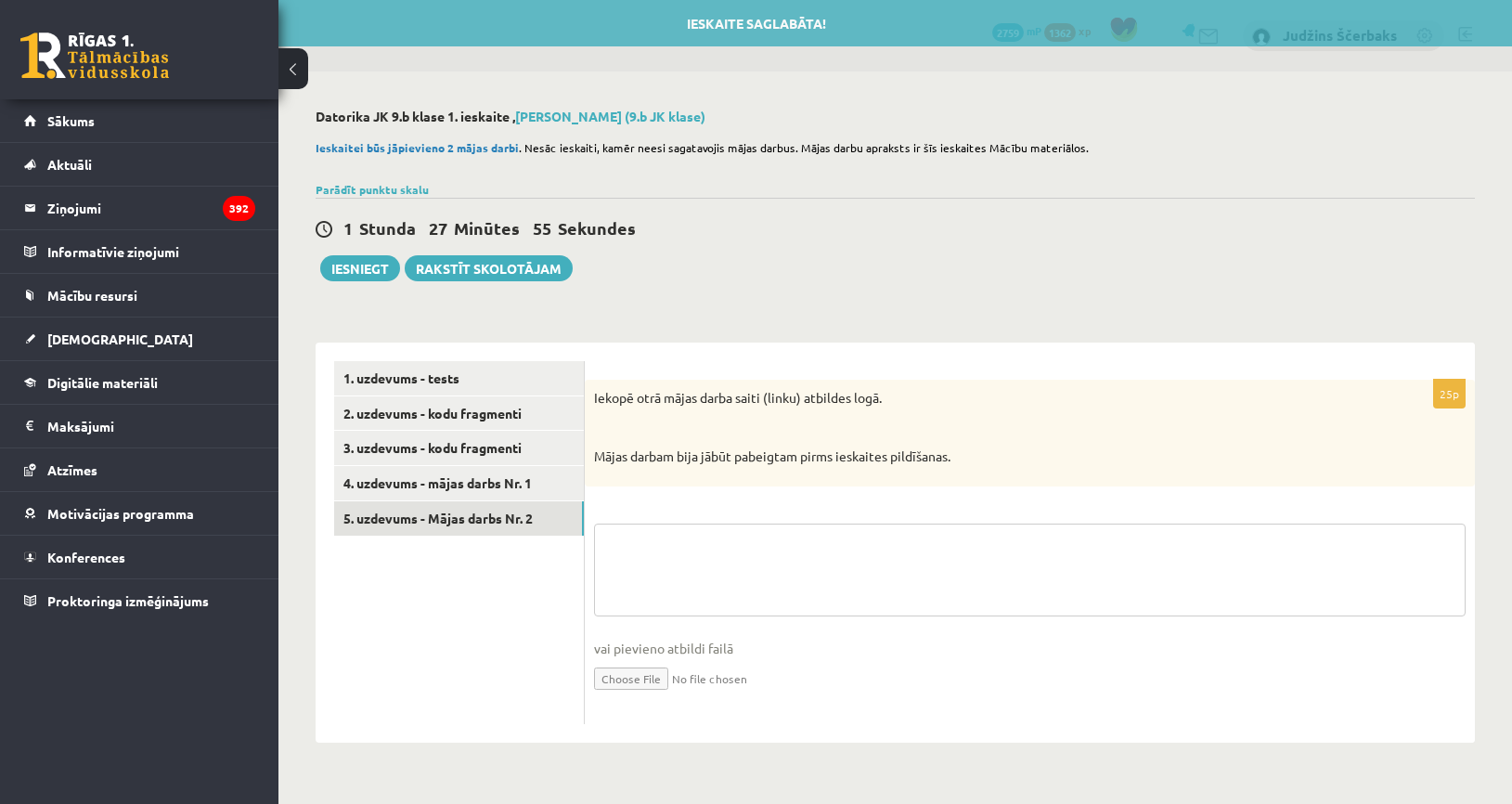
click at [697, 553] on textarea at bounding box center [1030, 570] width 871 height 93
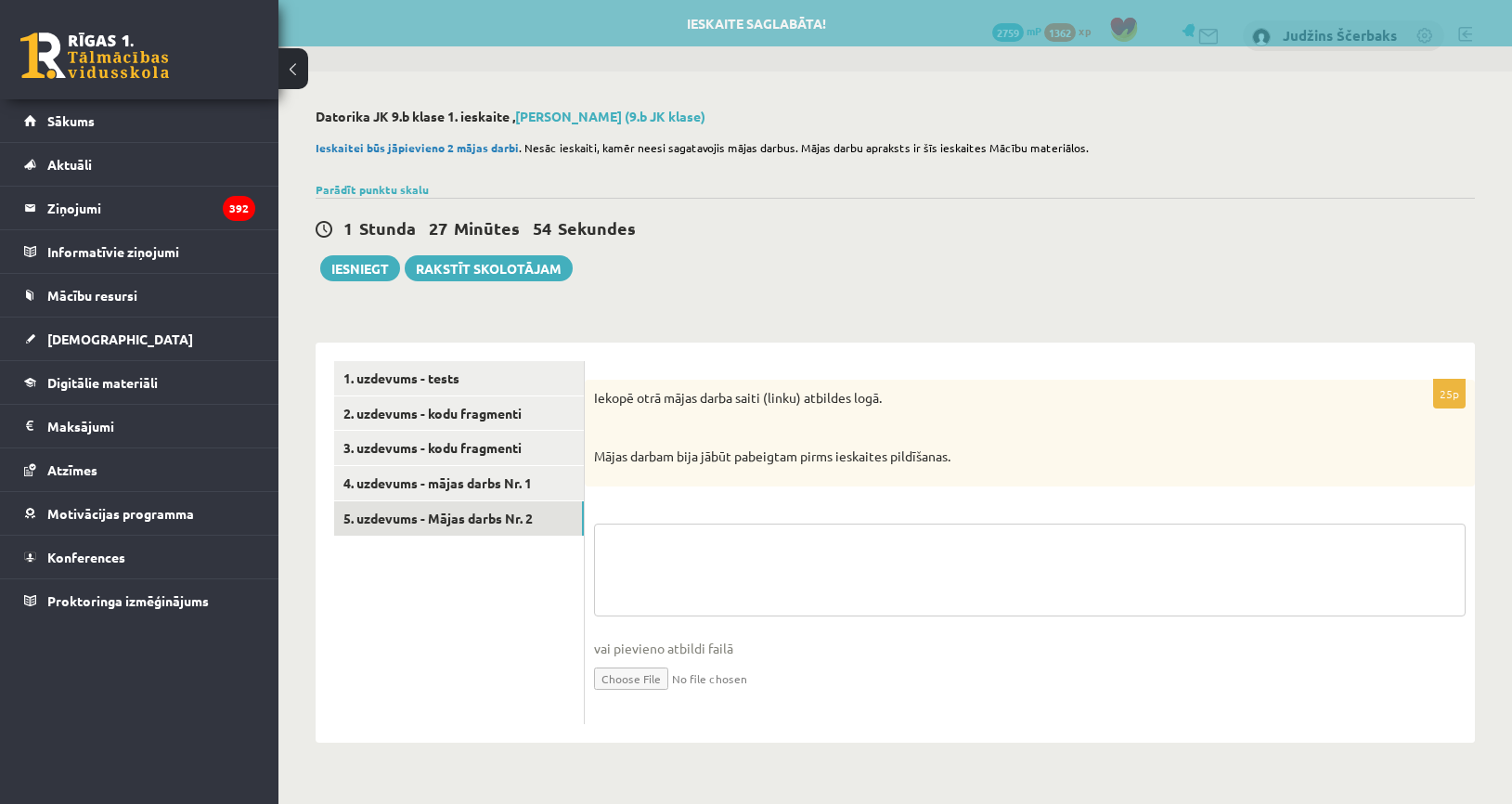
paste textarea "**********"
type textarea "**********"
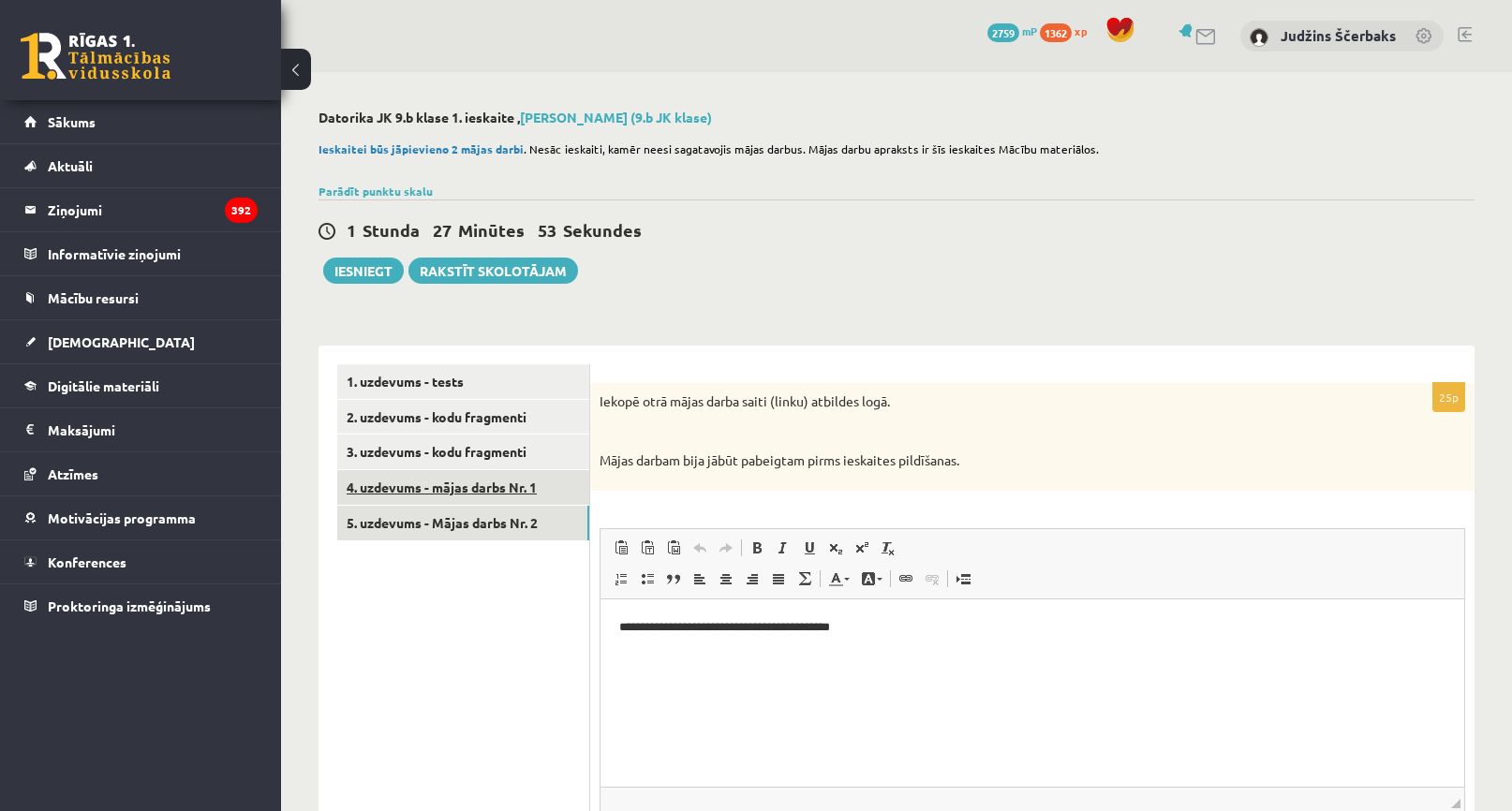
click at [489, 488] on link "4. uzdevums - mājas darbs Nr. 1" at bounding box center [464, 487] width 252 height 35
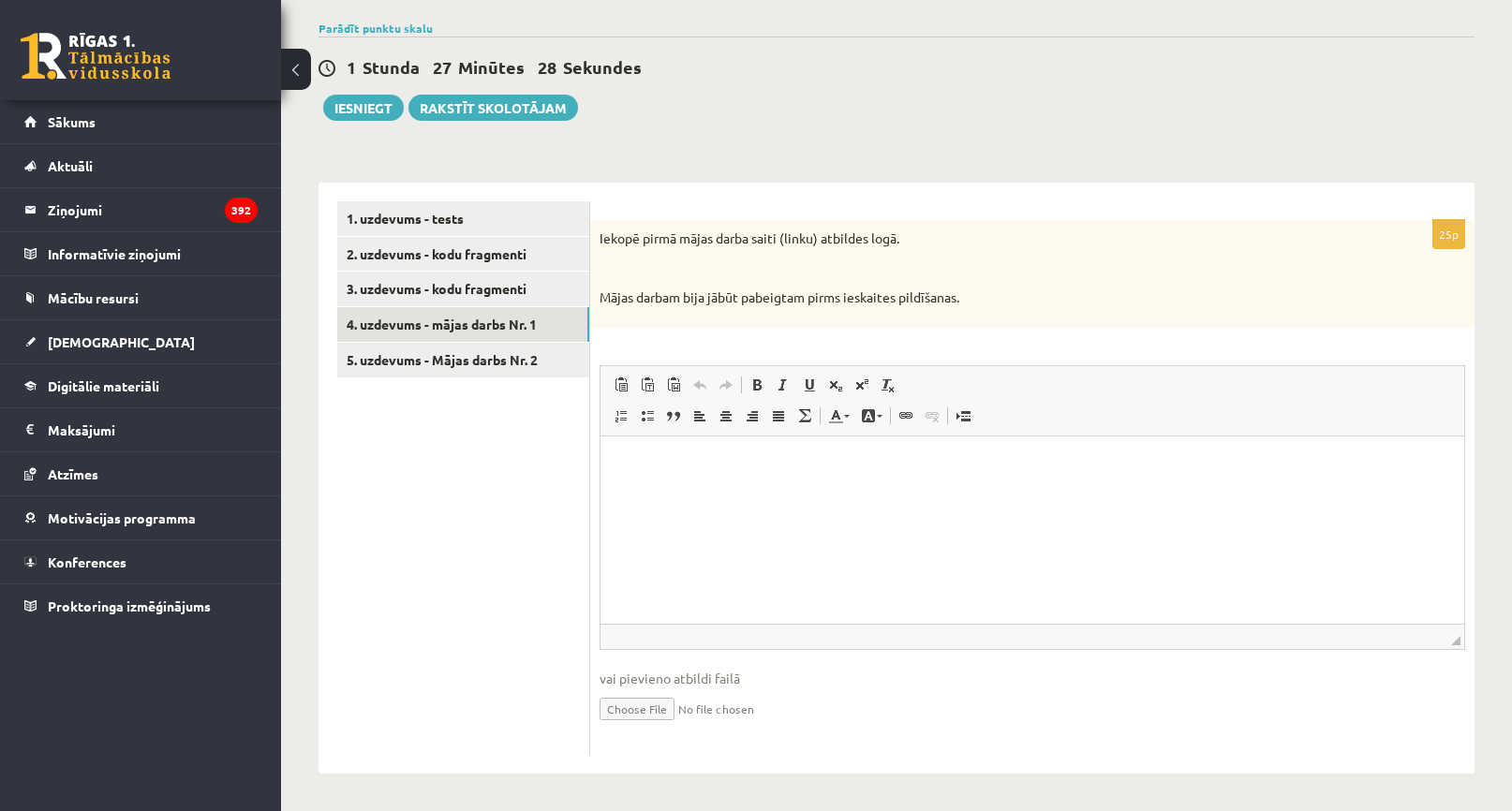
scroll to position [165, 0]
click at [921, 428] on span "Вставить/Редактировать ссылку Комбинация клавиш Ctrl+K Убрать ссылку" at bounding box center [921, 416] width 57 height 31
click at [909, 449] on html at bounding box center [1032, 462] width 864 height 57
click at [927, 324] on div "Iekopē pirmā mājas darba saiti (linku) atbildes logā. Mājas darbam bija jābūt p…" at bounding box center [1032, 273] width 884 height 108
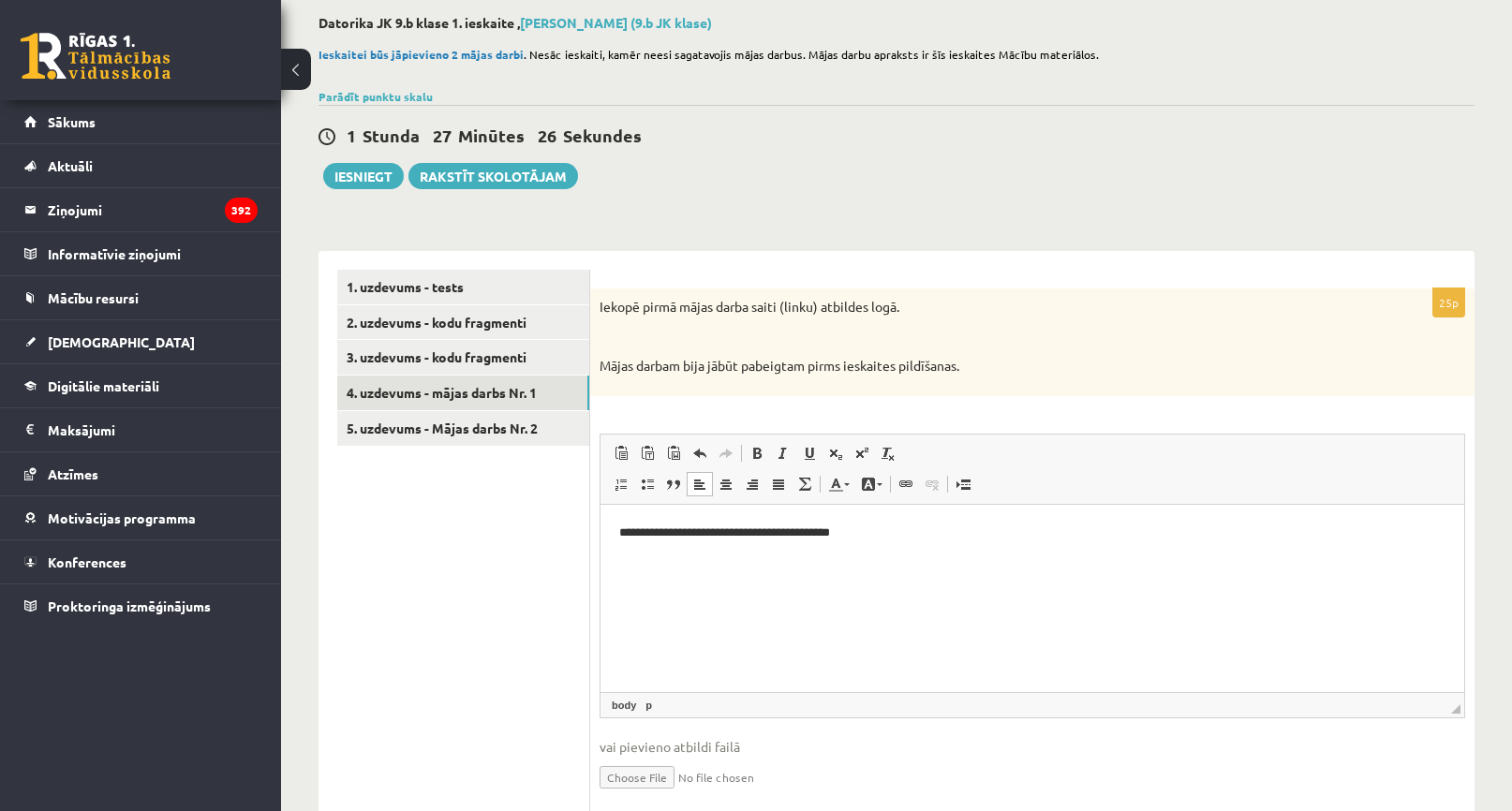
scroll to position [0, 0]
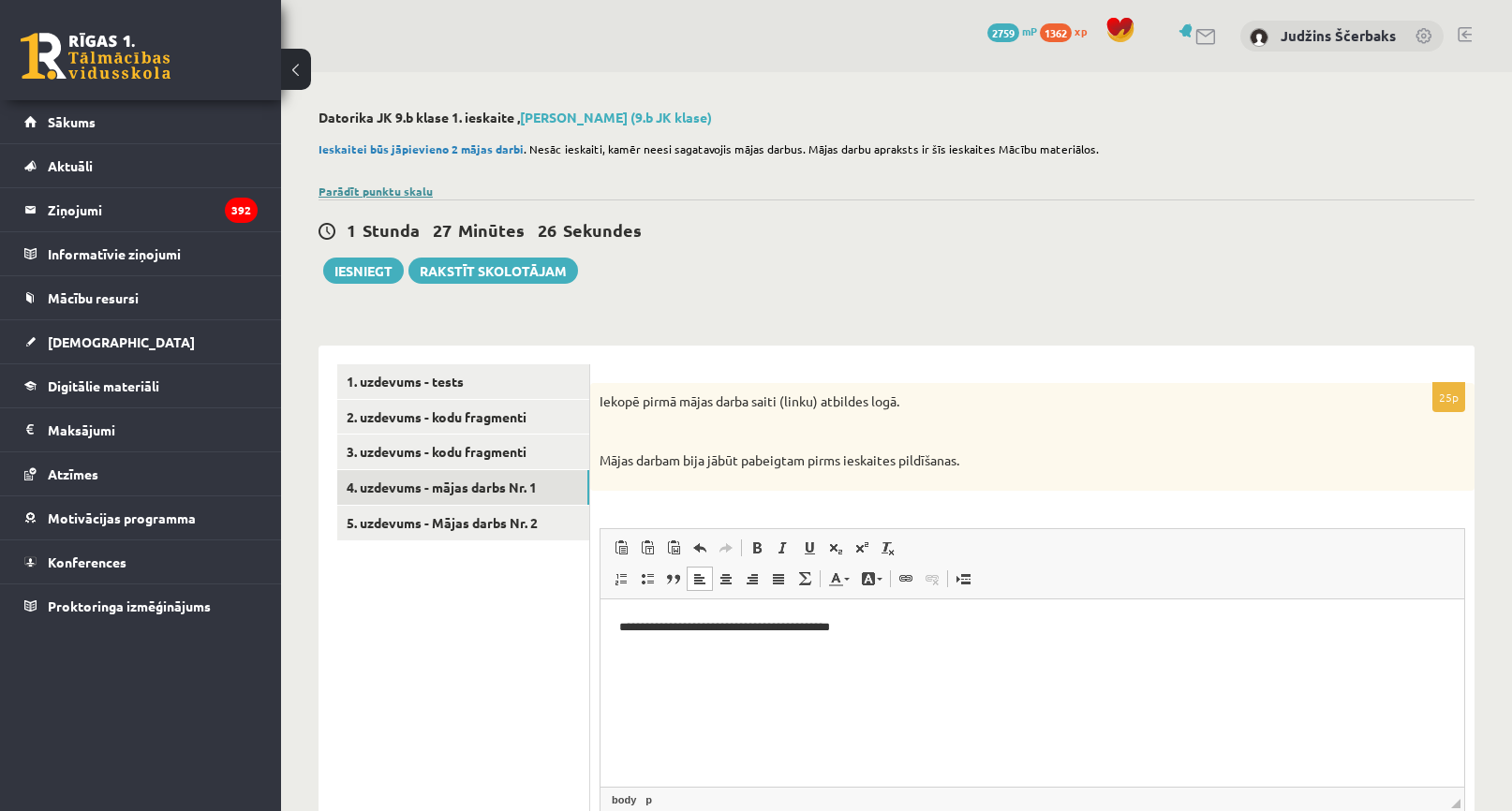
click at [398, 191] on link "Parādīt punktu skalu" at bounding box center [376, 191] width 114 height 15
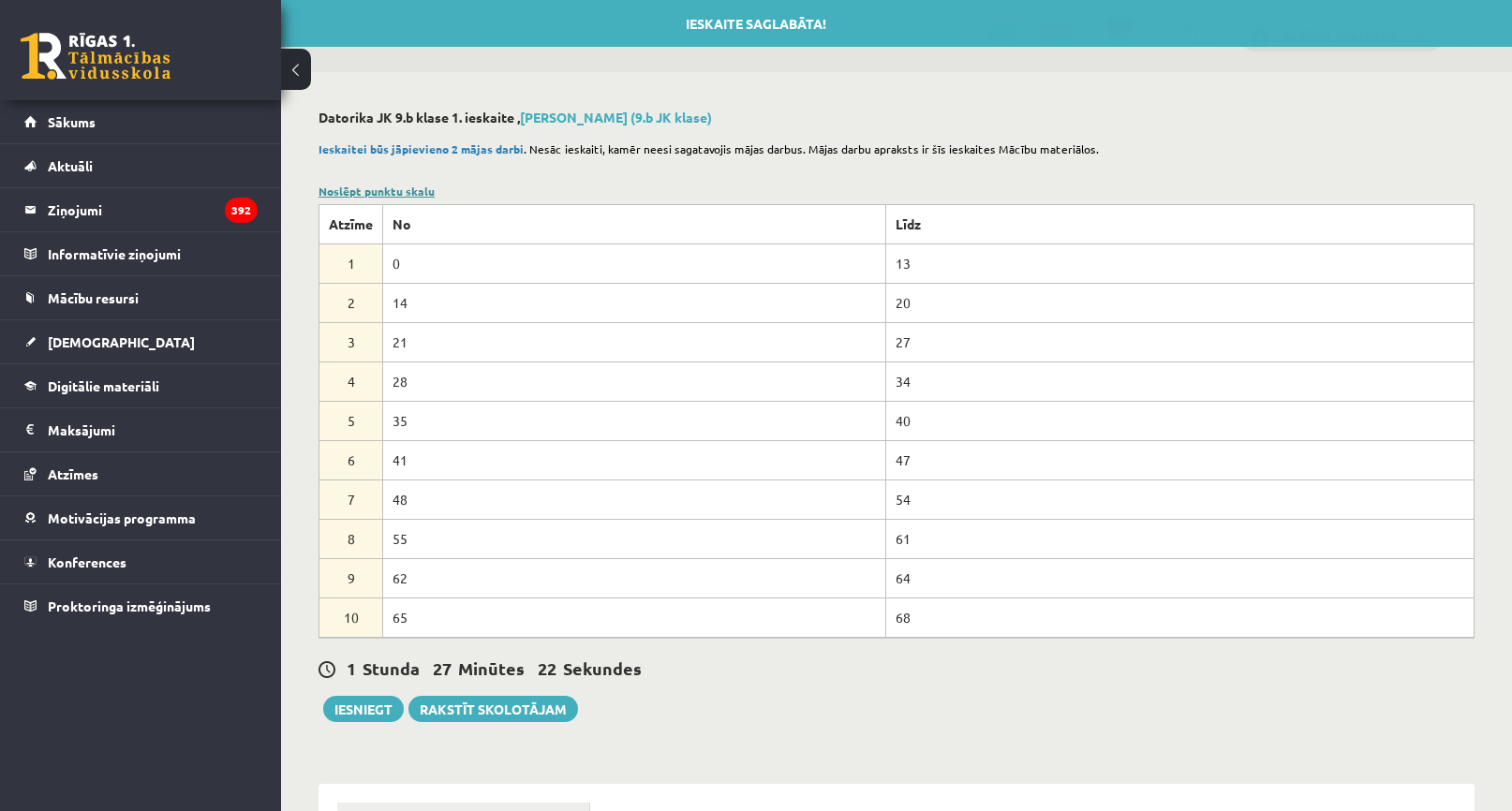
click at [398, 184] on link "Noslēpt punktu skalu" at bounding box center [377, 191] width 116 height 15
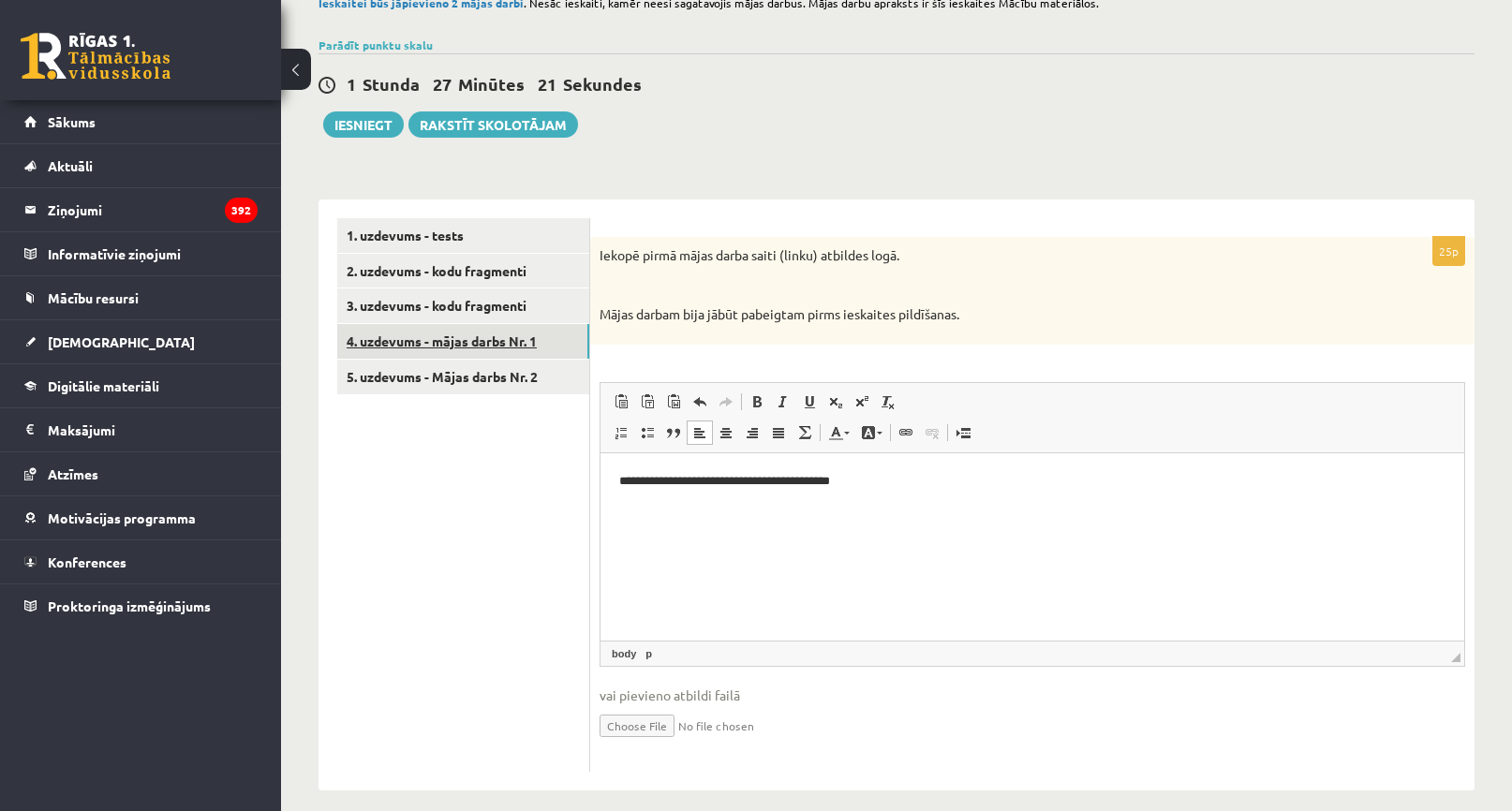
scroll to position [165, 0]
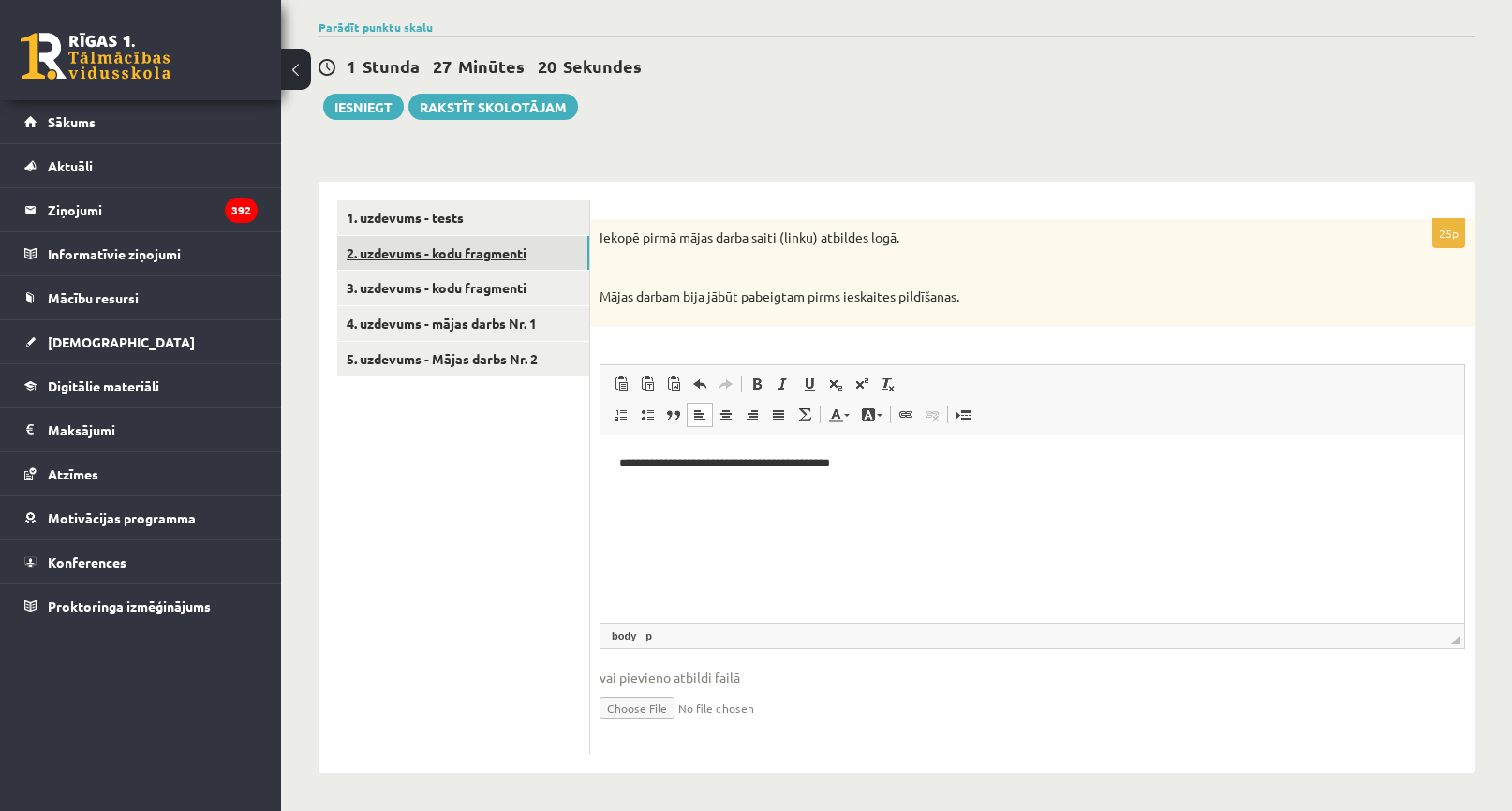
click at [455, 250] on link "2. uzdevums - kodu fragmenti" at bounding box center [464, 253] width 252 height 35
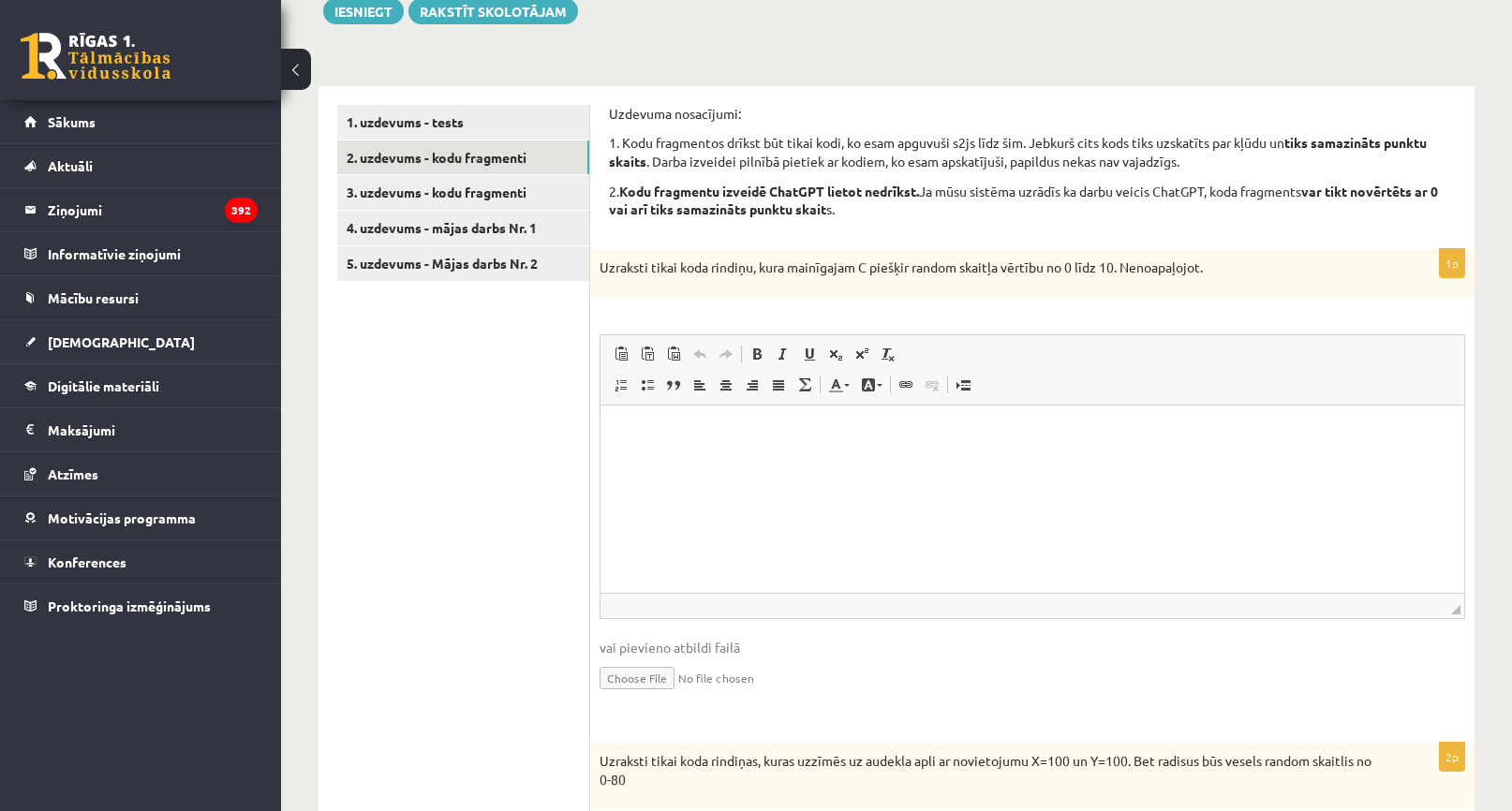
scroll to position [237, 0]
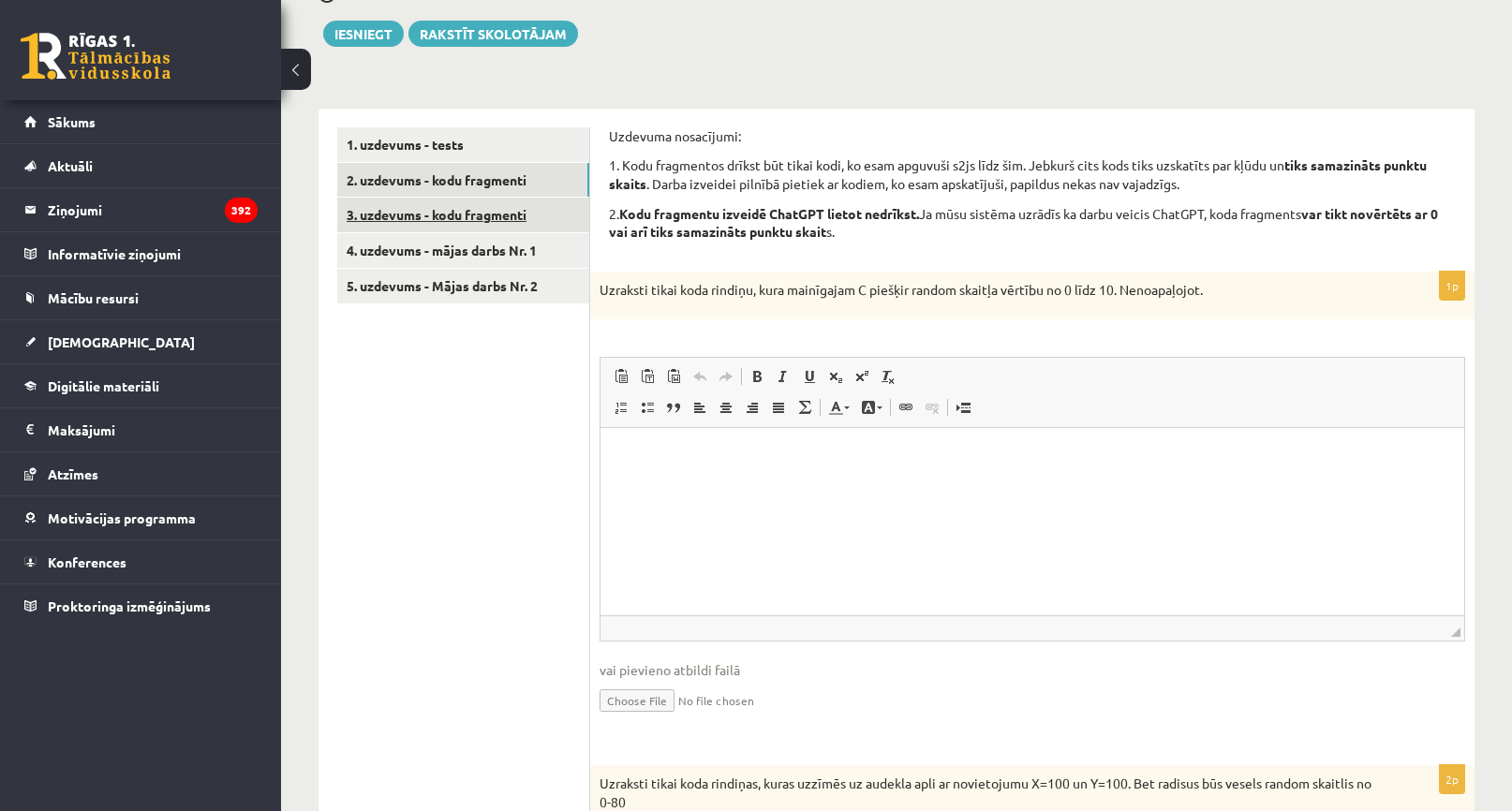
click at [452, 218] on link "3. uzdevums - kodu fragmenti" at bounding box center [464, 215] width 252 height 35
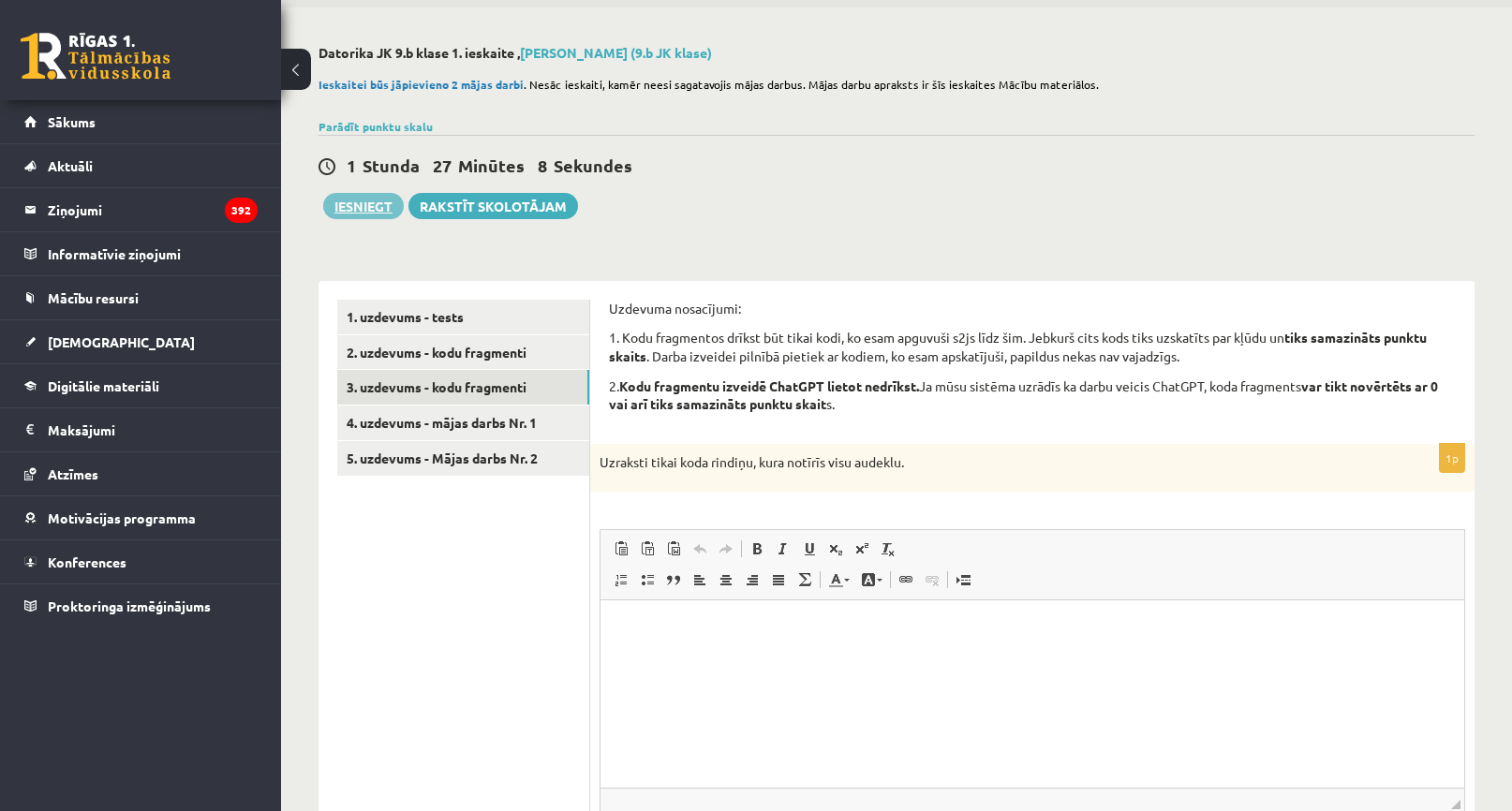
scroll to position [0, 0]
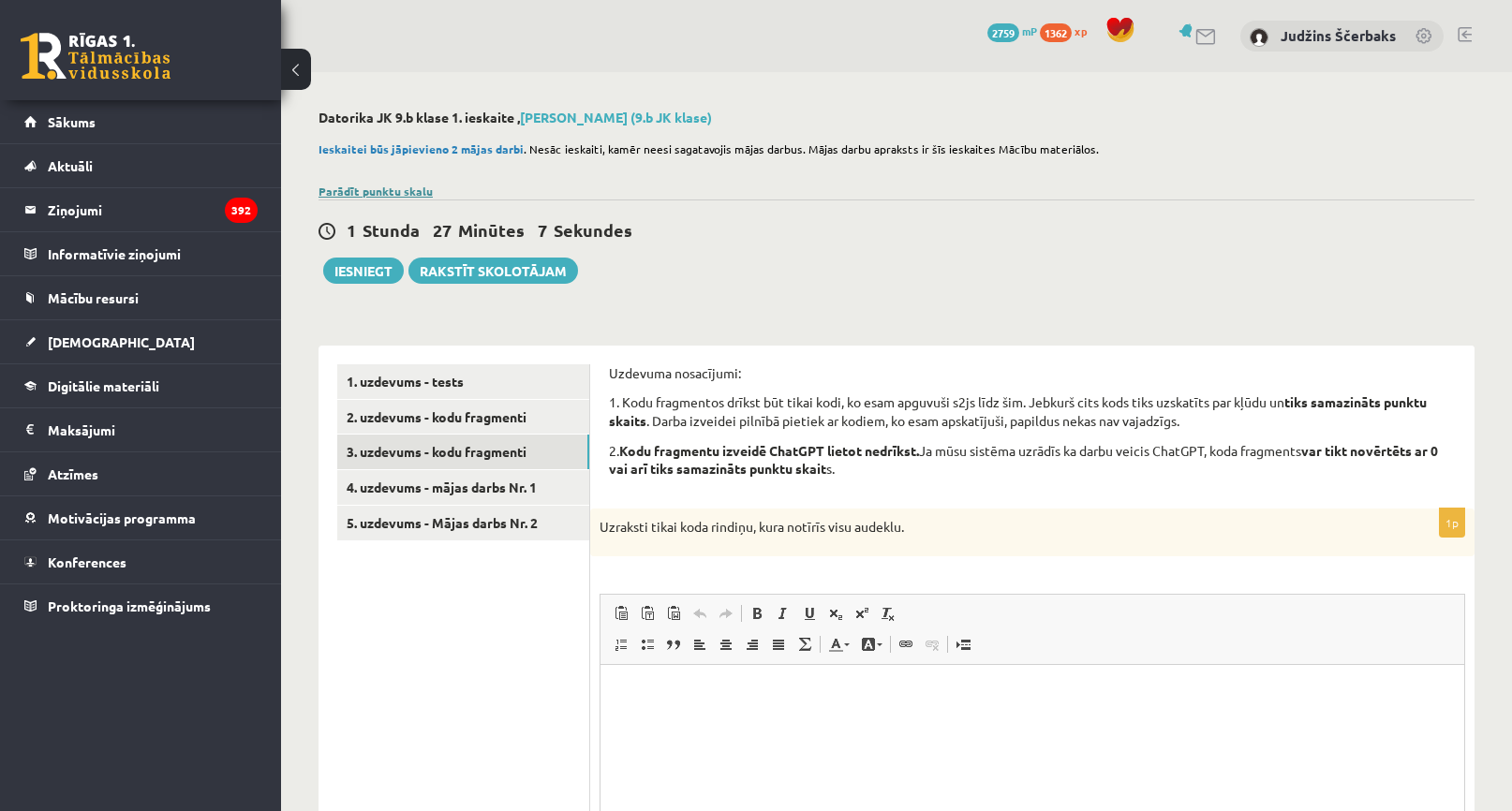
click at [384, 188] on link "Parādīt punktu skalu" at bounding box center [376, 191] width 114 height 15
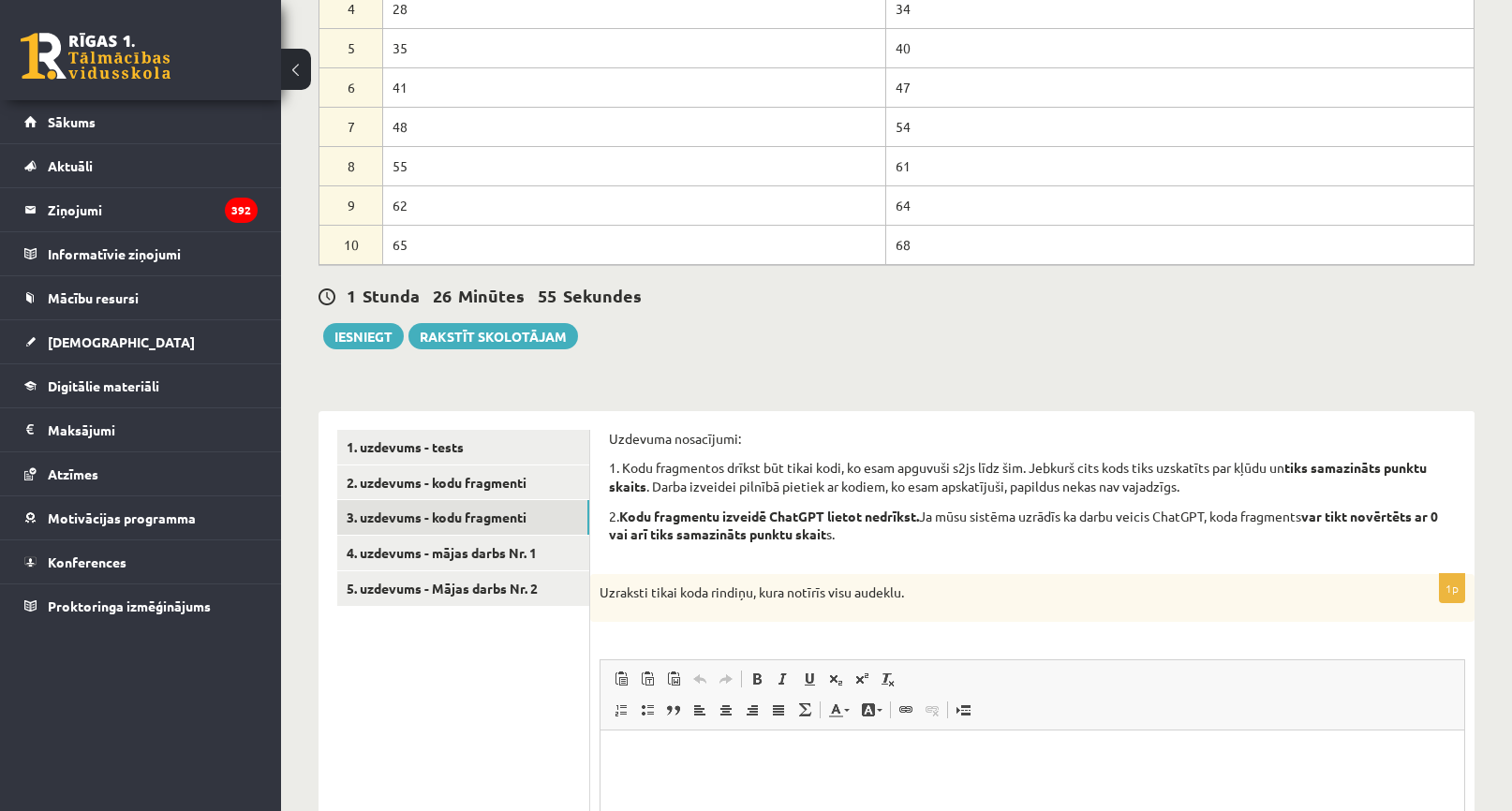
scroll to position [375, 0]
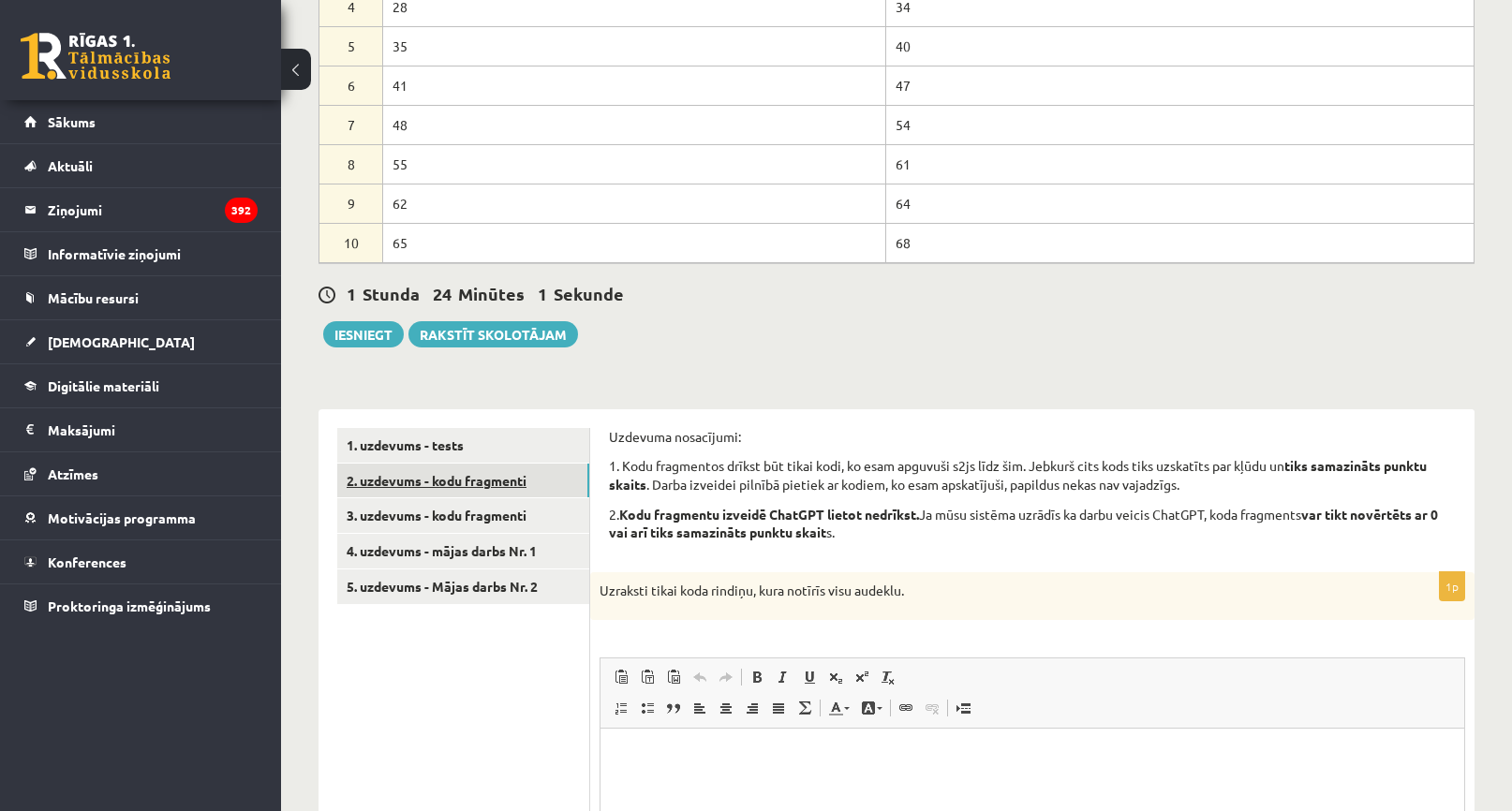
click at [520, 486] on link "2. uzdevums - kodu fragmenti" at bounding box center [464, 480] width 252 height 35
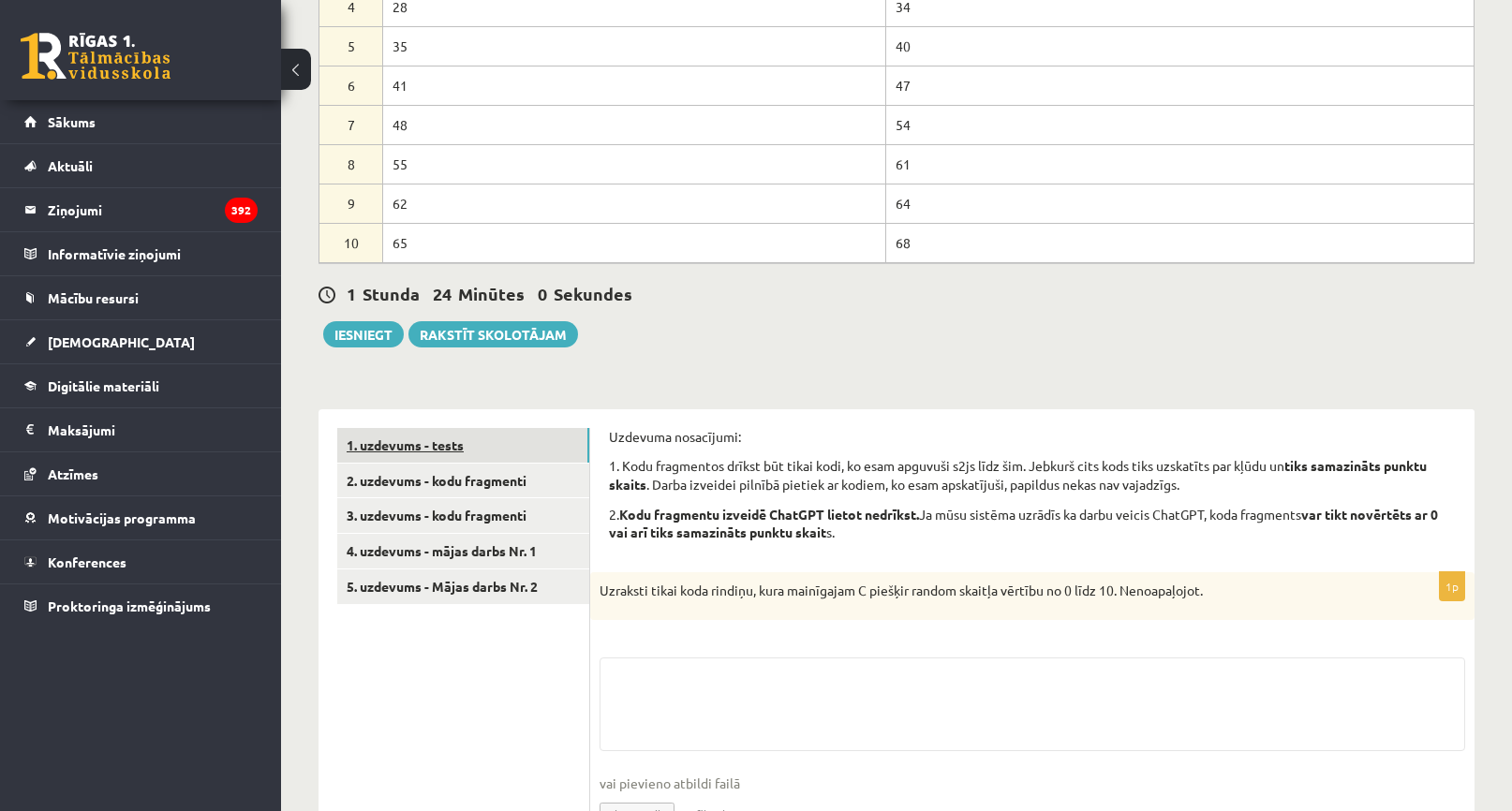
click at [469, 458] on link "1. uzdevums - tests" at bounding box center [464, 445] width 252 height 35
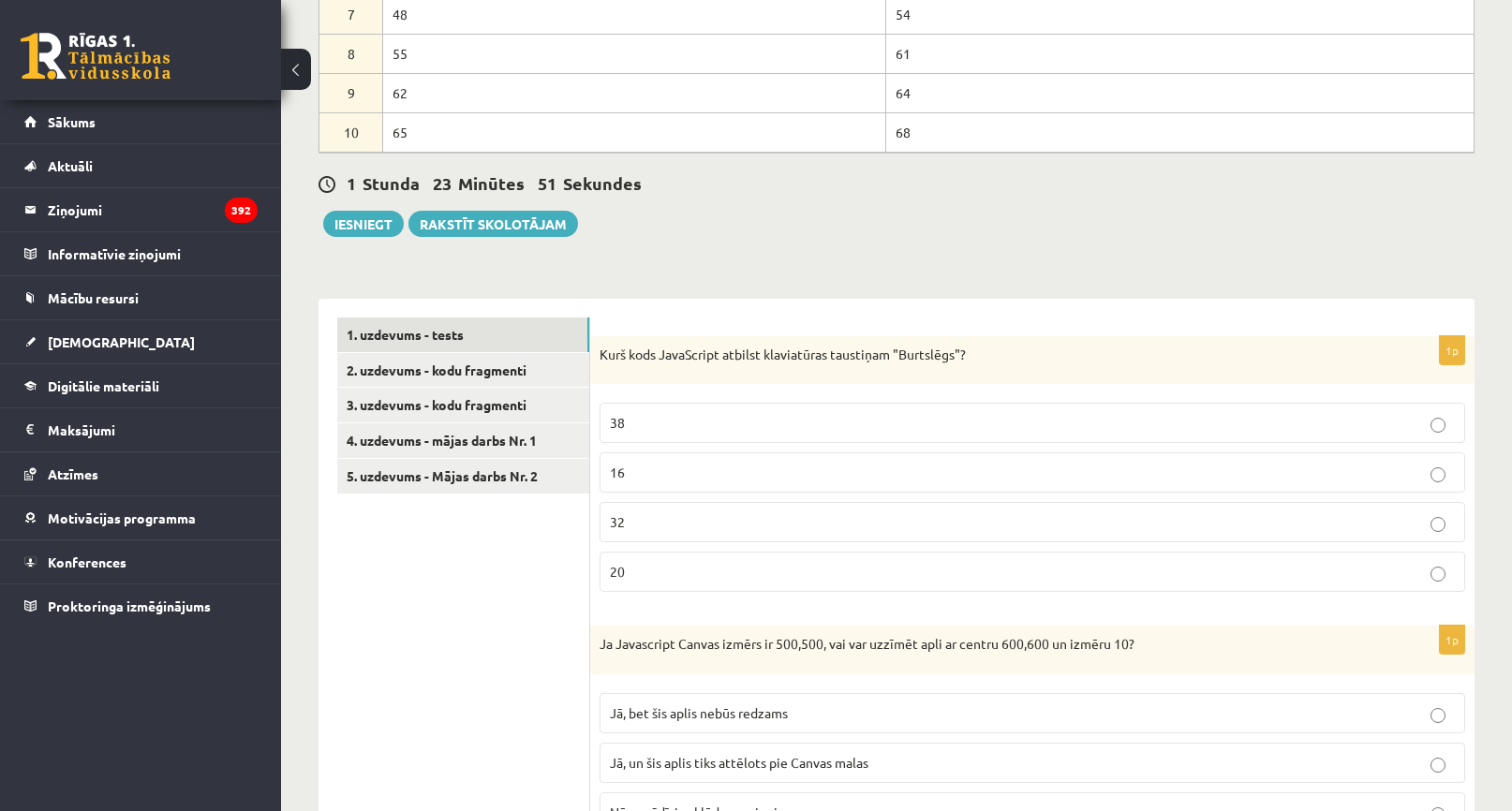
scroll to position [532, 0]
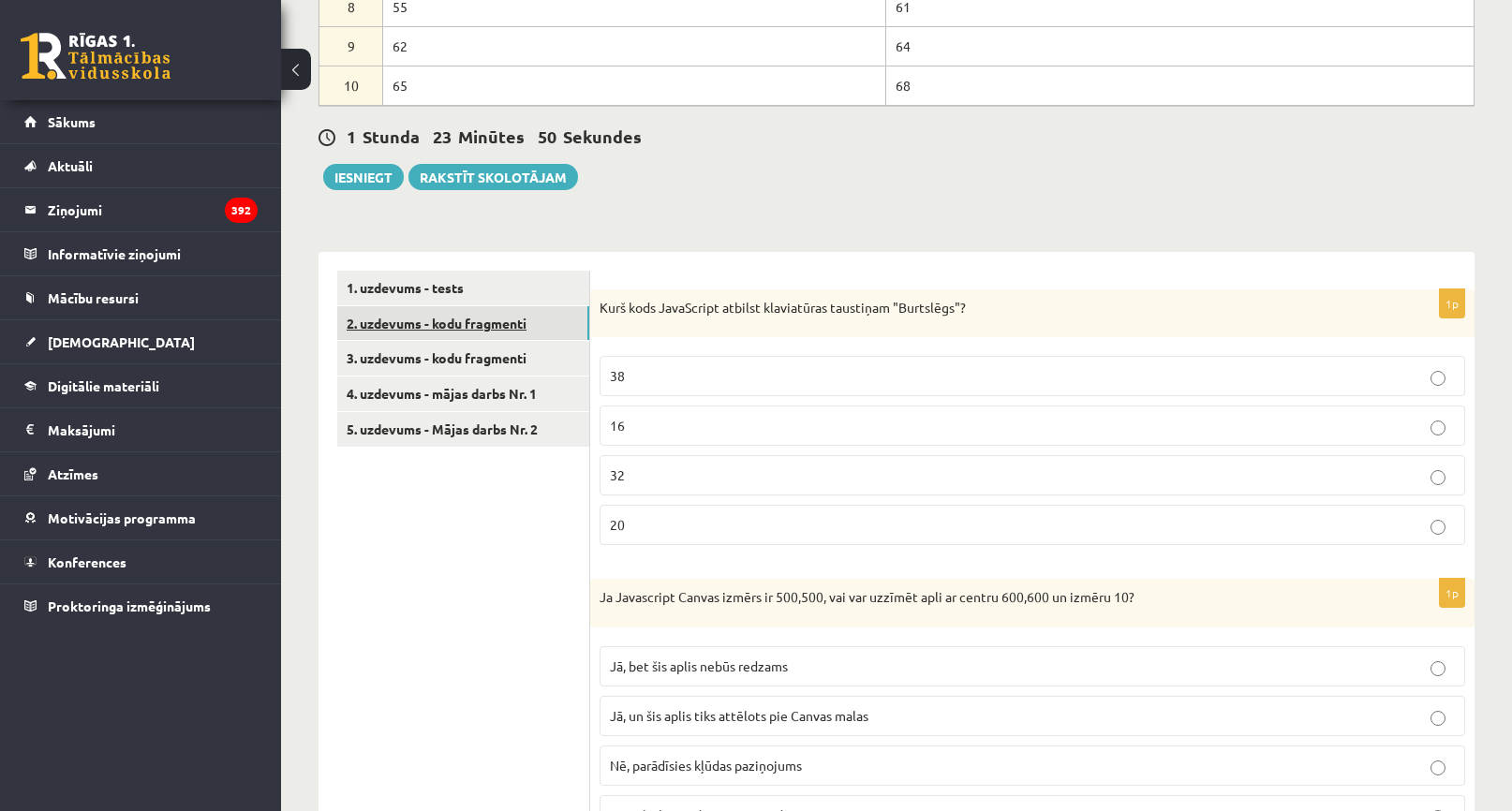
click at [495, 322] on link "2. uzdevums - kodu fragmenti" at bounding box center [464, 324] width 252 height 35
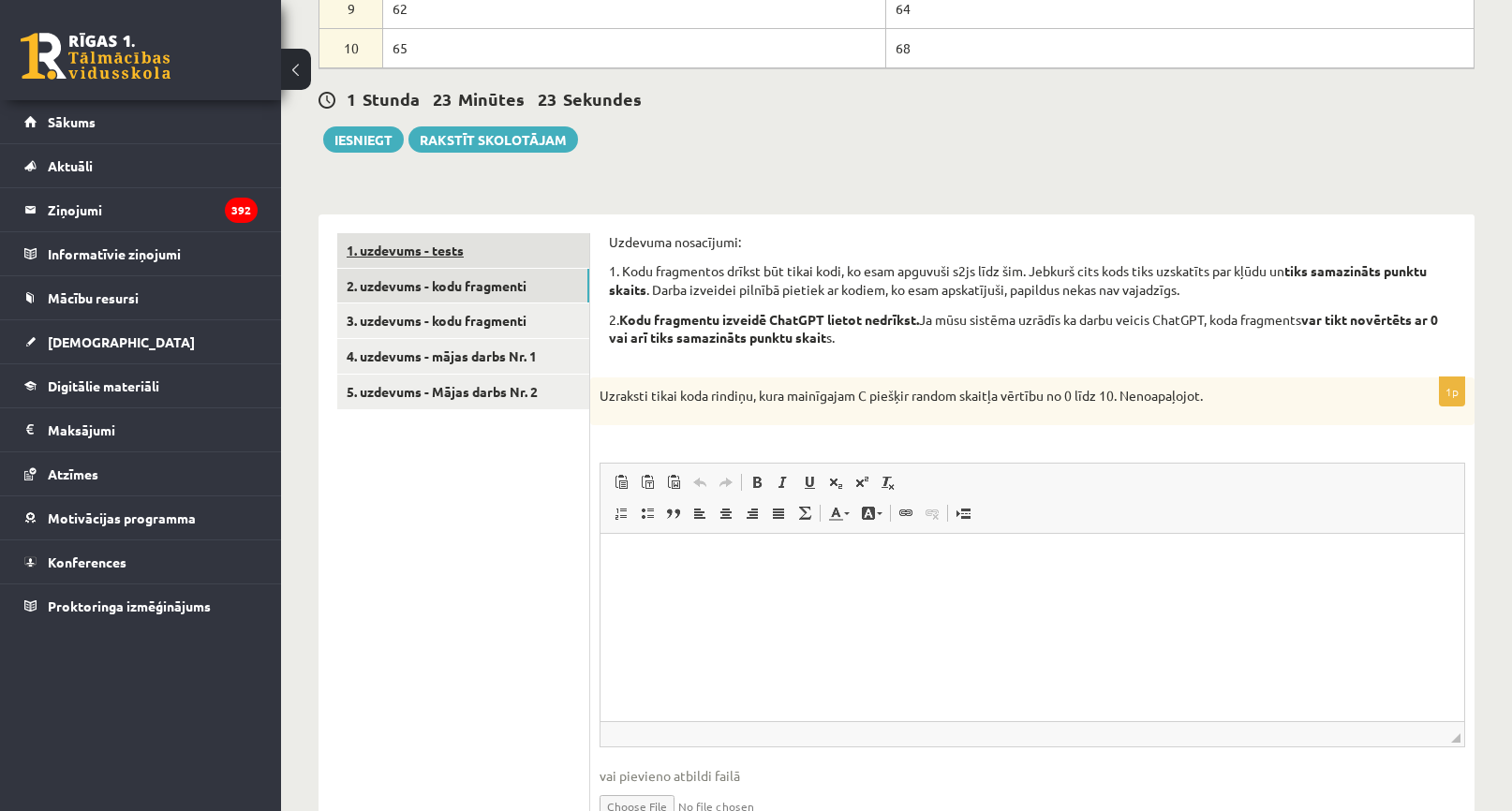
scroll to position [488, 0]
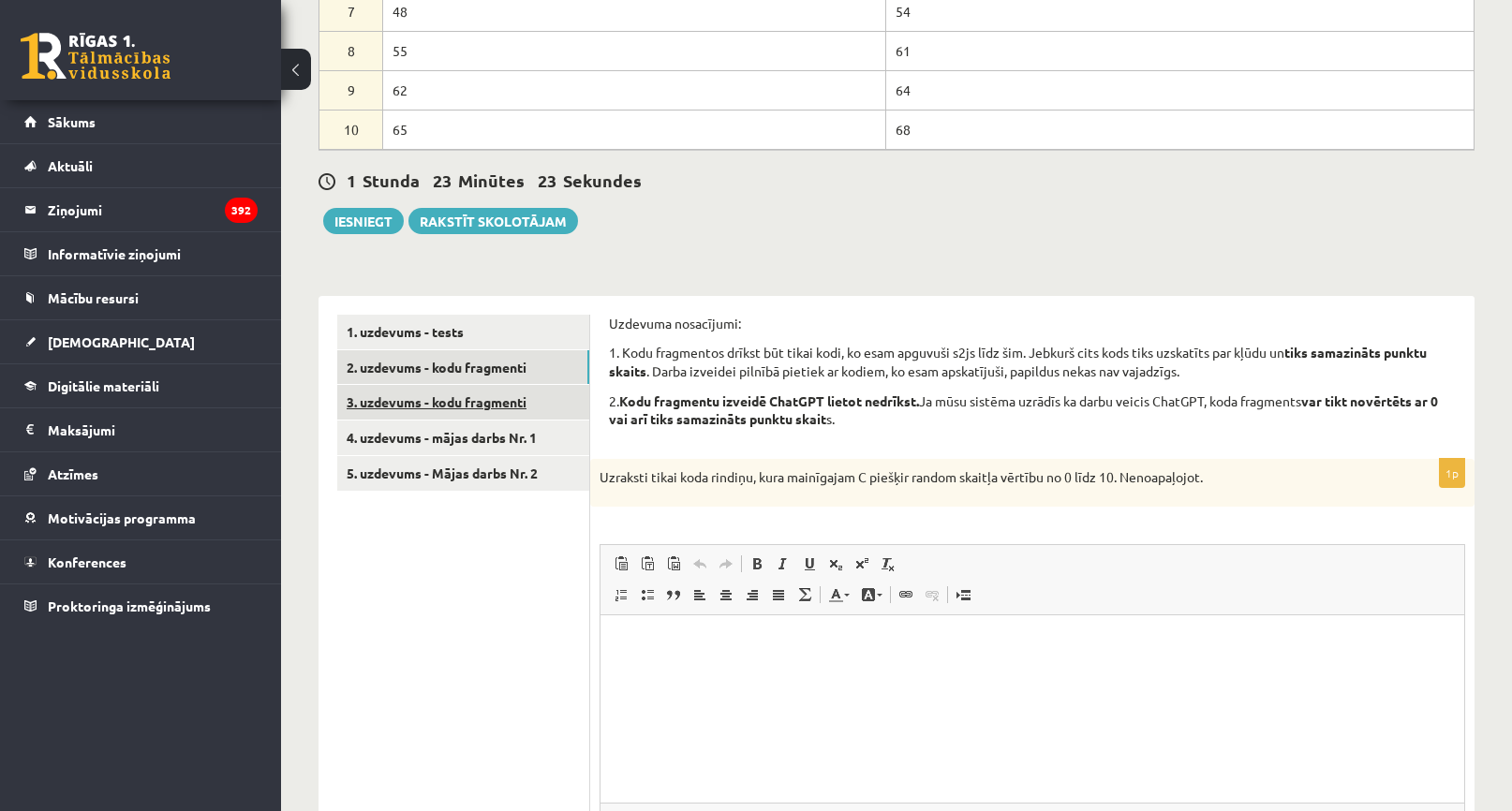
click at [468, 398] on link "3. uzdevums - kodu fragmenti" at bounding box center [464, 402] width 252 height 35
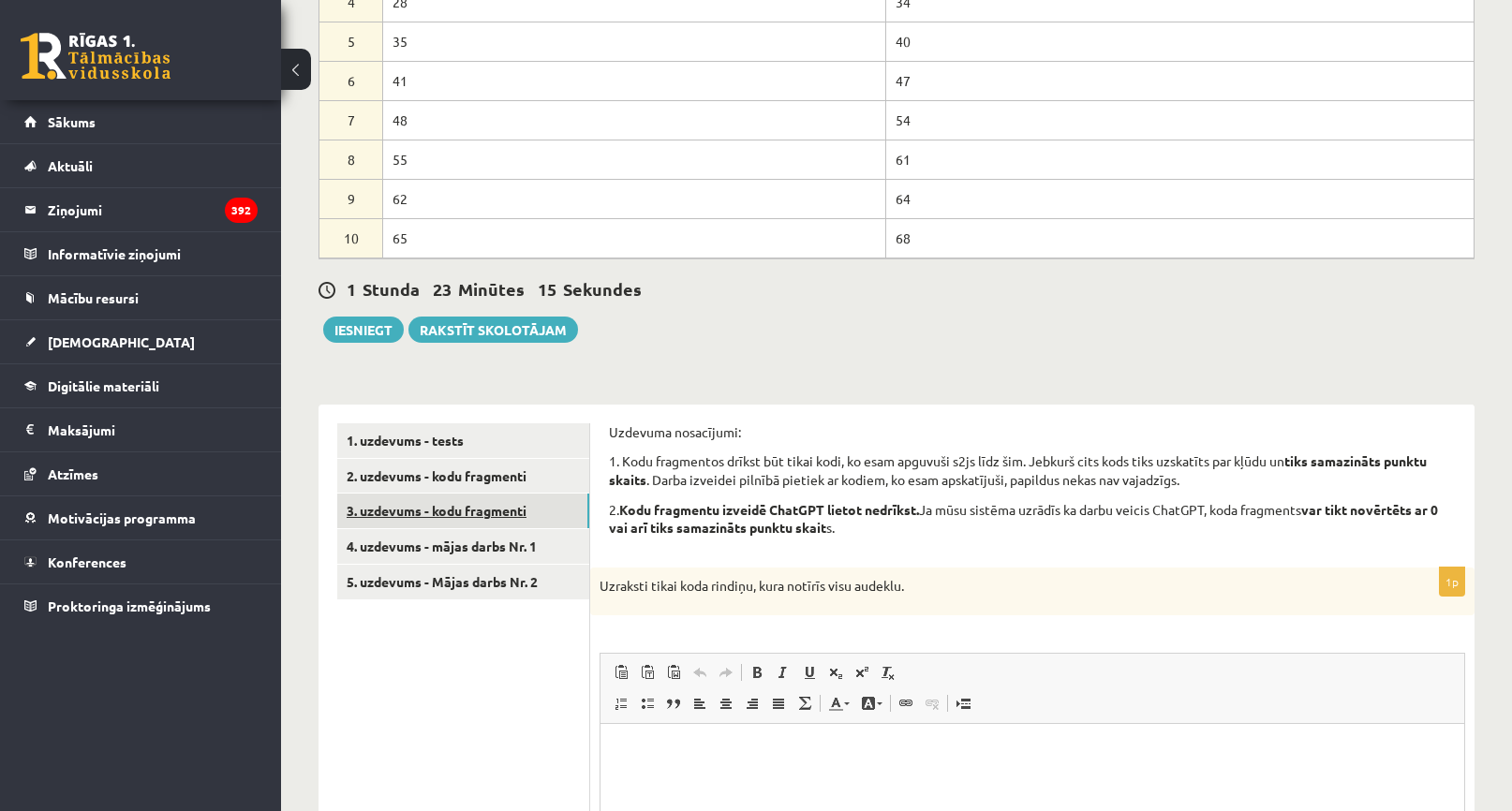
scroll to position [395, 0]
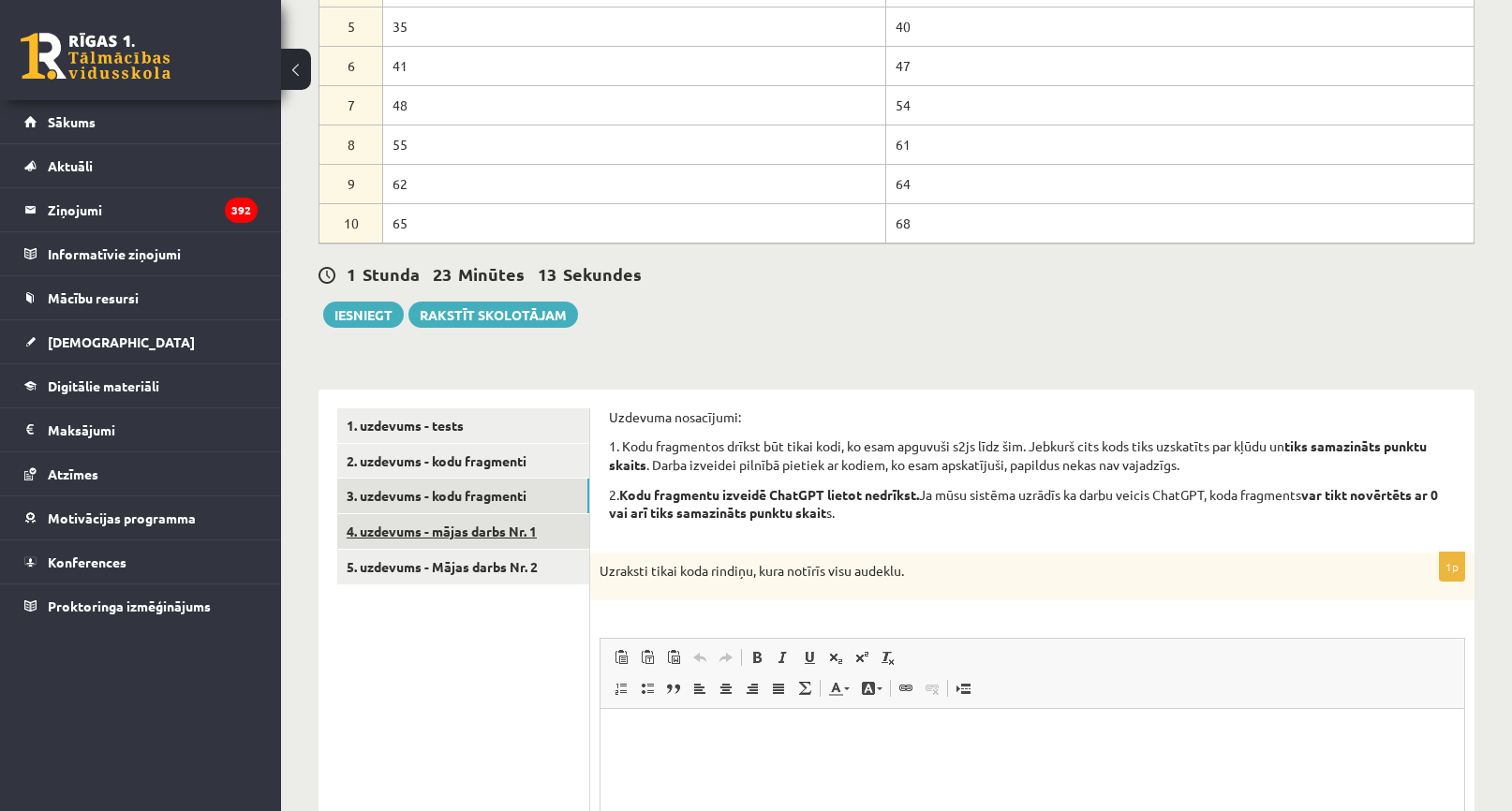
click at [498, 531] on link "4. uzdevums - mājas darbs Nr. 1" at bounding box center [464, 531] width 252 height 35
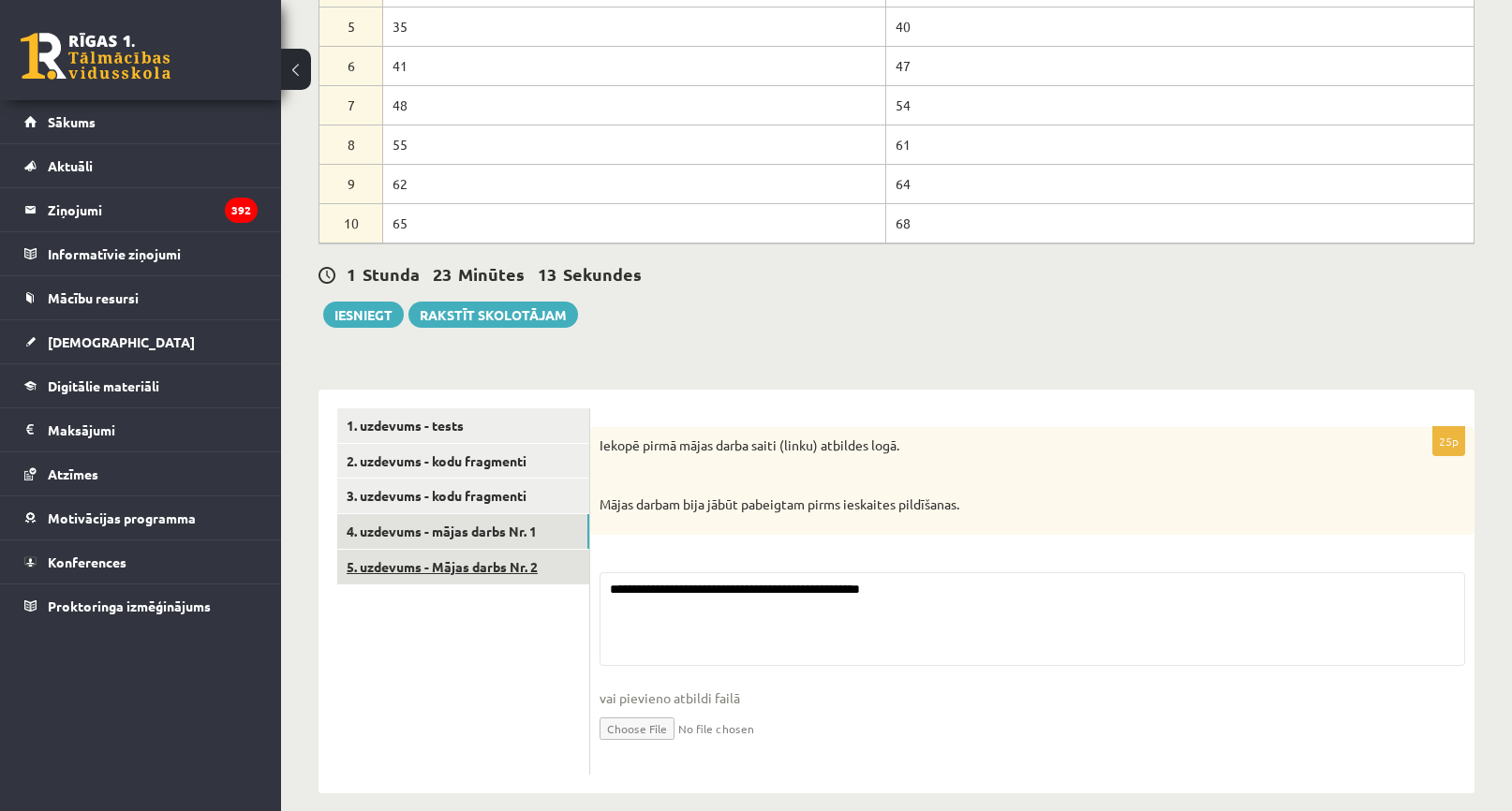
click at [498, 569] on link "5. uzdevums - Mājas darbs Nr. 2" at bounding box center [464, 566] width 252 height 35
click at [496, 549] on link "5. uzdevums - Mājas darbs Nr. 2" at bounding box center [464, 566] width 252 height 35
click at [494, 533] on link "4. uzdevums - mājas darbs Nr. 1" at bounding box center [464, 531] width 252 height 35
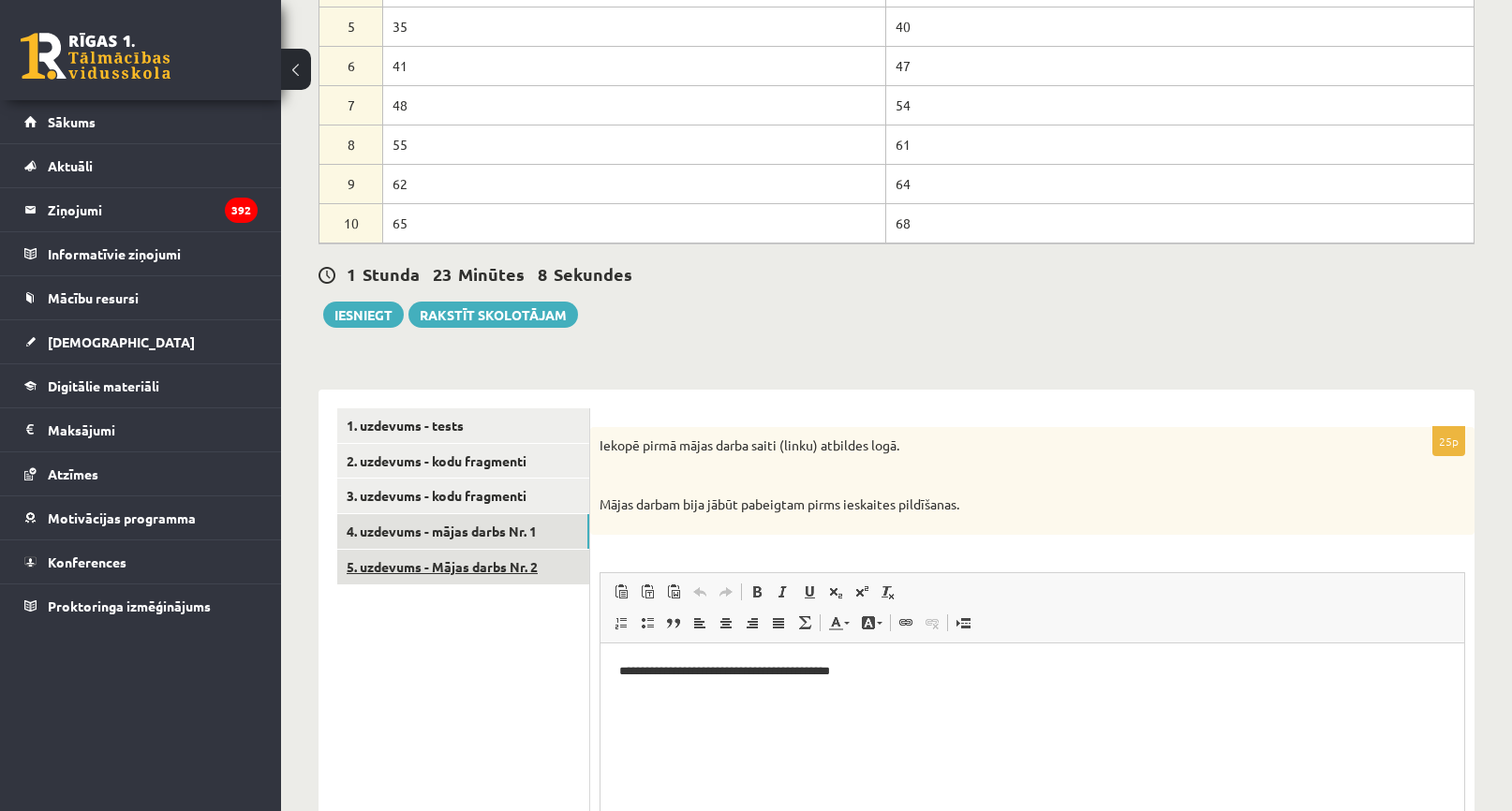
scroll to position [0, 0]
click at [481, 563] on link "5. uzdevums - Mājas darbs Nr. 2" at bounding box center [464, 566] width 252 height 35
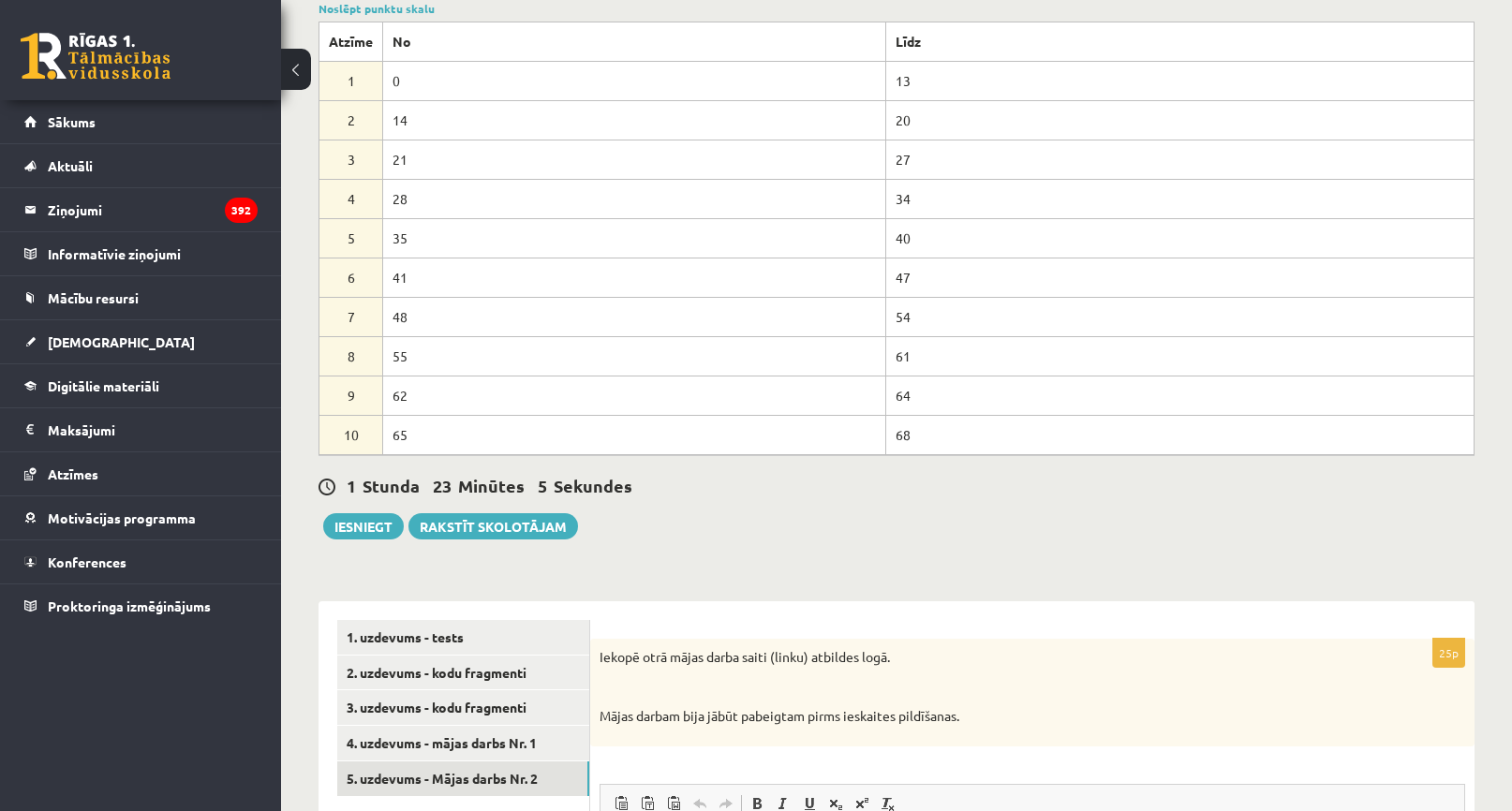
scroll to position [188, 0]
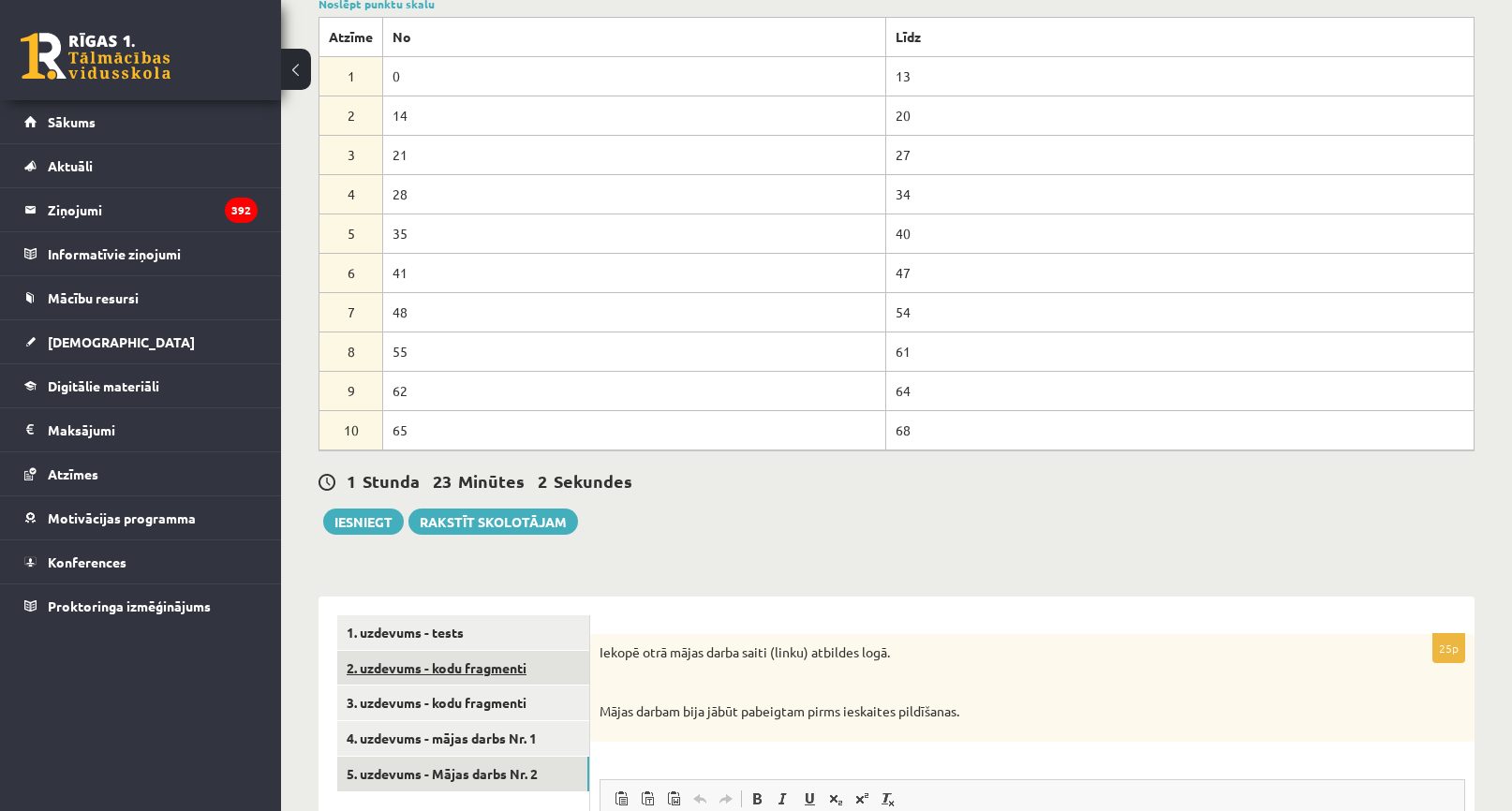
click at [402, 671] on link "2. uzdevums - kodu fragmenti" at bounding box center [464, 668] width 252 height 35
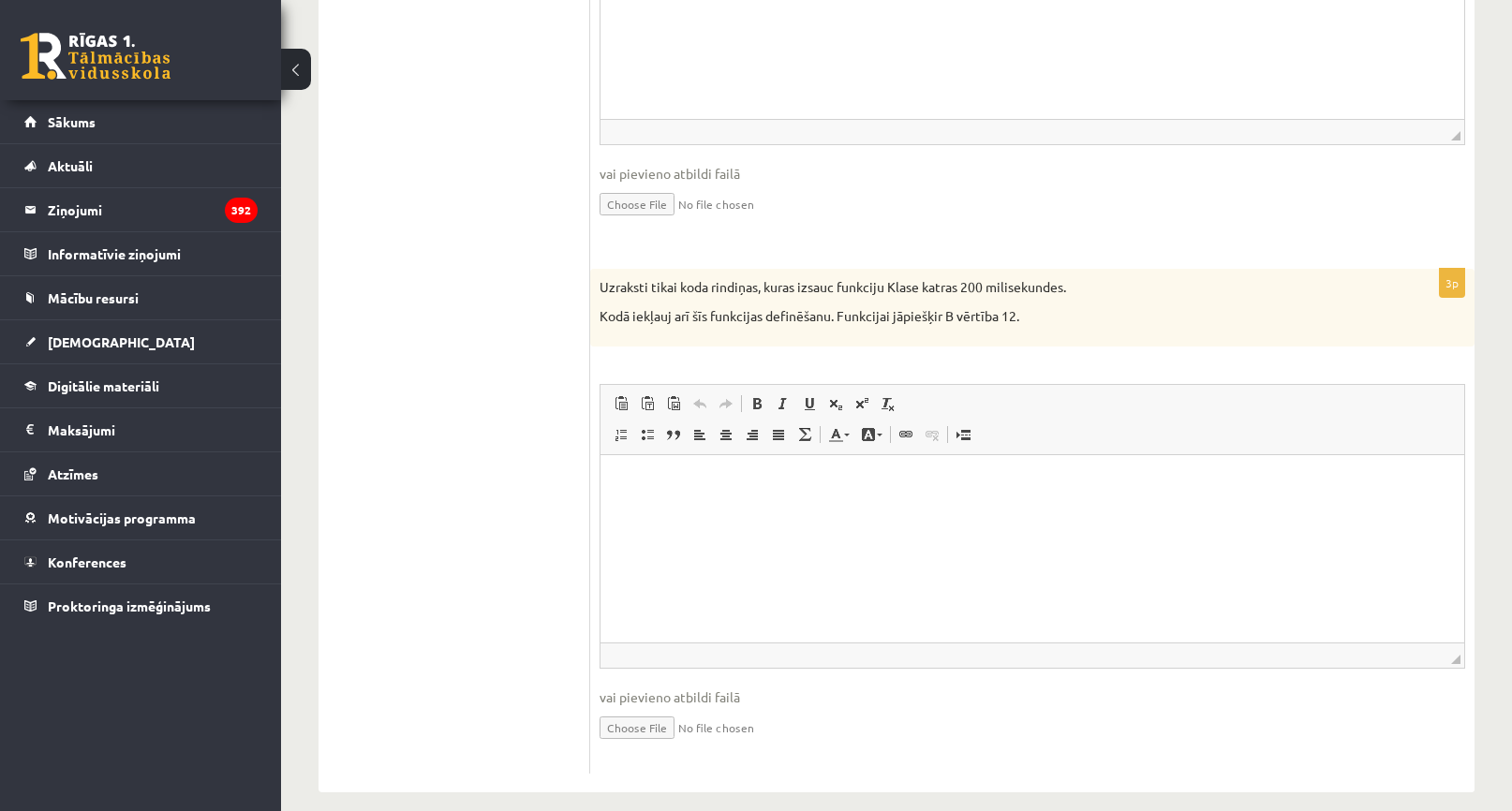
scroll to position [0, 0]
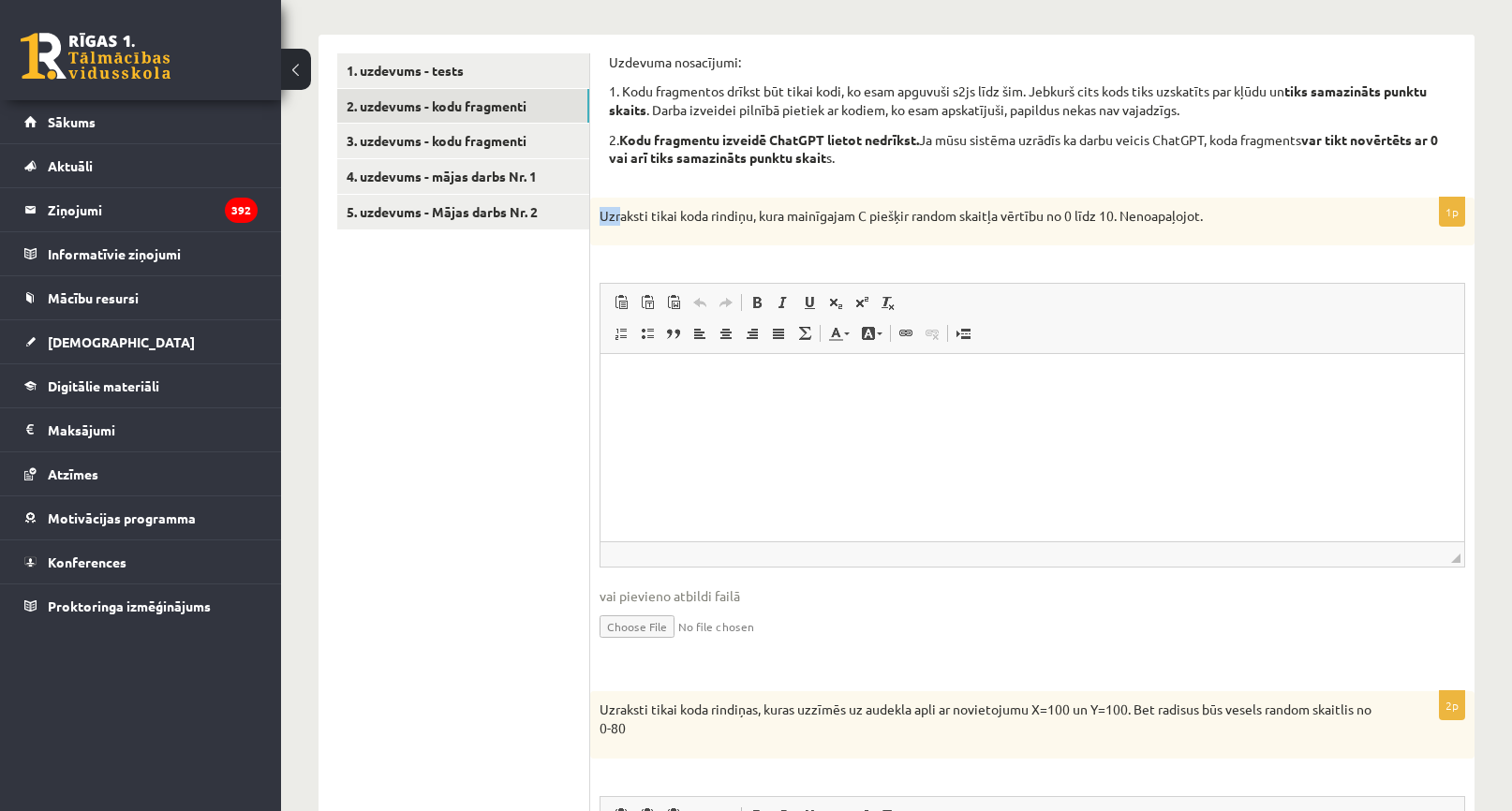
drag, startPoint x: 602, startPoint y: 217, endPoint x: 643, endPoint y: 222, distance: 41.3
click at [633, 221] on p "Uzraksti tikai koda rindiņu, kura mainīgajam C piešķir random skaitļa vērtību n…" at bounding box center [985, 216] width 772 height 19
click at [656, 223] on p "Uzraksti tikai koda rindiņu, kura mainīgajam C piešķir random skaitļa vērtību n…" at bounding box center [985, 216] width 772 height 19
click at [528, 59] on link "1. uzdevums - tests" at bounding box center [464, 70] width 252 height 35
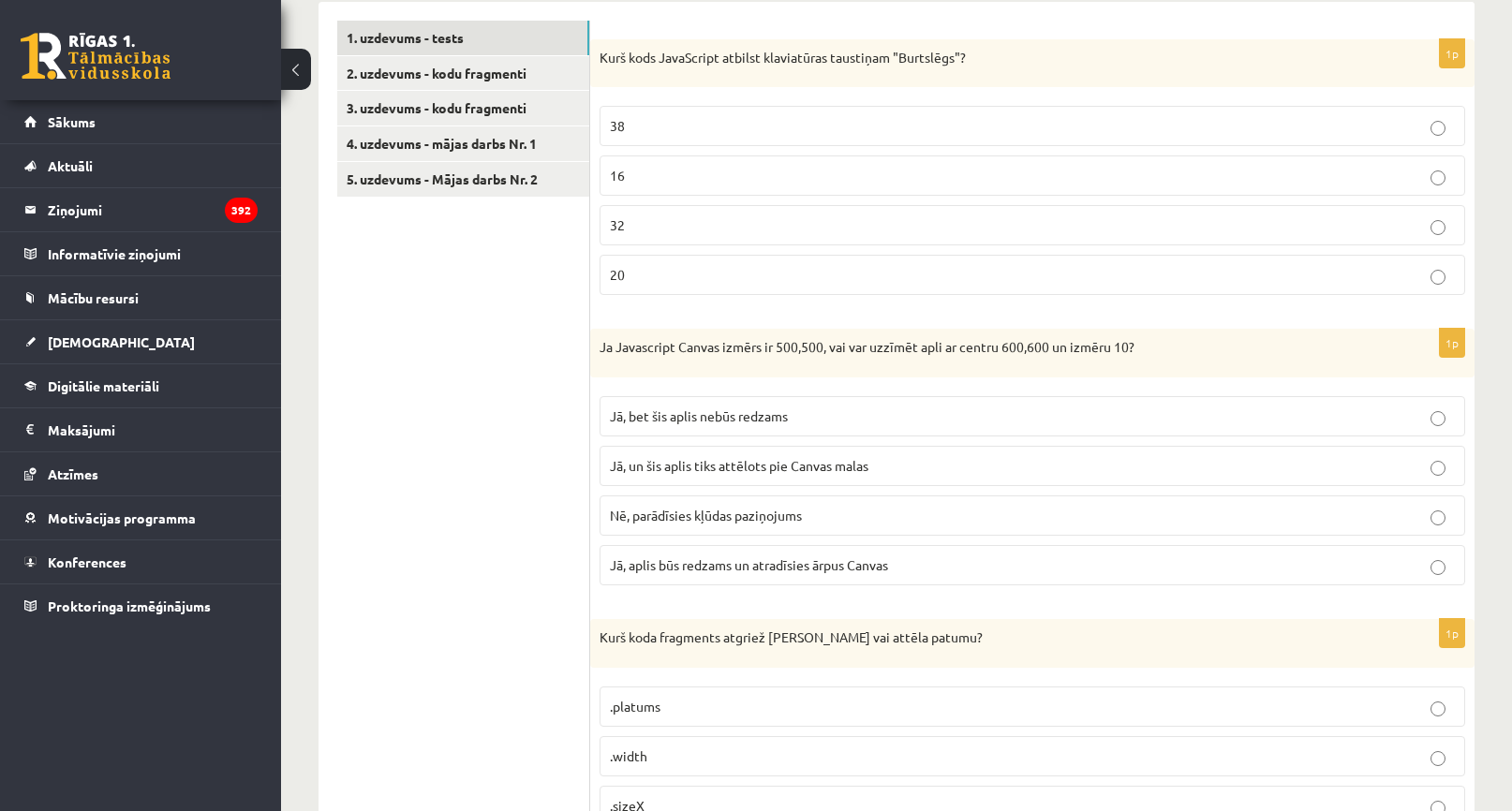
scroll to position [562, 0]
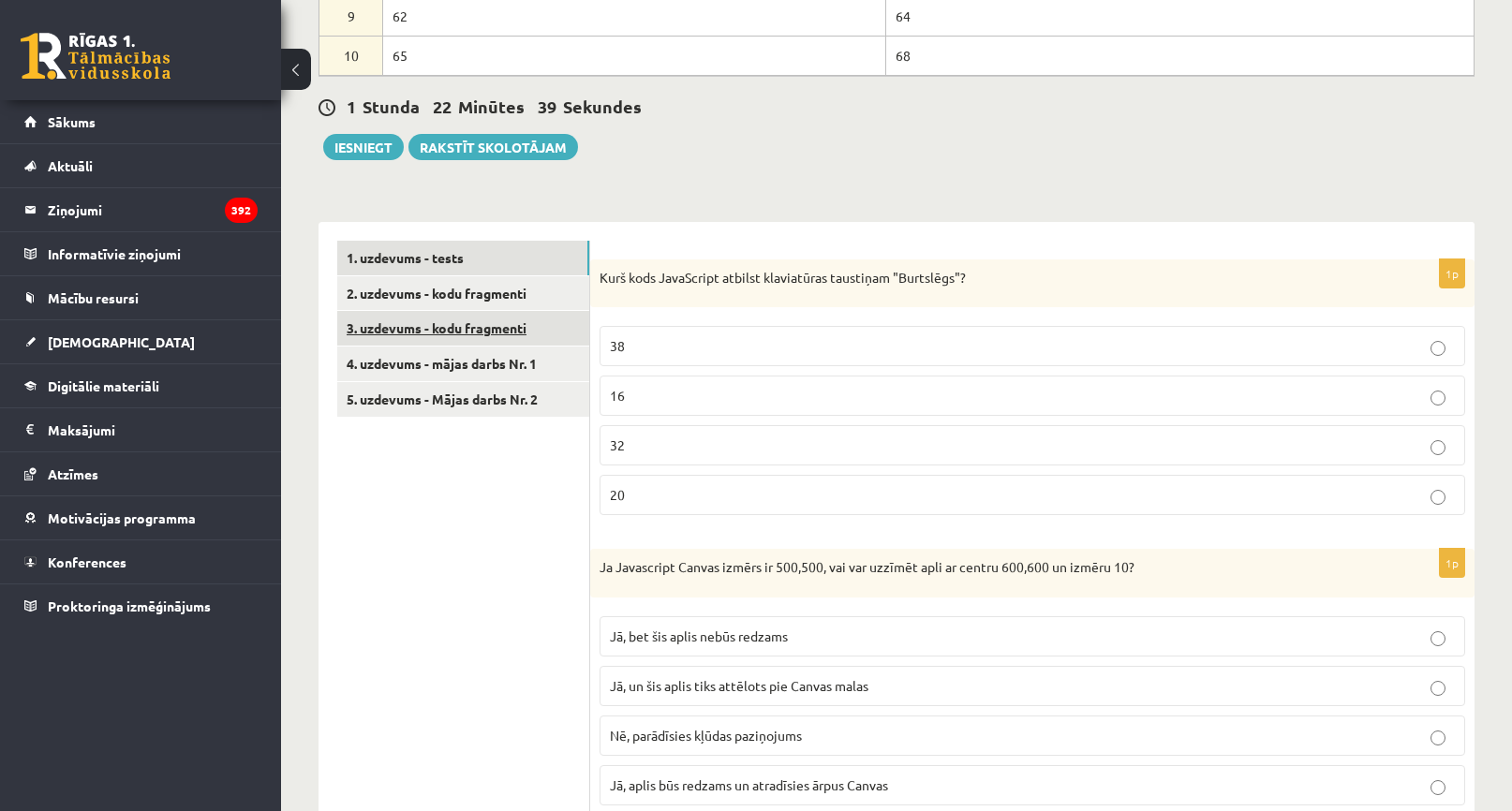
click at [450, 341] on link "3. uzdevums - kodu fragmenti" at bounding box center [464, 328] width 252 height 35
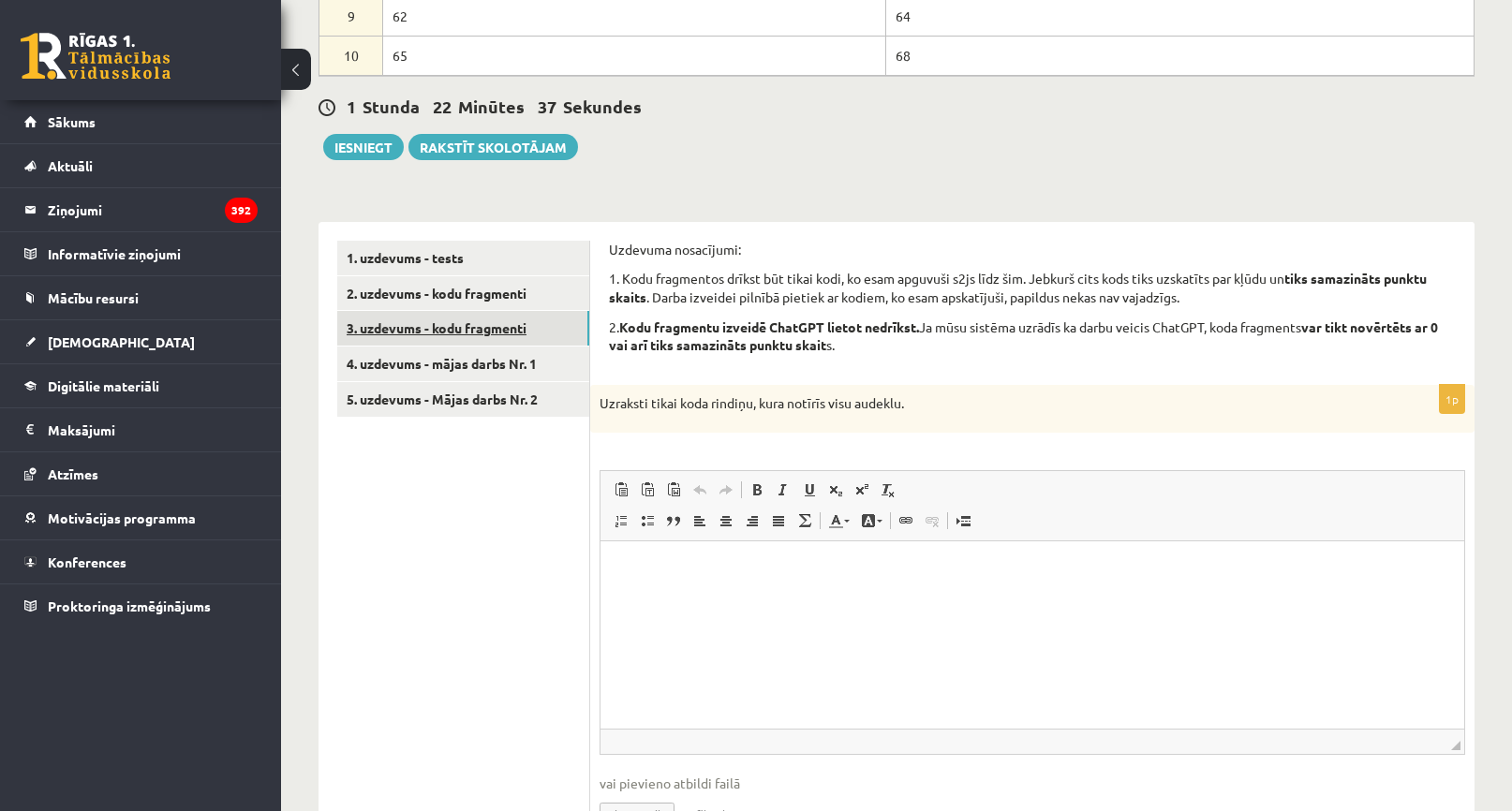
scroll to position [0, 0]
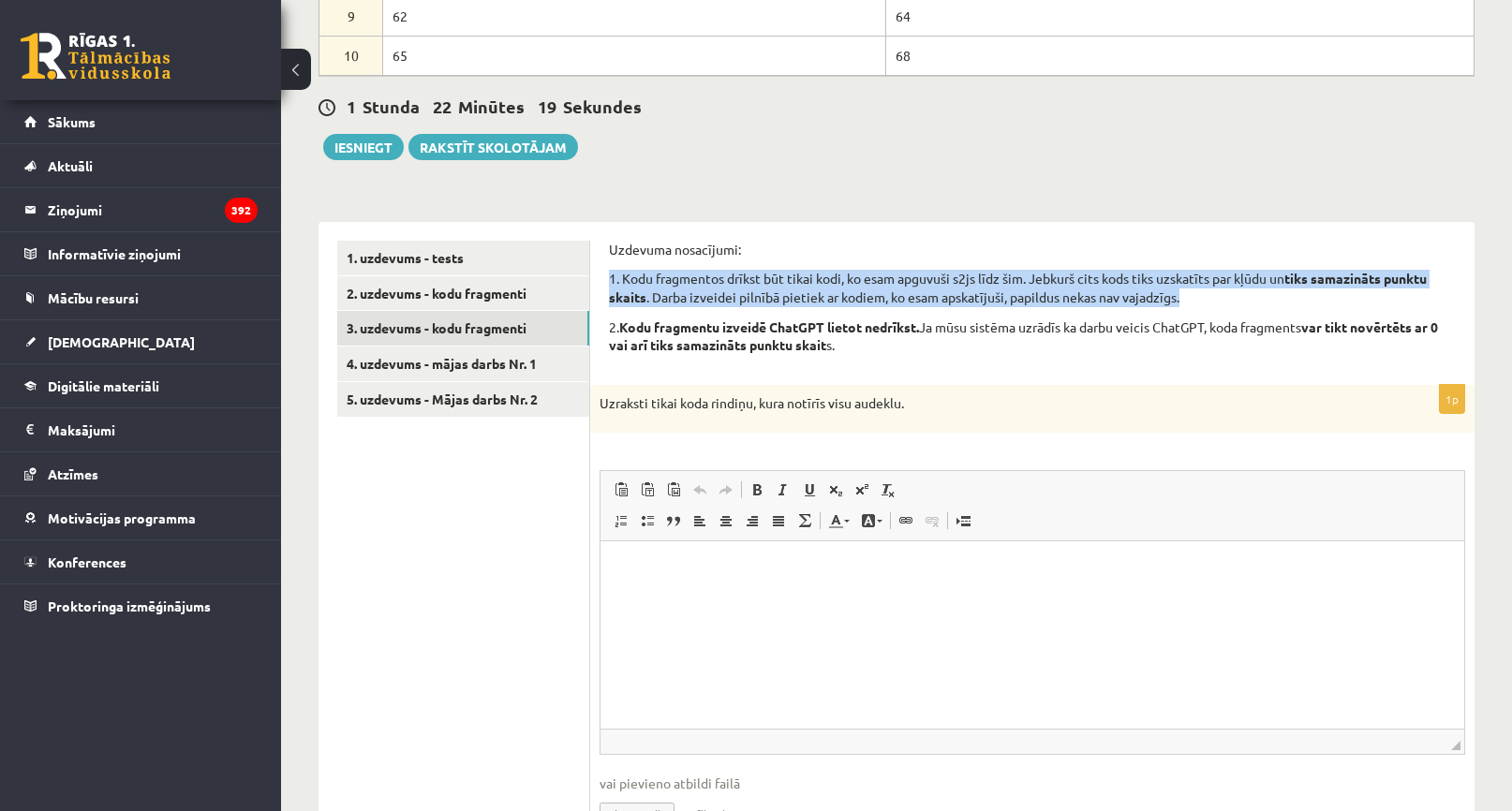
drag, startPoint x: 609, startPoint y: 273, endPoint x: 1216, endPoint y: 305, distance: 607.8
click at [1216, 305] on p "1. Kodu fragmentos drīkst būt tikai kodi, ko esam apguvuši s2js līdz šim. Jebku…" at bounding box center [1032, 288] width 847 height 37
copy p "1. Kodu fragmentos drīkst būt tikai kodi, ko esam apguvuši s2js līdz šim. Jebku…"
click at [1212, 298] on p "1. Kodu fragmentos drīkst būt tikai kodi, ko esam apguvuši s2js līdz šim. Jebku…" at bounding box center [1032, 288] width 847 height 37
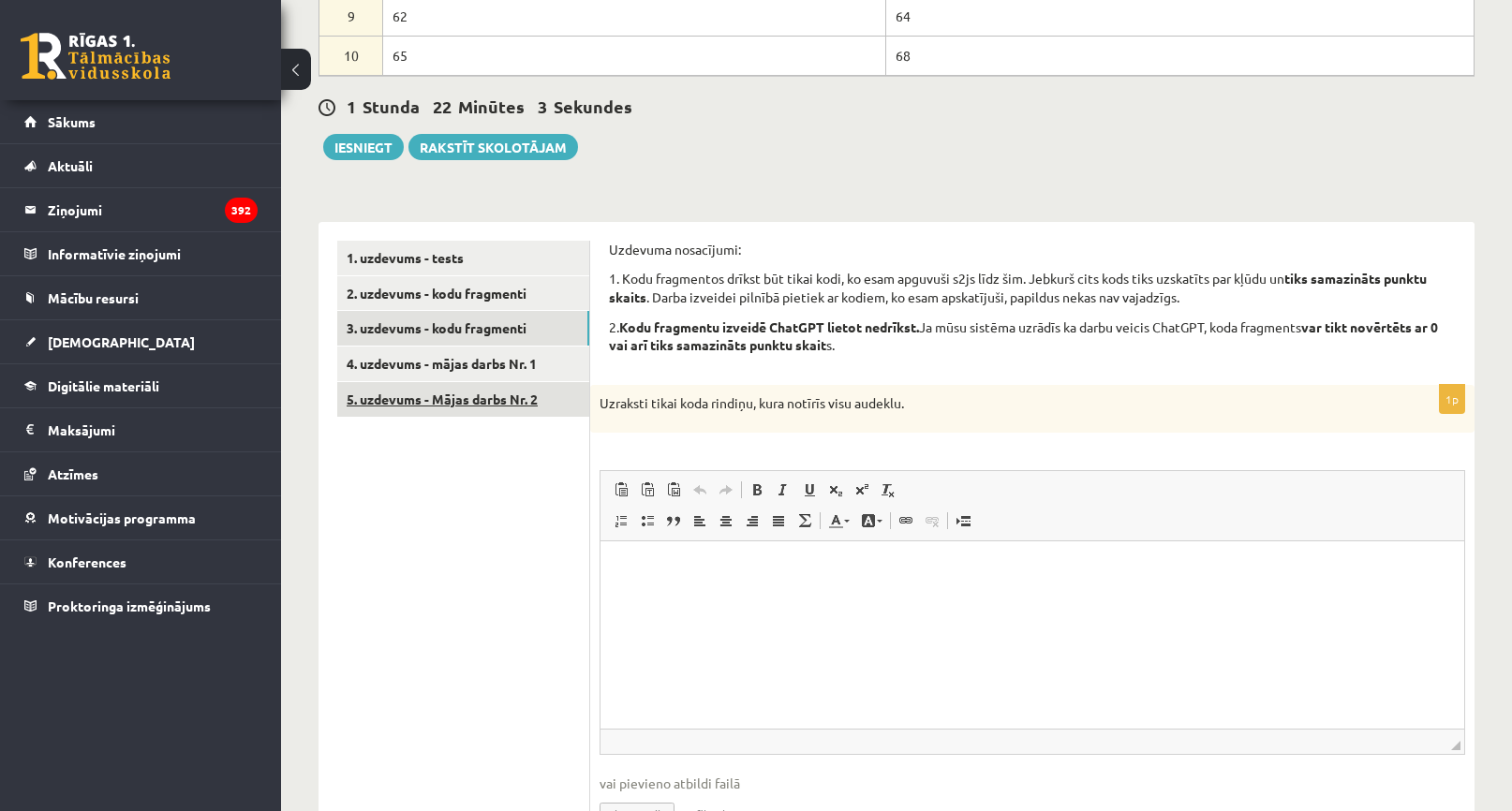
click at [432, 411] on link "5. uzdevums - Mājas darbs Nr. 2" at bounding box center [464, 400] width 252 height 35
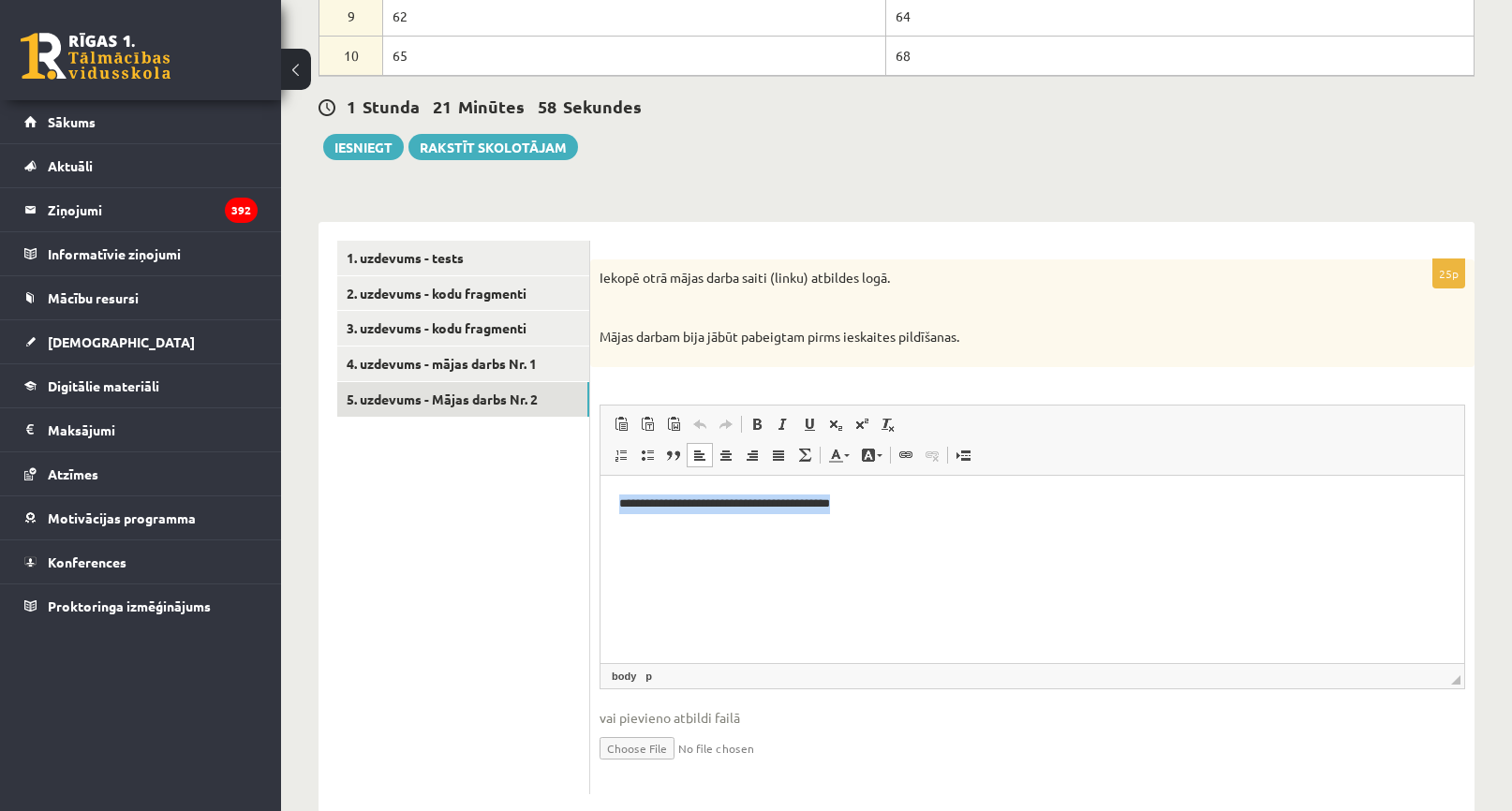
drag, startPoint x: 858, startPoint y: 496, endPoint x: 305, endPoint y: 468, distance: 553.7
click at [601, 474] on html "**********" at bounding box center [1032, 502] width 864 height 57
copy p "**********"
click at [1045, 311] on p at bounding box center [985, 307] width 772 height 19
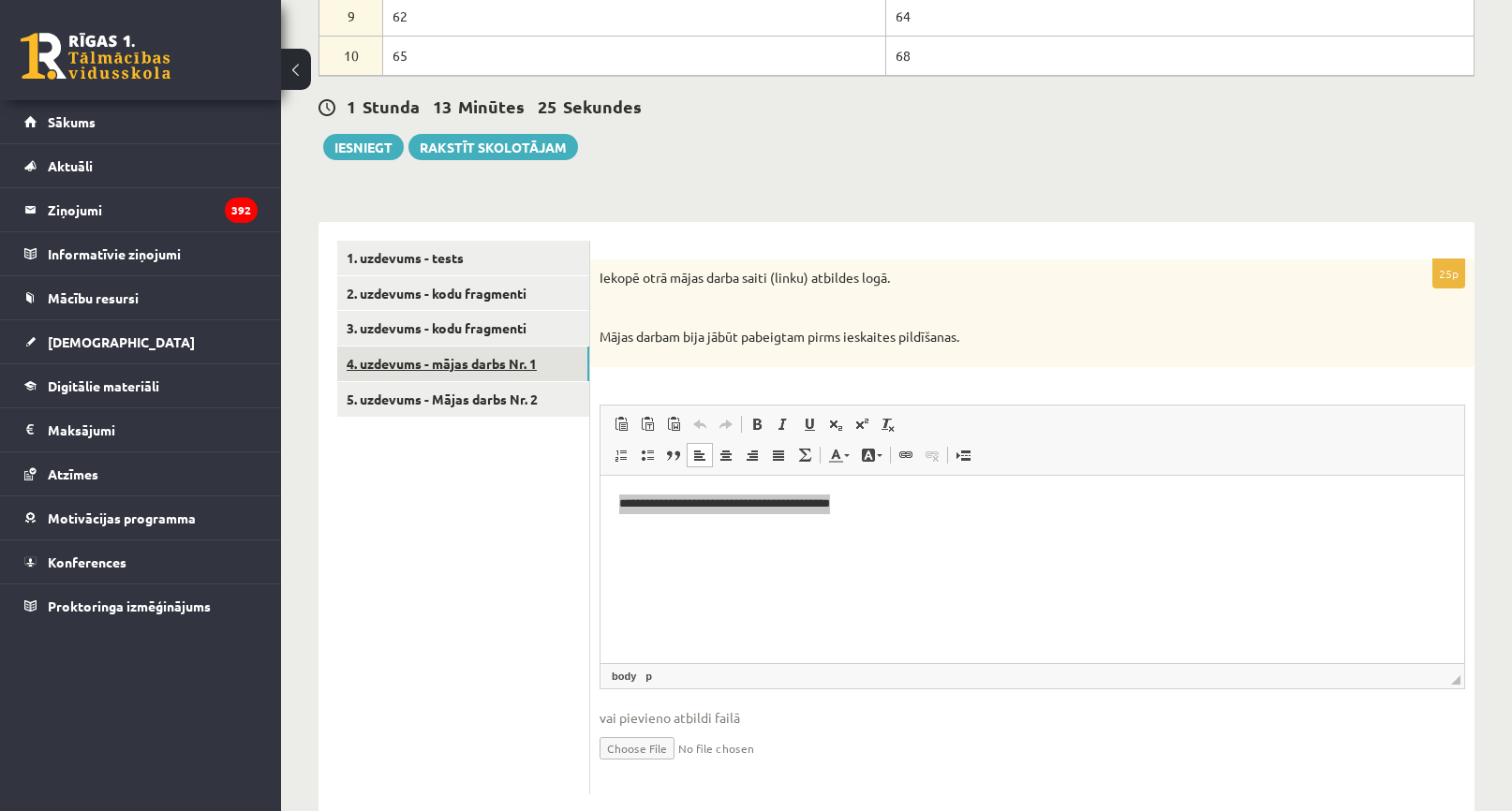
click at [448, 368] on link "4. uzdevums - mājas darbs Nr. 1" at bounding box center [464, 364] width 252 height 35
click at [465, 409] on link "5. uzdevums - Mājas darbs Nr. 2" at bounding box center [464, 400] width 252 height 35
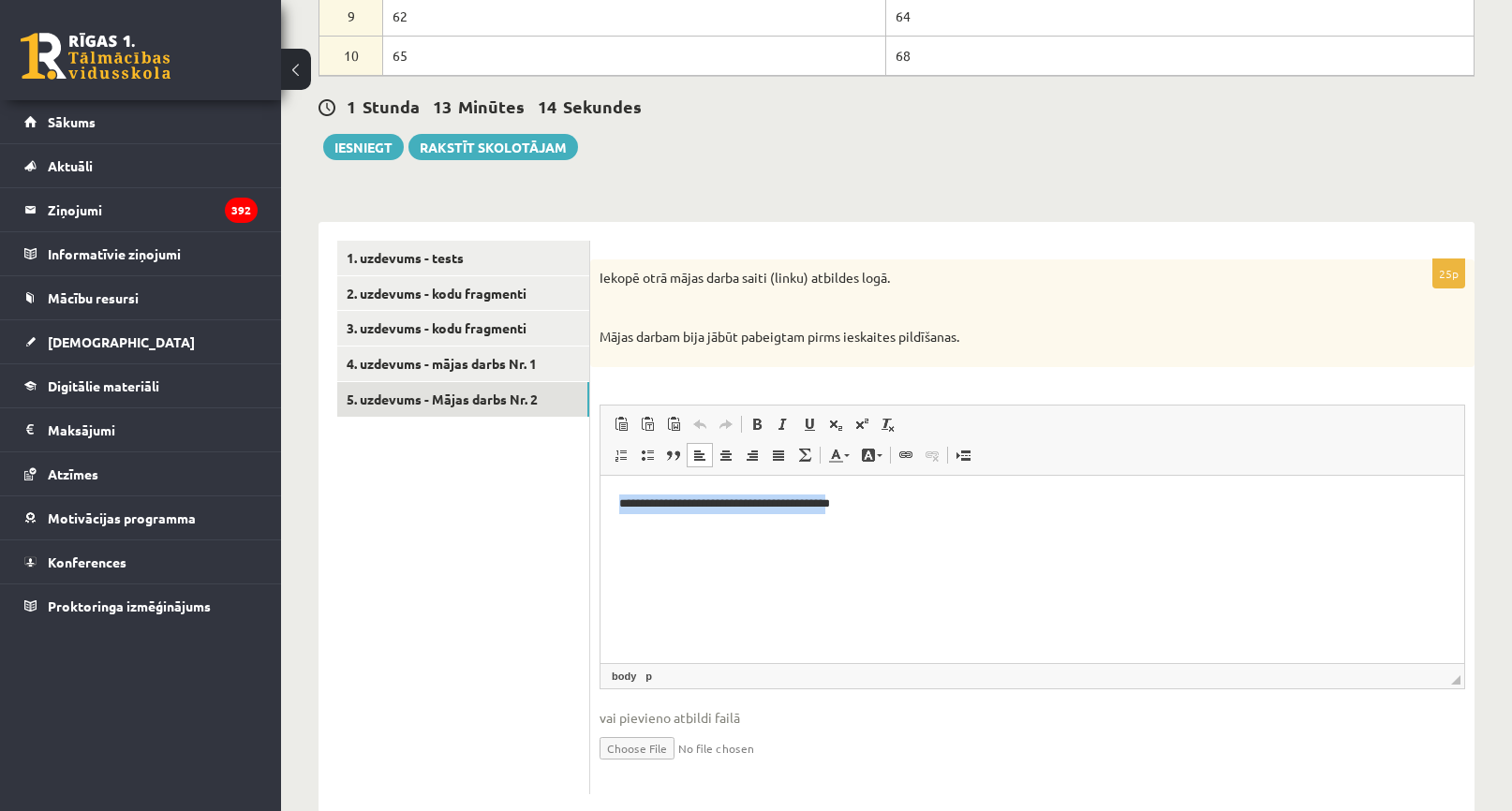
drag, startPoint x: 867, startPoint y: 497, endPoint x: 576, endPoint y: 490, distance: 291.1
click at [601, 490] on html "**********" at bounding box center [1032, 502] width 864 height 57
copy p "**********"
click at [556, 553] on ul "1. uzdevums - tests 2. uzdevums - kodu fragmenti 3. uzdevums - kodu fragmenti 4…" at bounding box center [464, 517] width 253 height 553
drag, startPoint x: 497, startPoint y: 509, endPoint x: 516, endPoint y: 490, distance: 26.9
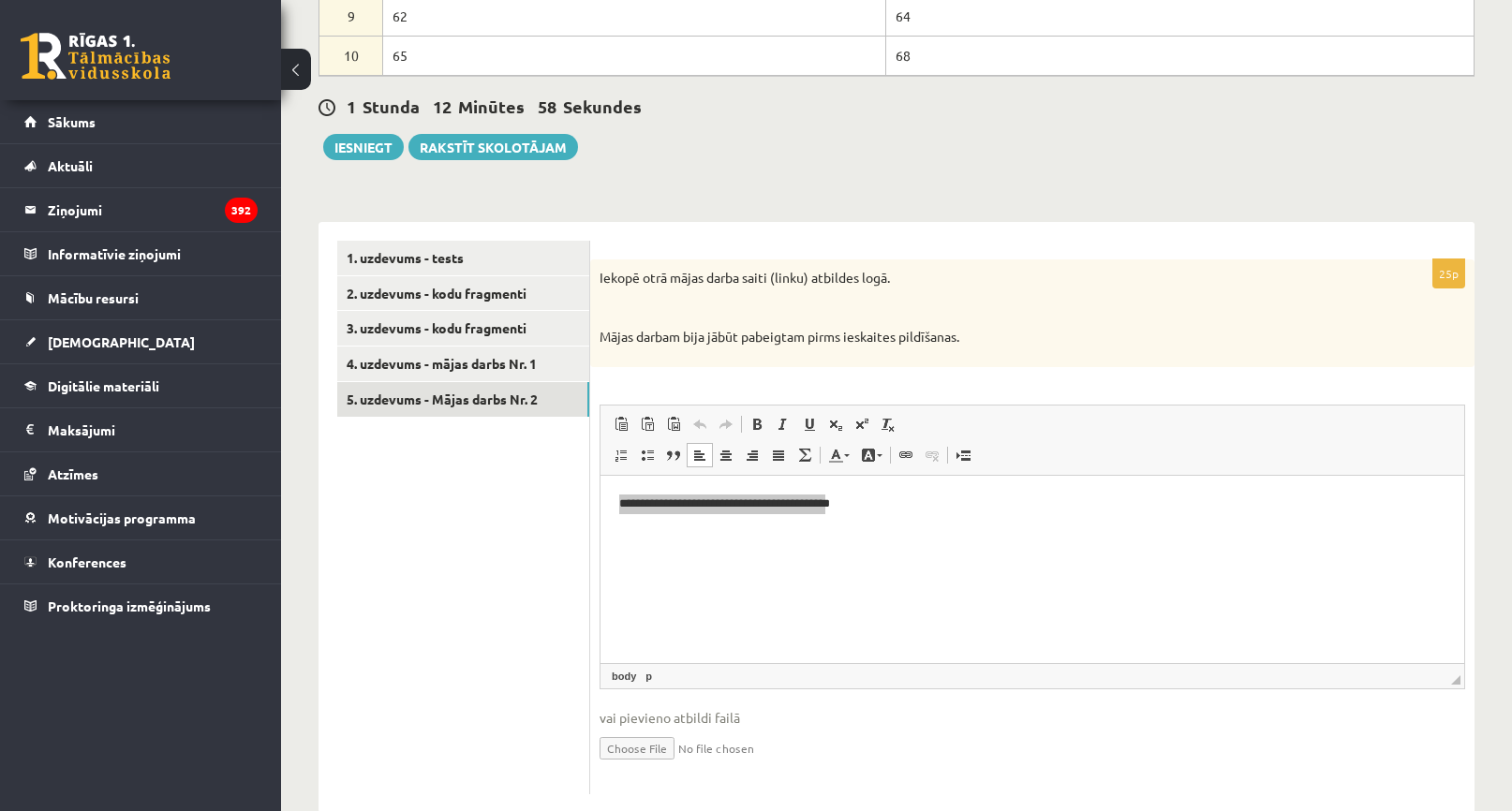
click at [497, 509] on ul "1. uzdevums - tests 2. uzdevums - kodu fragmenti 3. uzdevums - kodu fragmenti 4…" at bounding box center [464, 517] width 253 height 553
click at [684, 498] on p "**********" at bounding box center [1032, 503] width 826 height 20
drag, startPoint x: 884, startPoint y: 506, endPoint x: 579, endPoint y: 476, distance: 306.5
click at [601, 476] on html "**********" at bounding box center [1032, 502] width 864 height 57
copy p "**********"
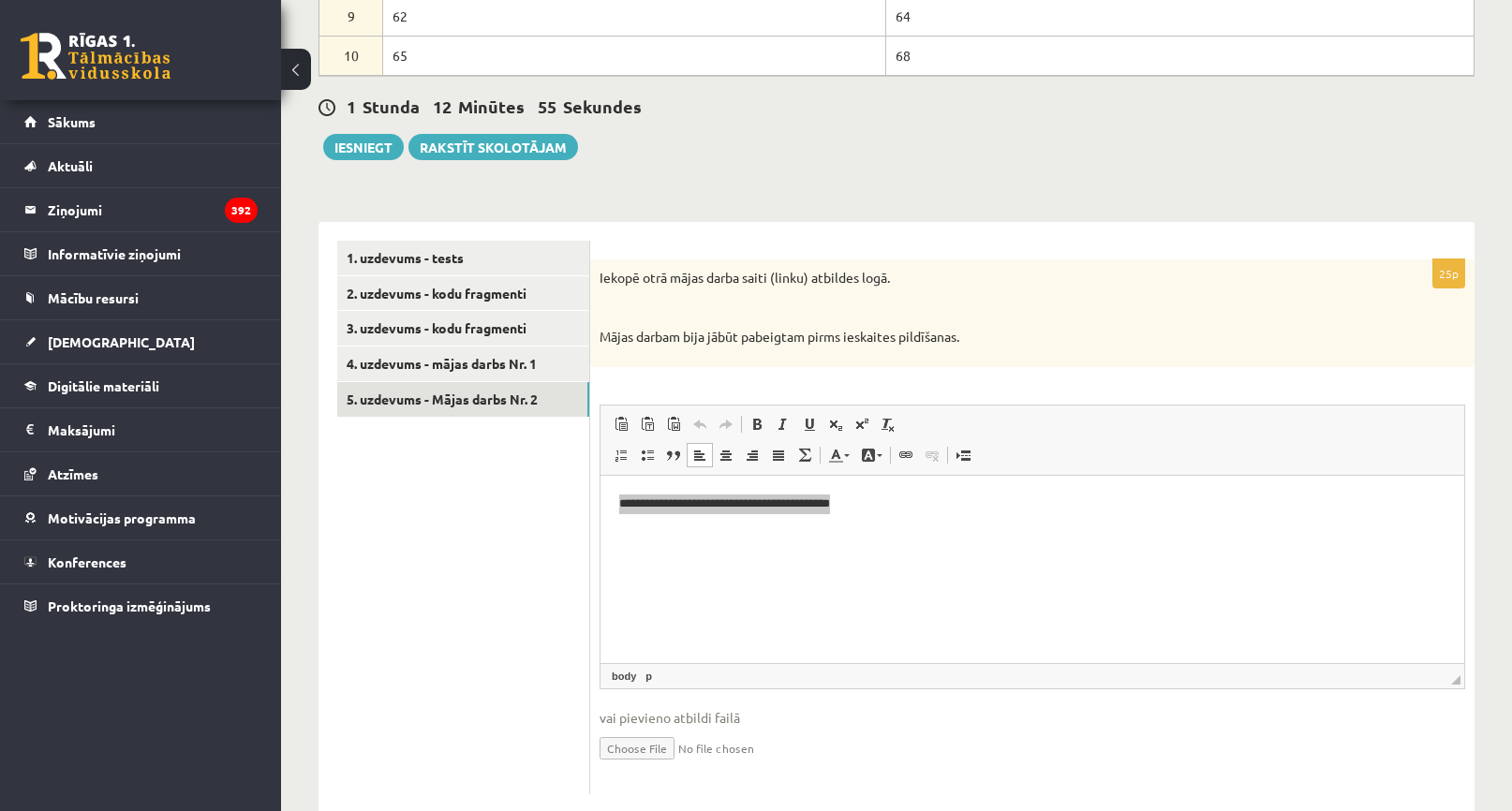
click at [566, 536] on ul "1. uzdevums - tests 2. uzdevums - kodu fragmenti 3. uzdevums - kodu fragmenti 4…" at bounding box center [464, 517] width 253 height 553
click at [760, 218] on div "**********" at bounding box center [896, 507] width 1156 height 609
click at [735, 367] on div "Iekopē otrā mājas darba saiti (linku) atbildes logā. Mājas darbam bija jābūt pa…" at bounding box center [1032, 314] width 884 height 108
click at [741, 517] on html "**********" at bounding box center [1032, 502] width 864 height 57
click at [412, 558] on ul "1. uzdevums - tests 2. uzdevums - kodu fragmenti 3. uzdevums - kodu fragmenti 4…" at bounding box center [464, 517] width 253 height 553
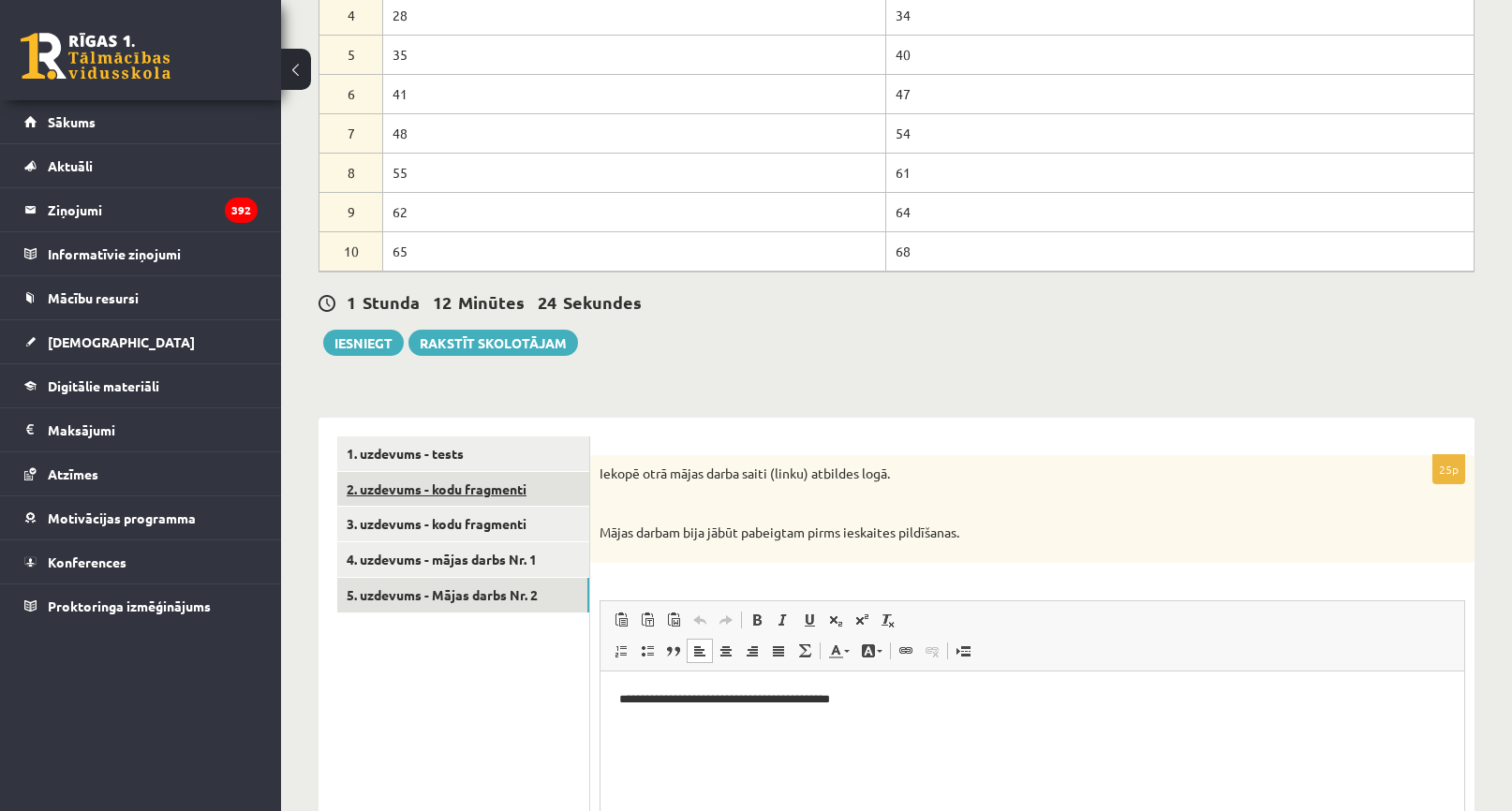
scroll to position [375, 0]
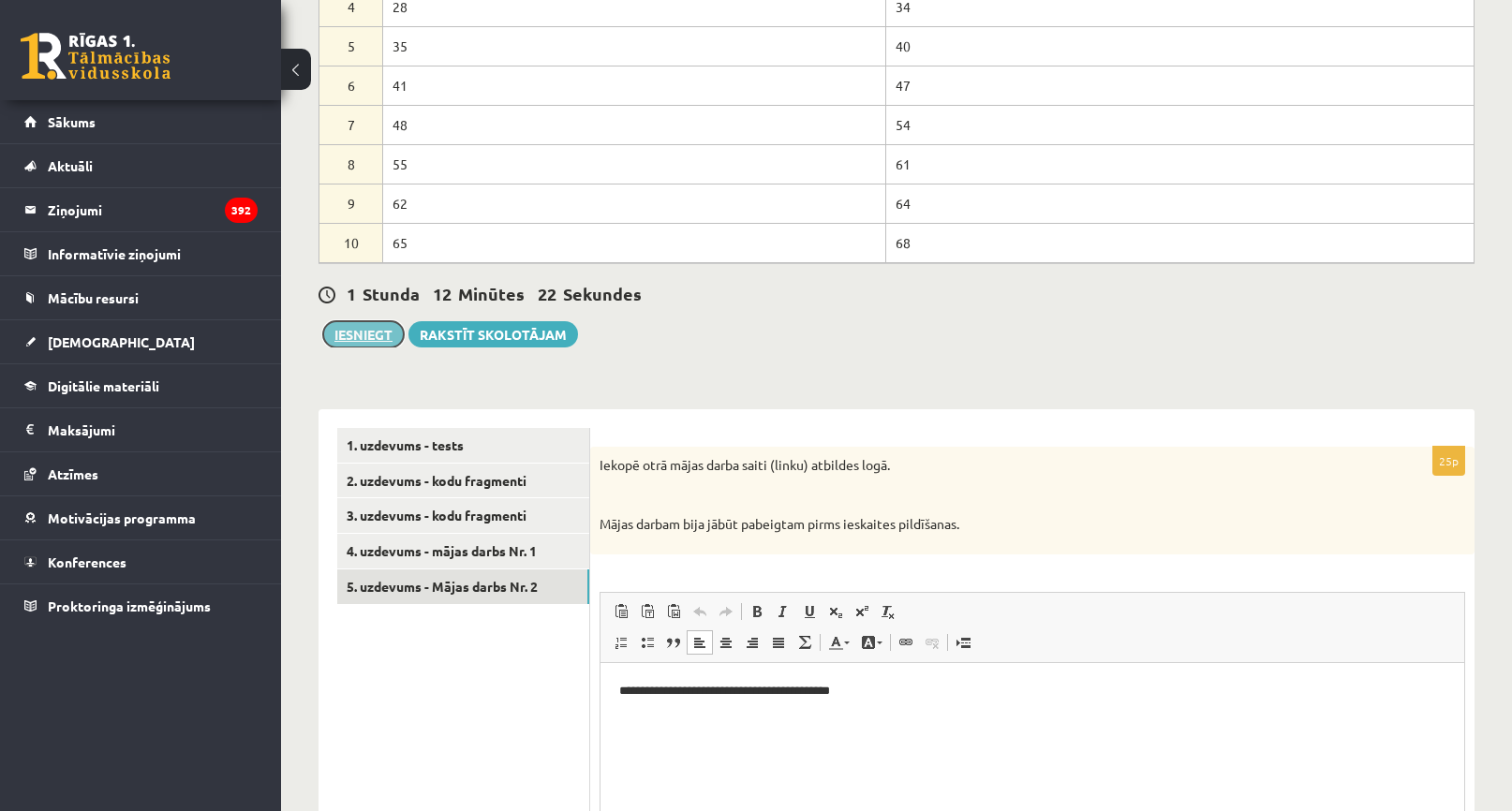
click at [366, 339] on button "Iesniegt" at bounding box center [364, 335] width 81 height 26
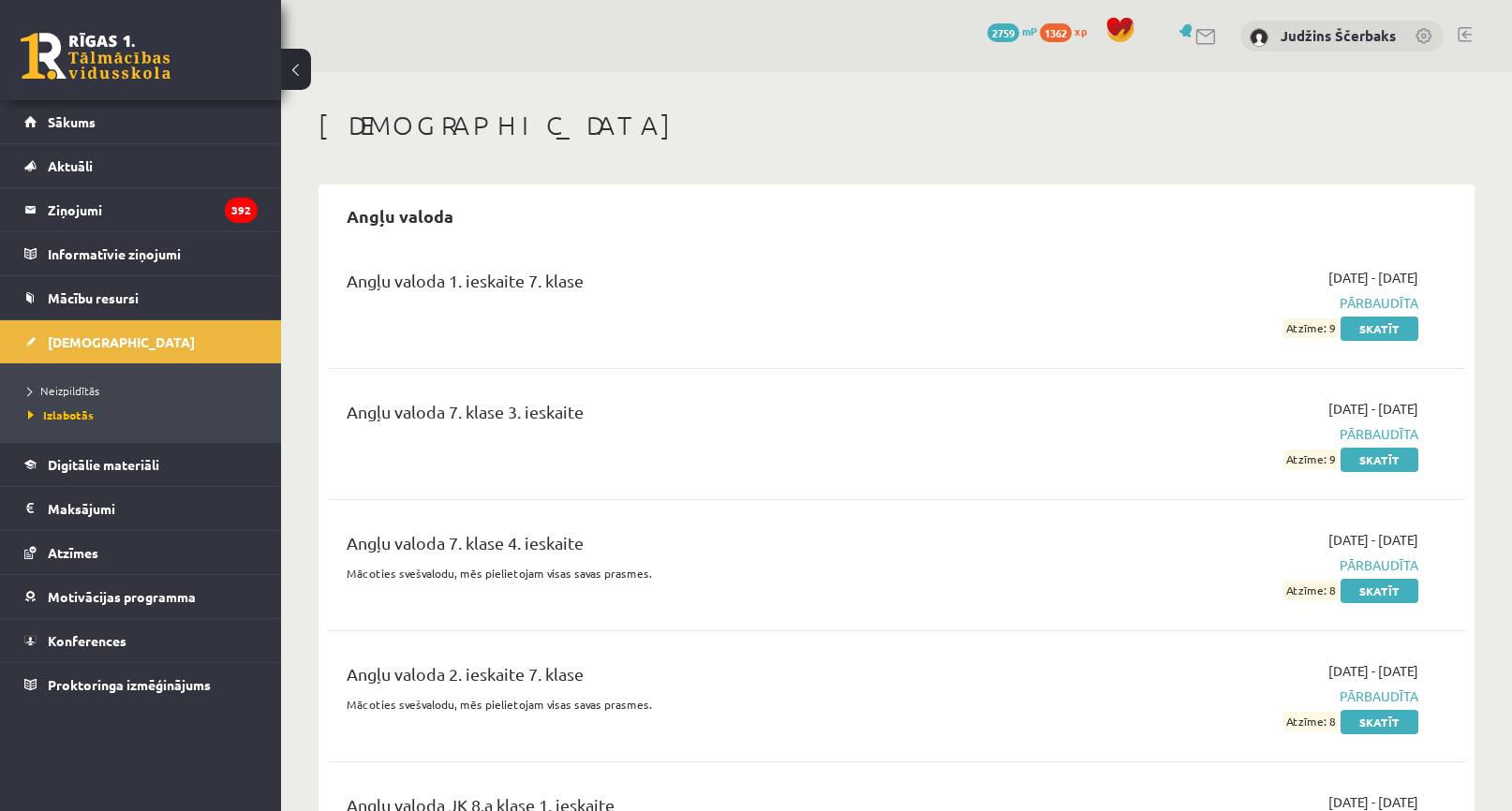
click at [51, 396] on span "Neizpildītās" at bounding box center [63, 391] width 71 height 15
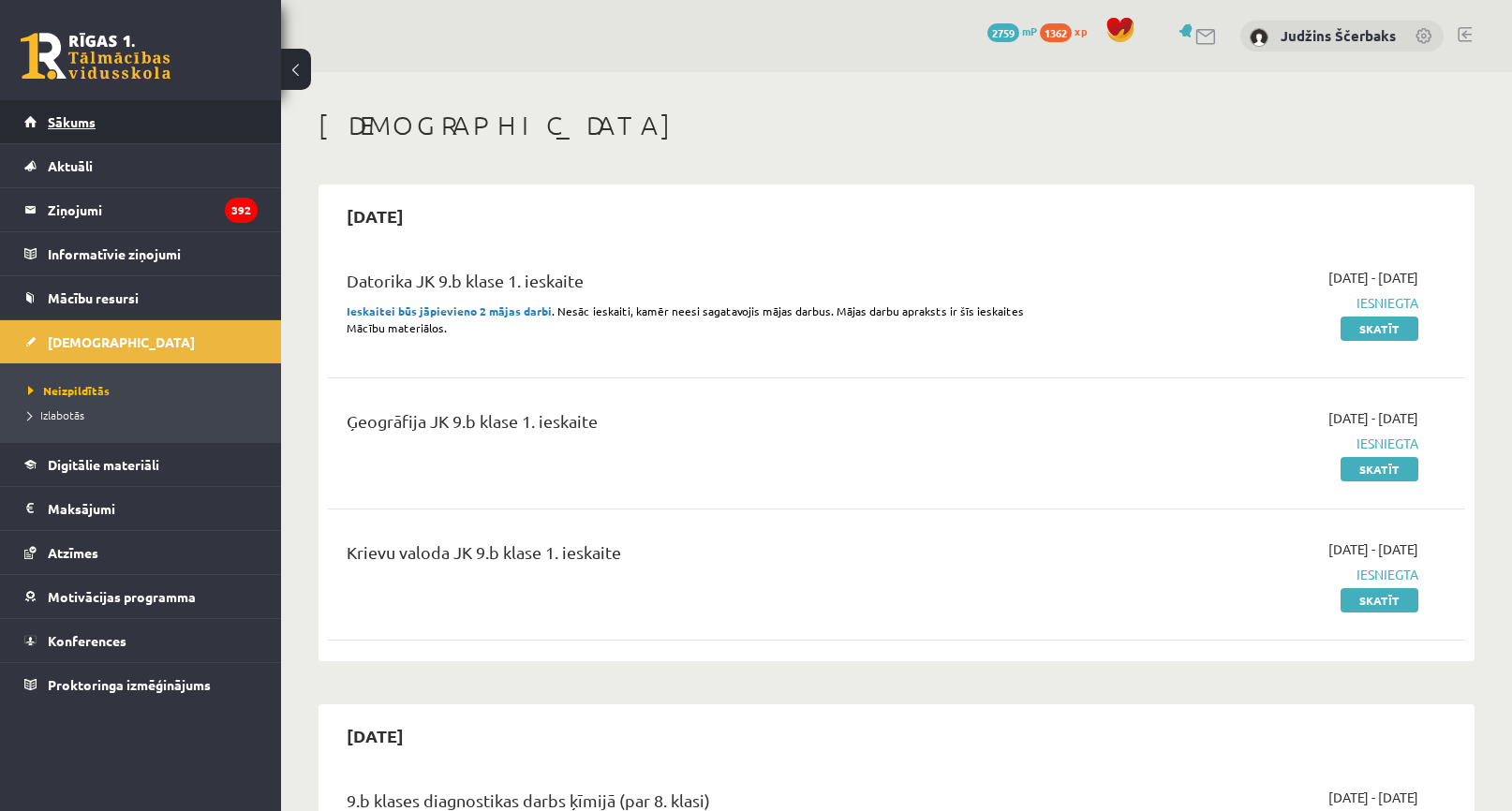
click at [70, 111] on link "Sākums" at bounding box center [140, 121] width 233 height 43
